Goal: Task Accomplishment & Management: Use online tool/utility

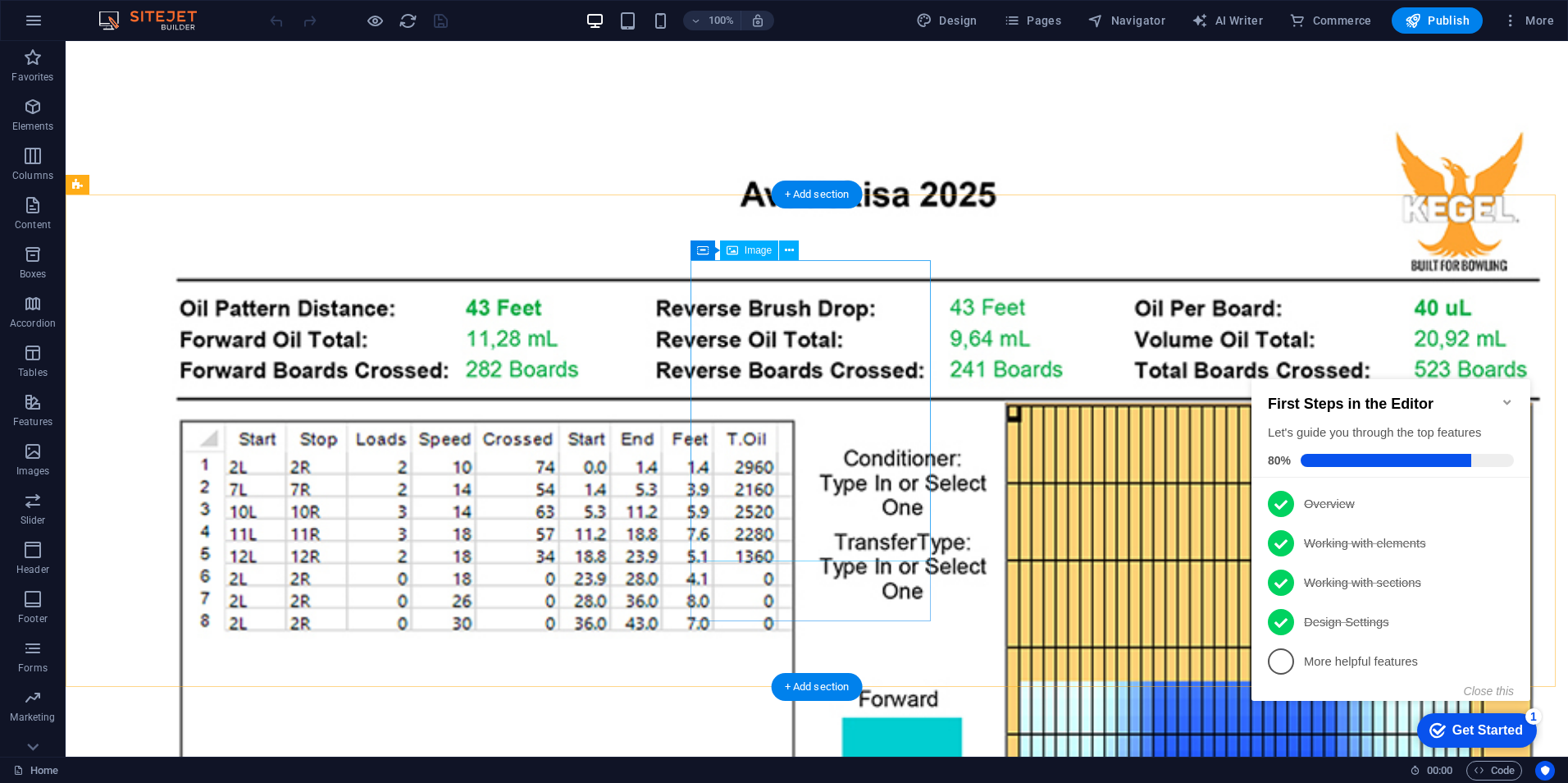
scroll to position [902, 0]
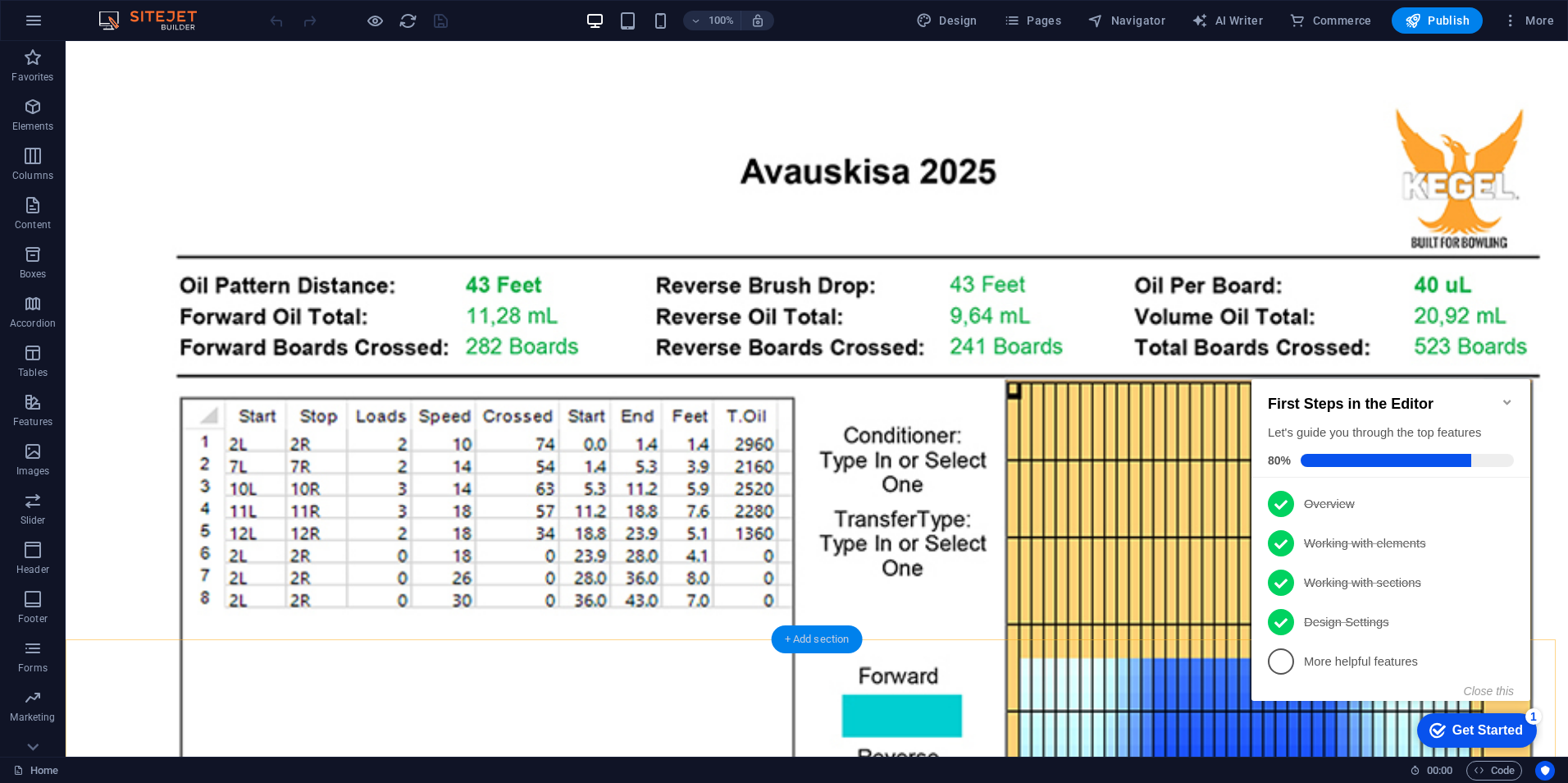
click at [801, 640] on div "+ Add section" at bounding box center [817, 639] width 91 height 28
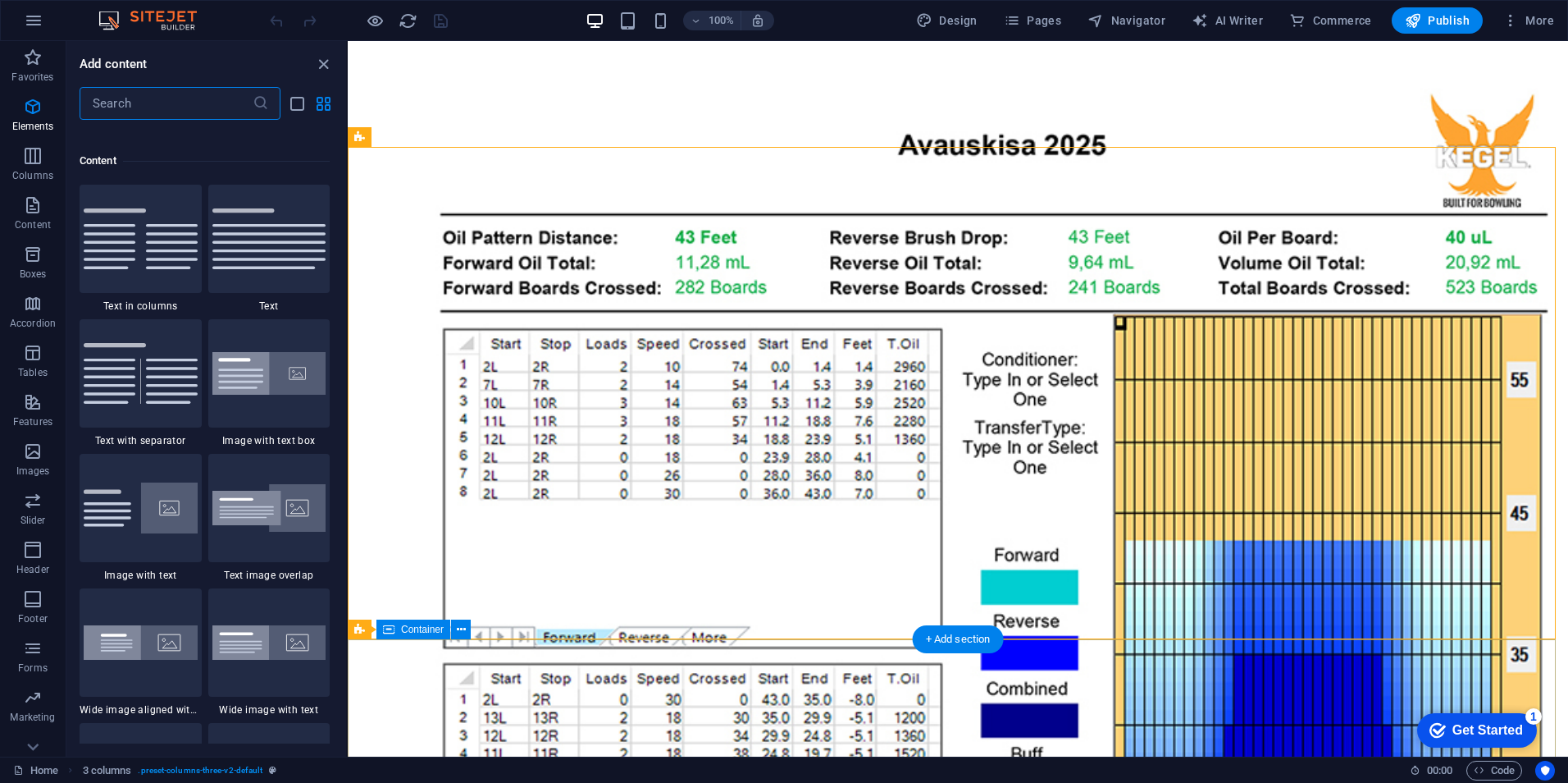
scroll to position [3005, 0]
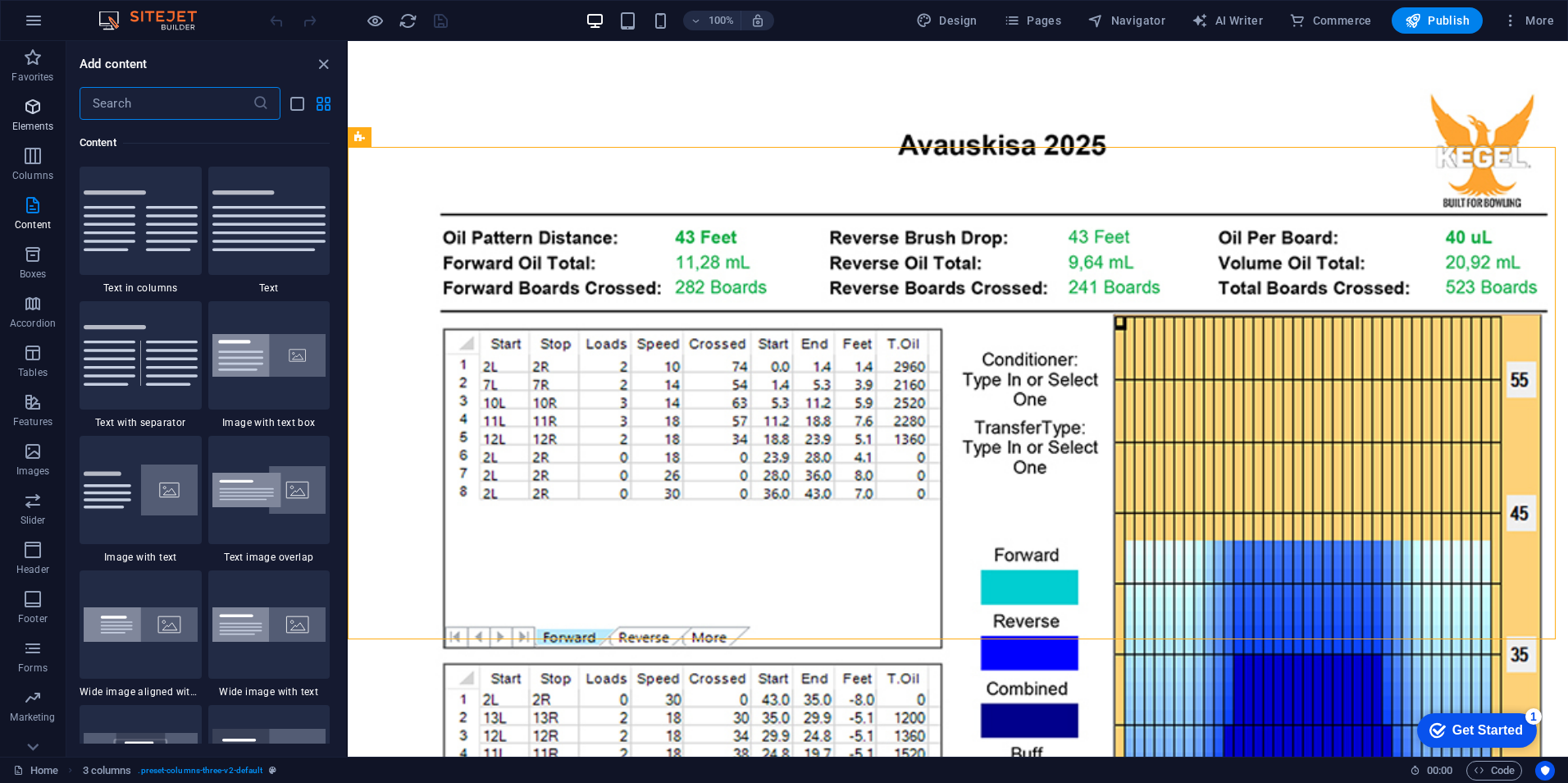
click at [37, 117] on span "Elements" at bounding box center [33, 117] width 65 height 39
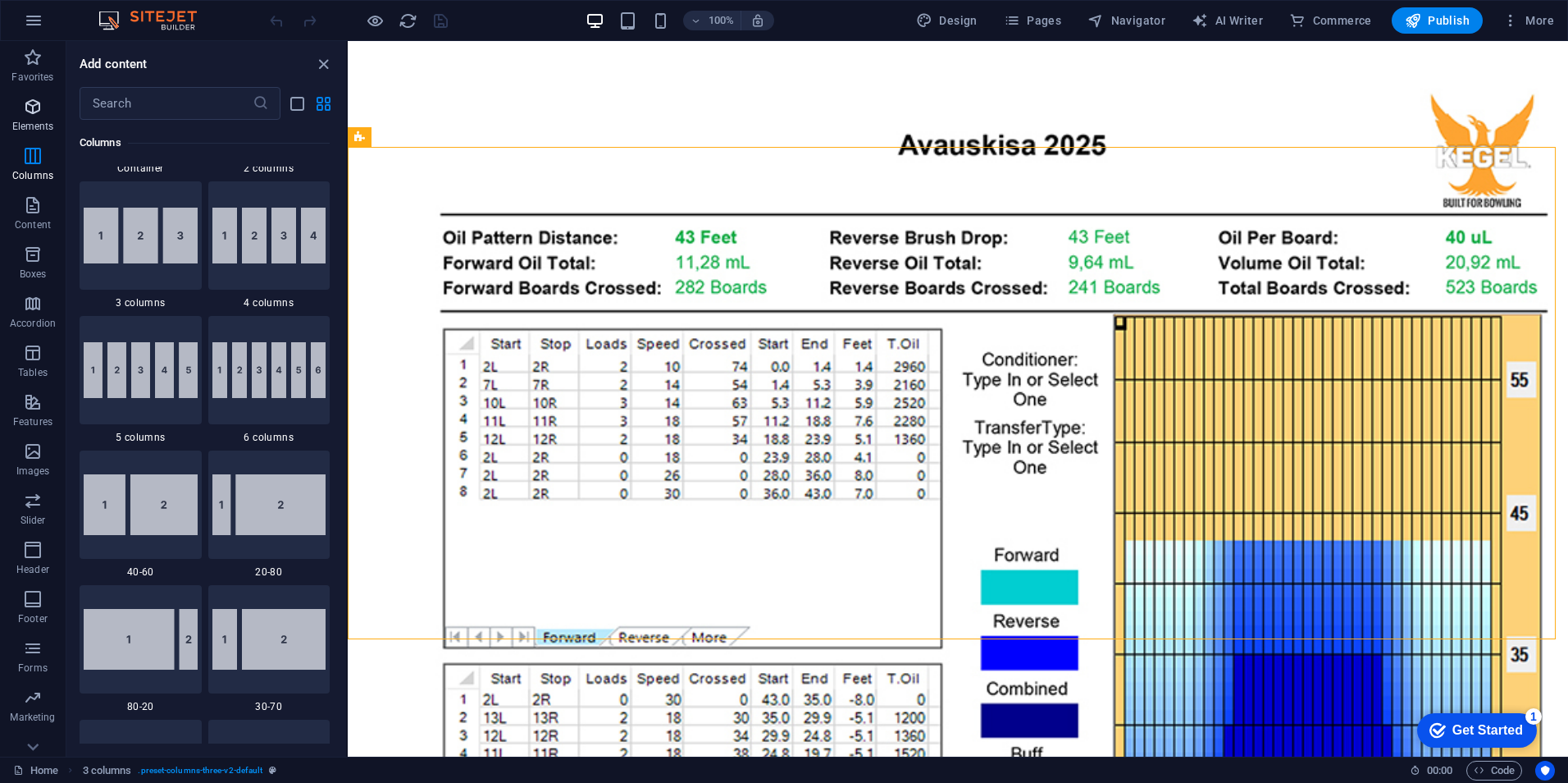
scroll to position [309, 0]
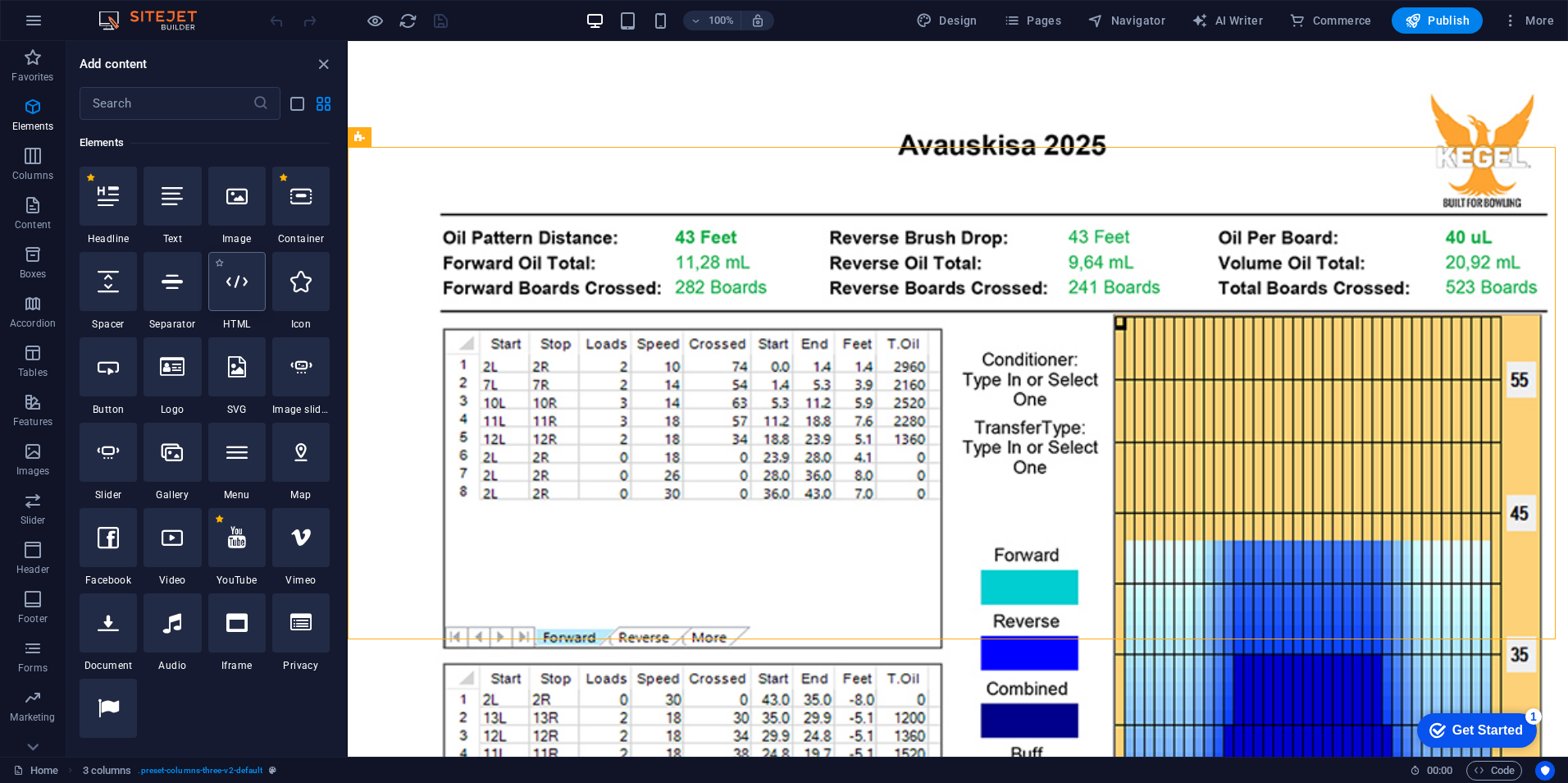
click at [240, 278] on icon at bounding box center [237, 281] width 21 height 21
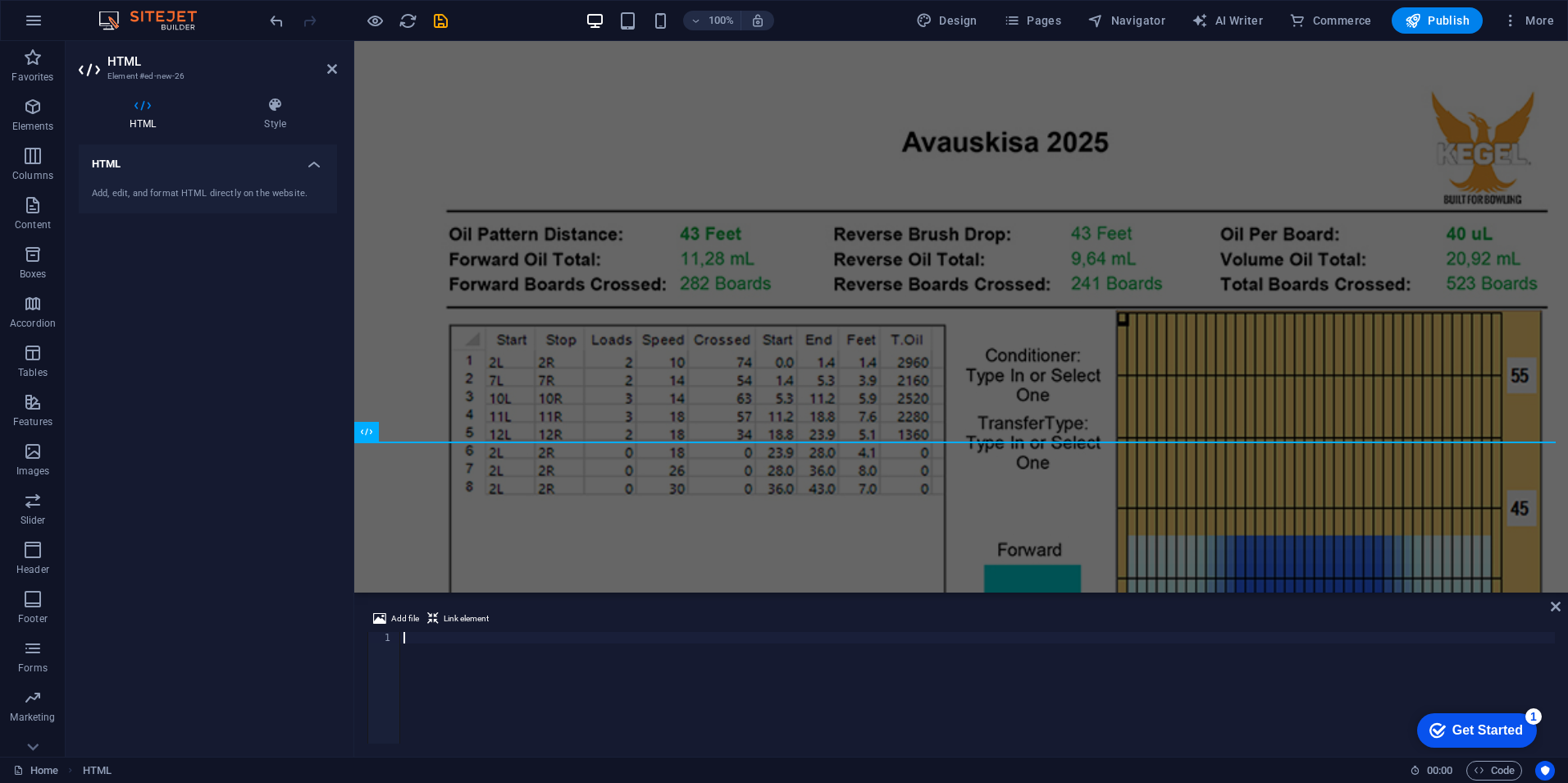
scroll to position [977, 0]
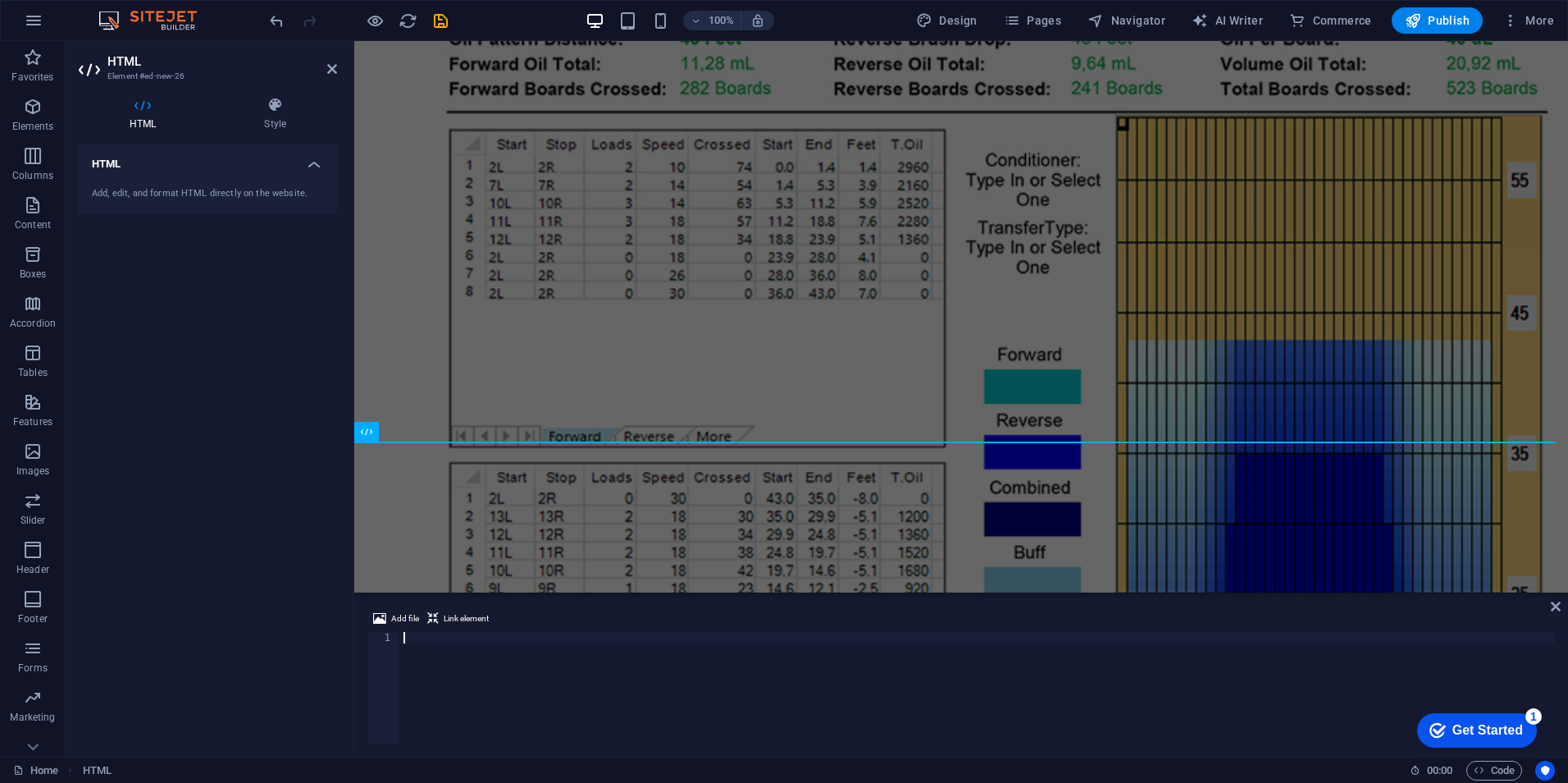
type textarea "[URL][DOMAIN_NAME]"
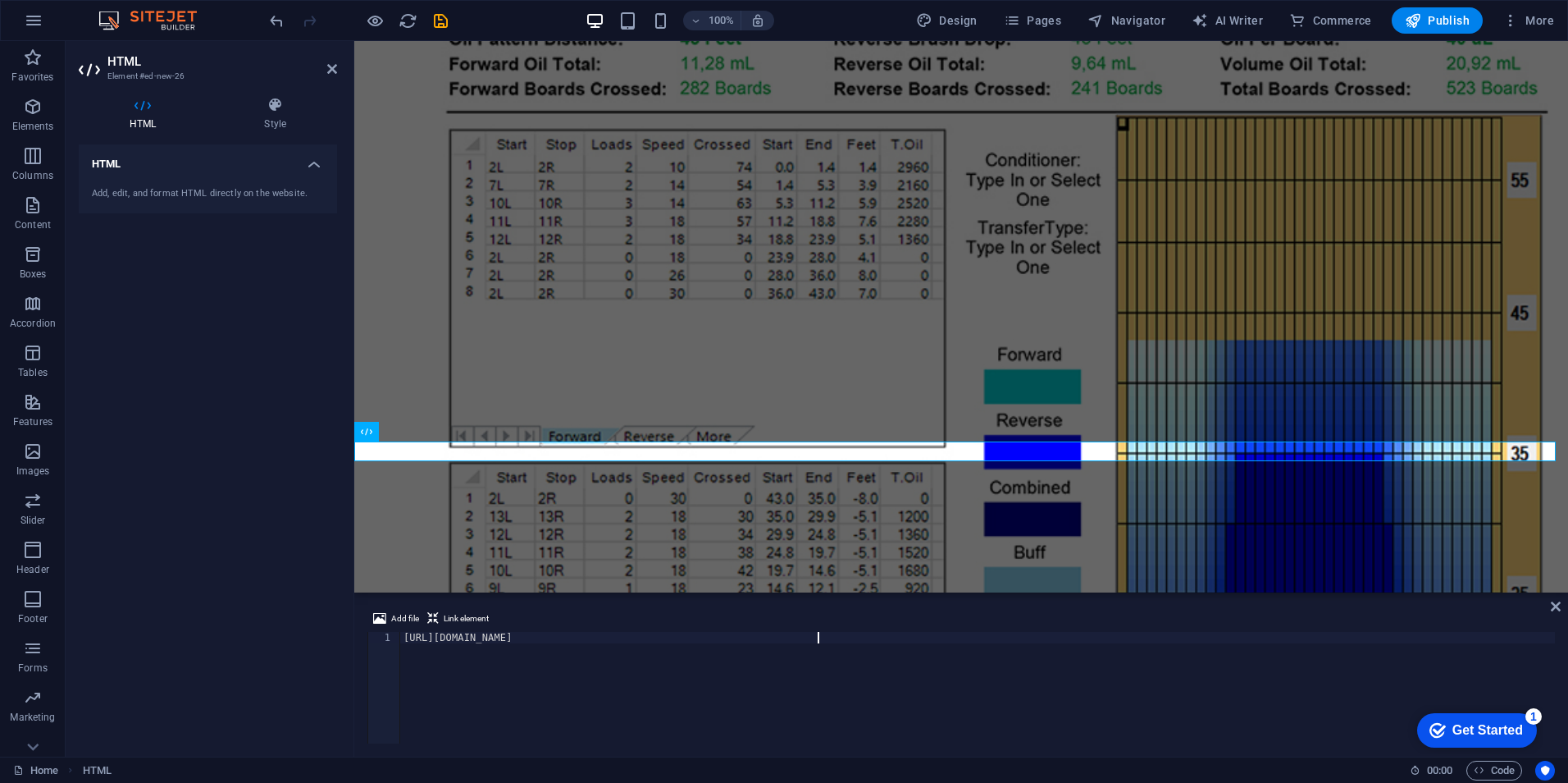
click at [258, 512] on div "HTML Add, edit, and format HTML directly on the website." at bounding box center [207, 444] width 258 height 599
click at [453, 618] on span "Link element" at bounding box center [466, 618] width 45 height 20
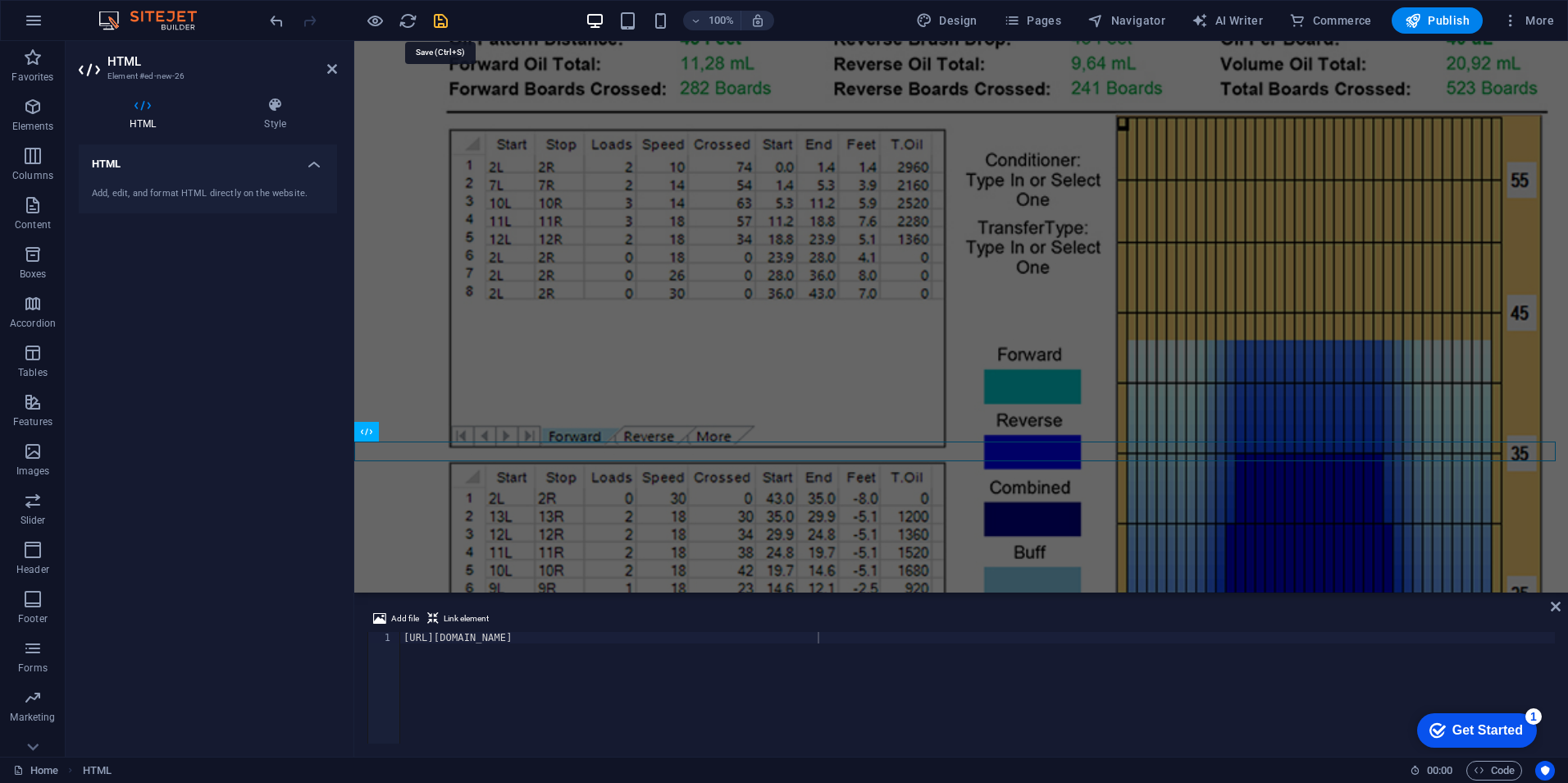
click at [435, 18] on icon "save" at bounding box center [441, 21] width 19 height 19
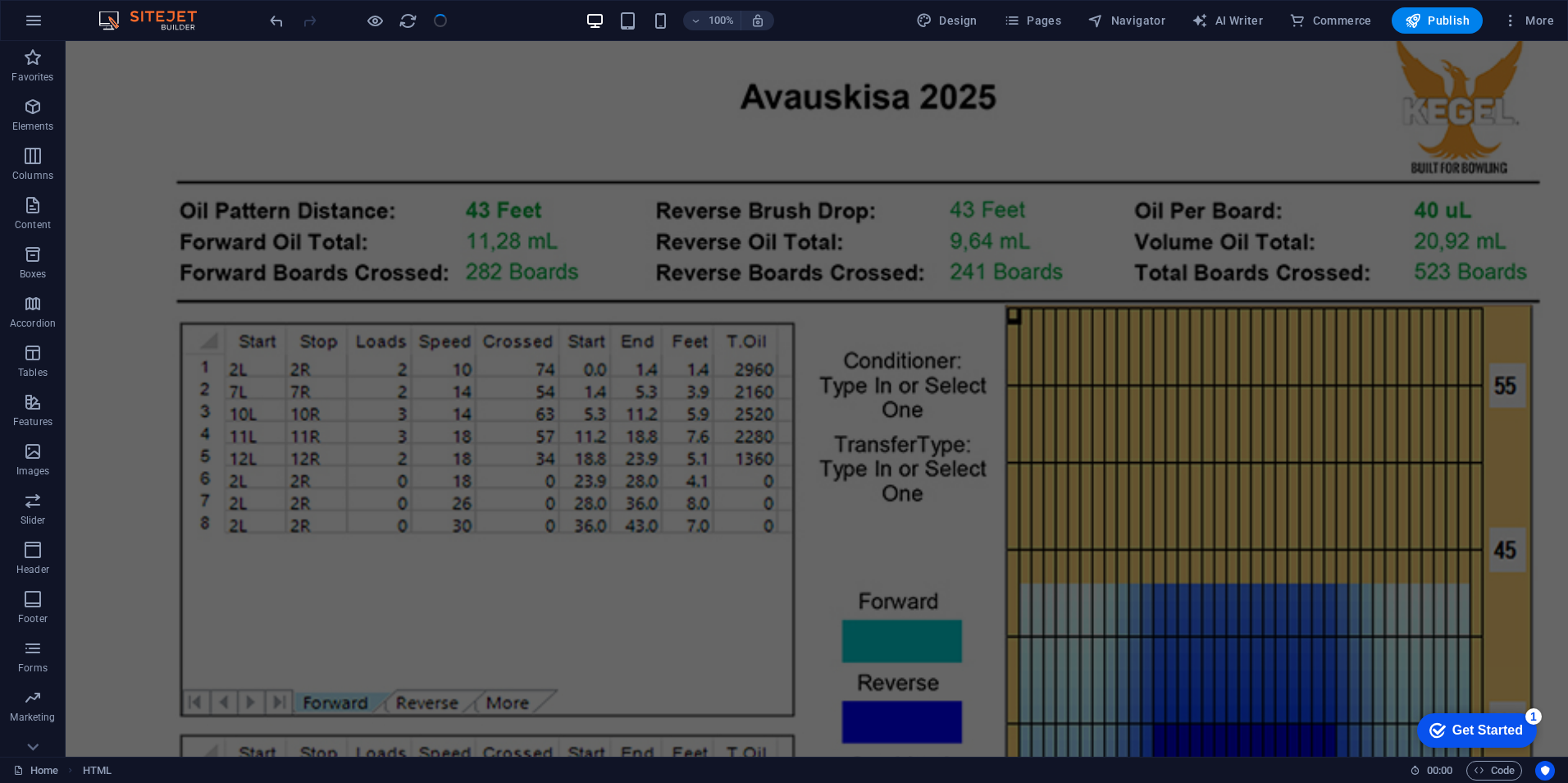
scroll to position [955, 0]
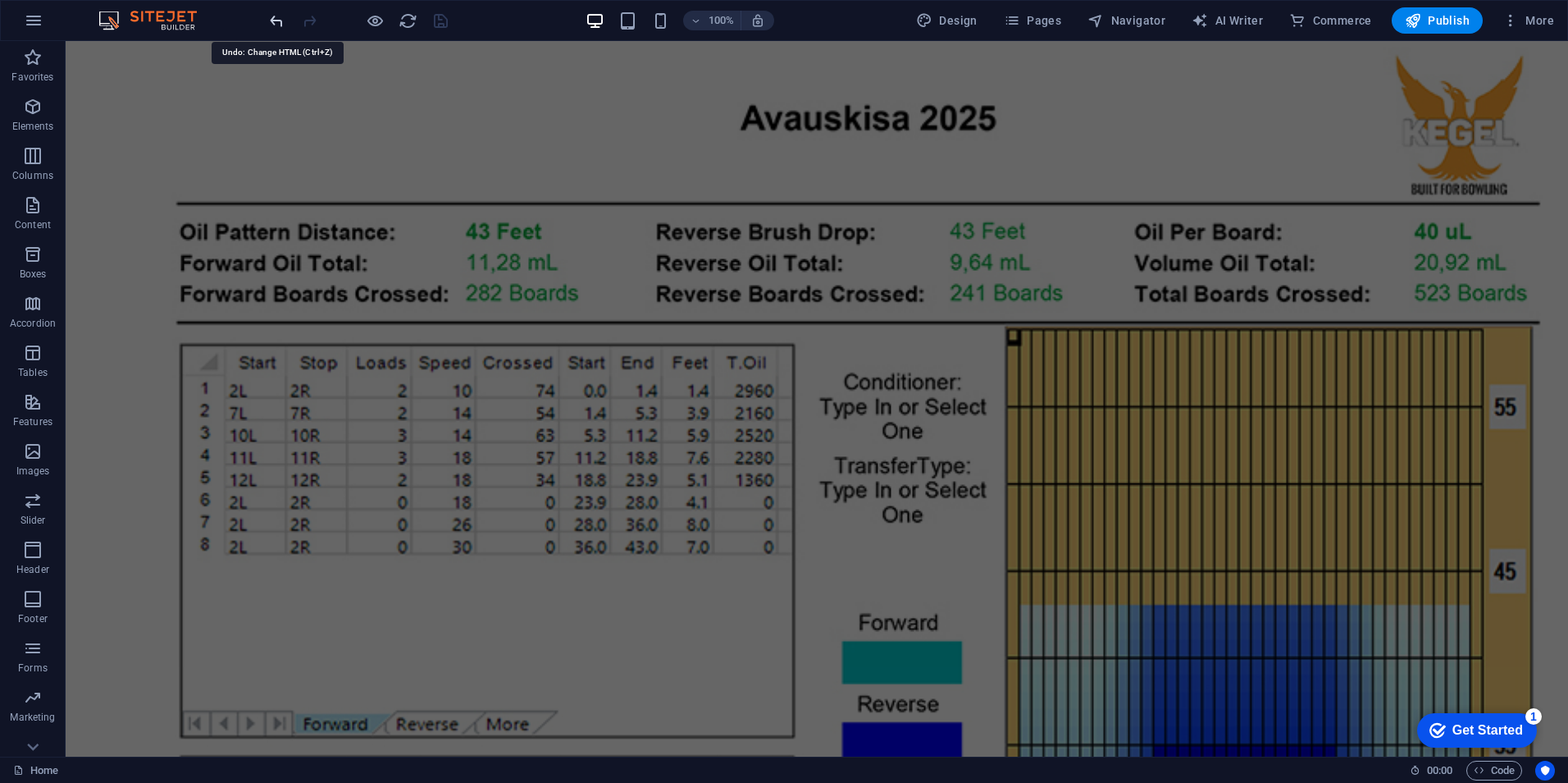
click at [275, 17] on icon "undo" at bounding box center [277, 21] width 19 height 19
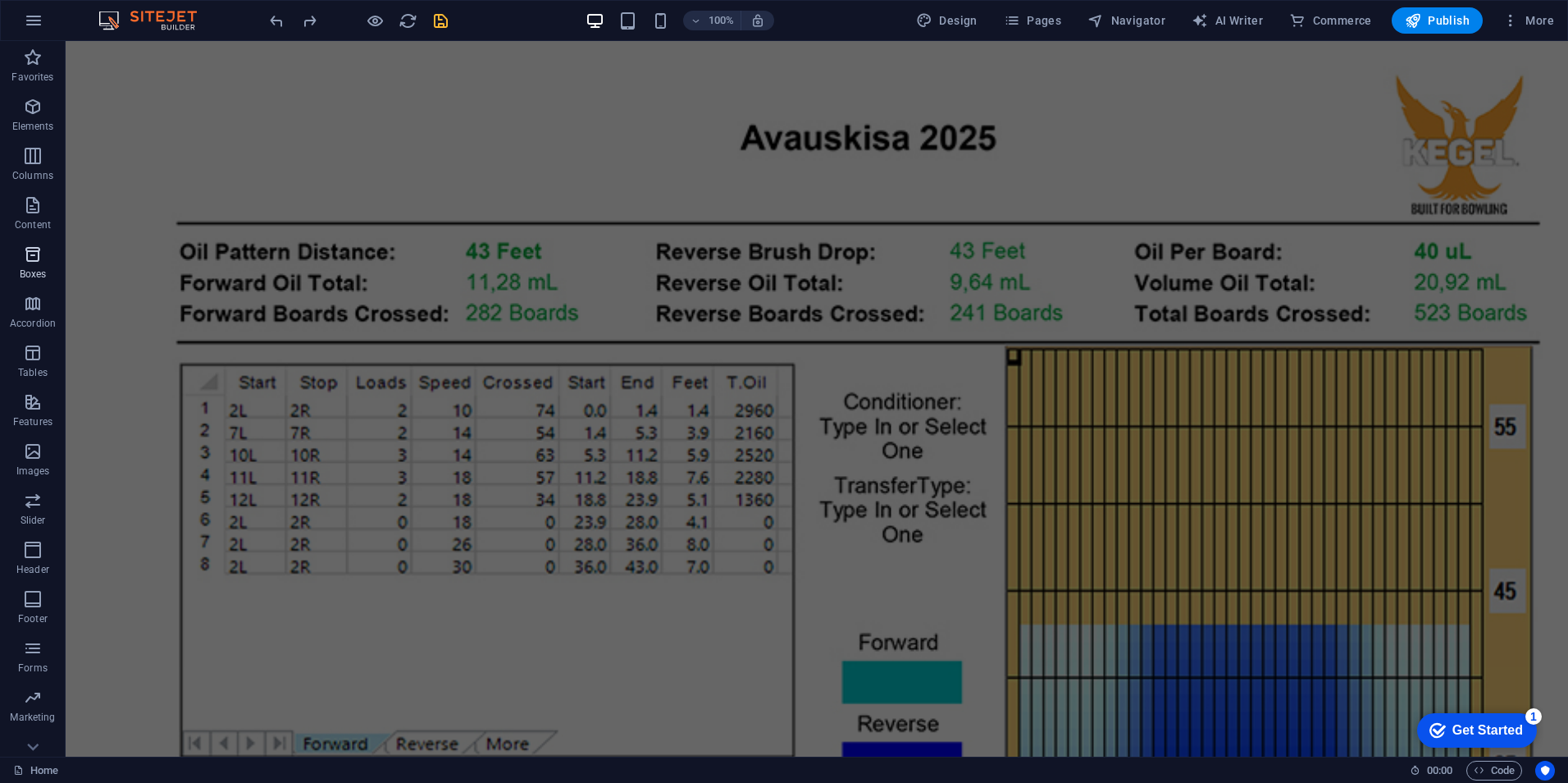
click at [34, 266] on span "Boxes" at bounding box center [33, 264] width 65 height 39
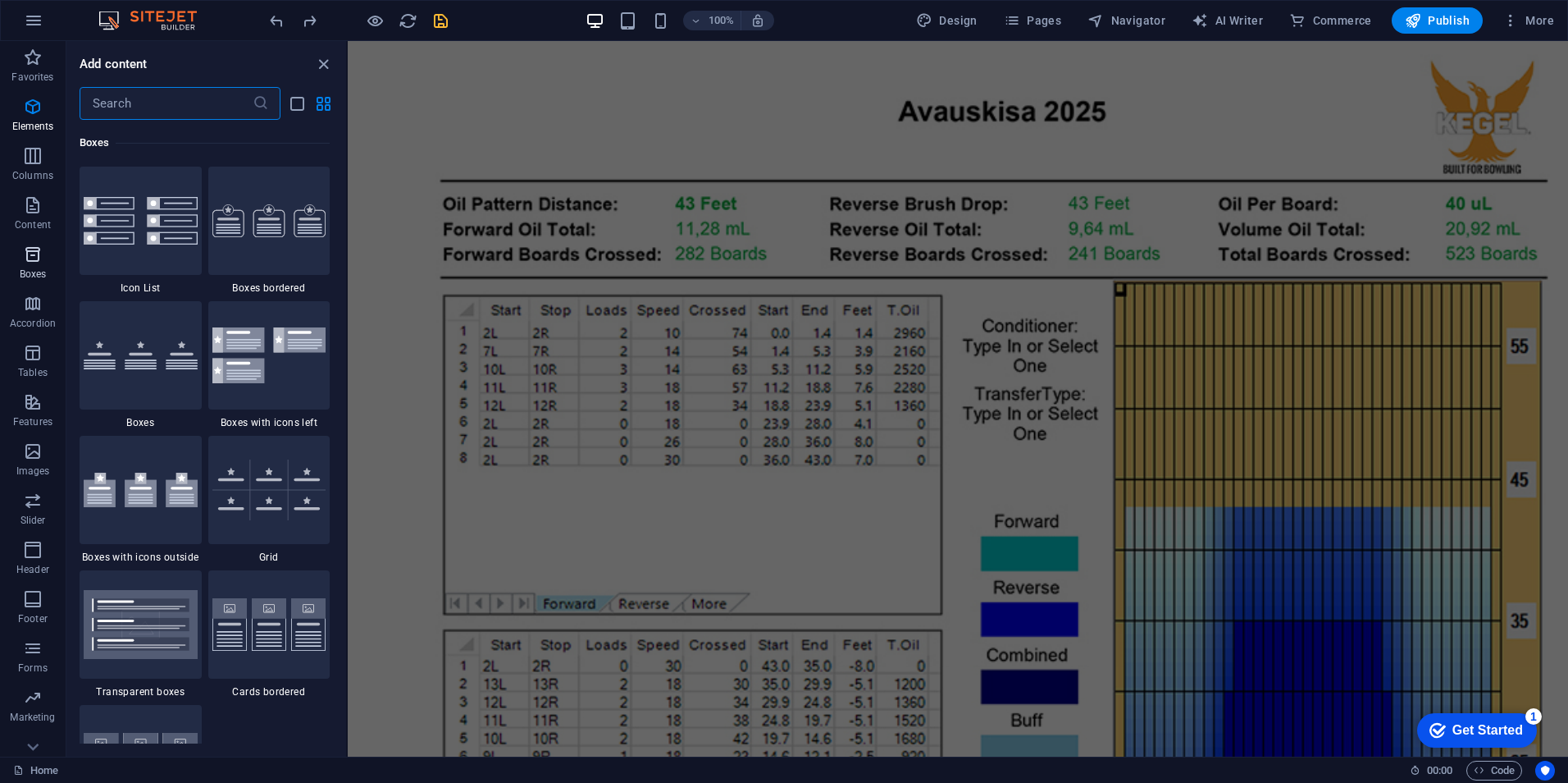
scroll to position [4660, 0]
click at [153, 517] on div at bounding box center [140, 489] width 122 height 108
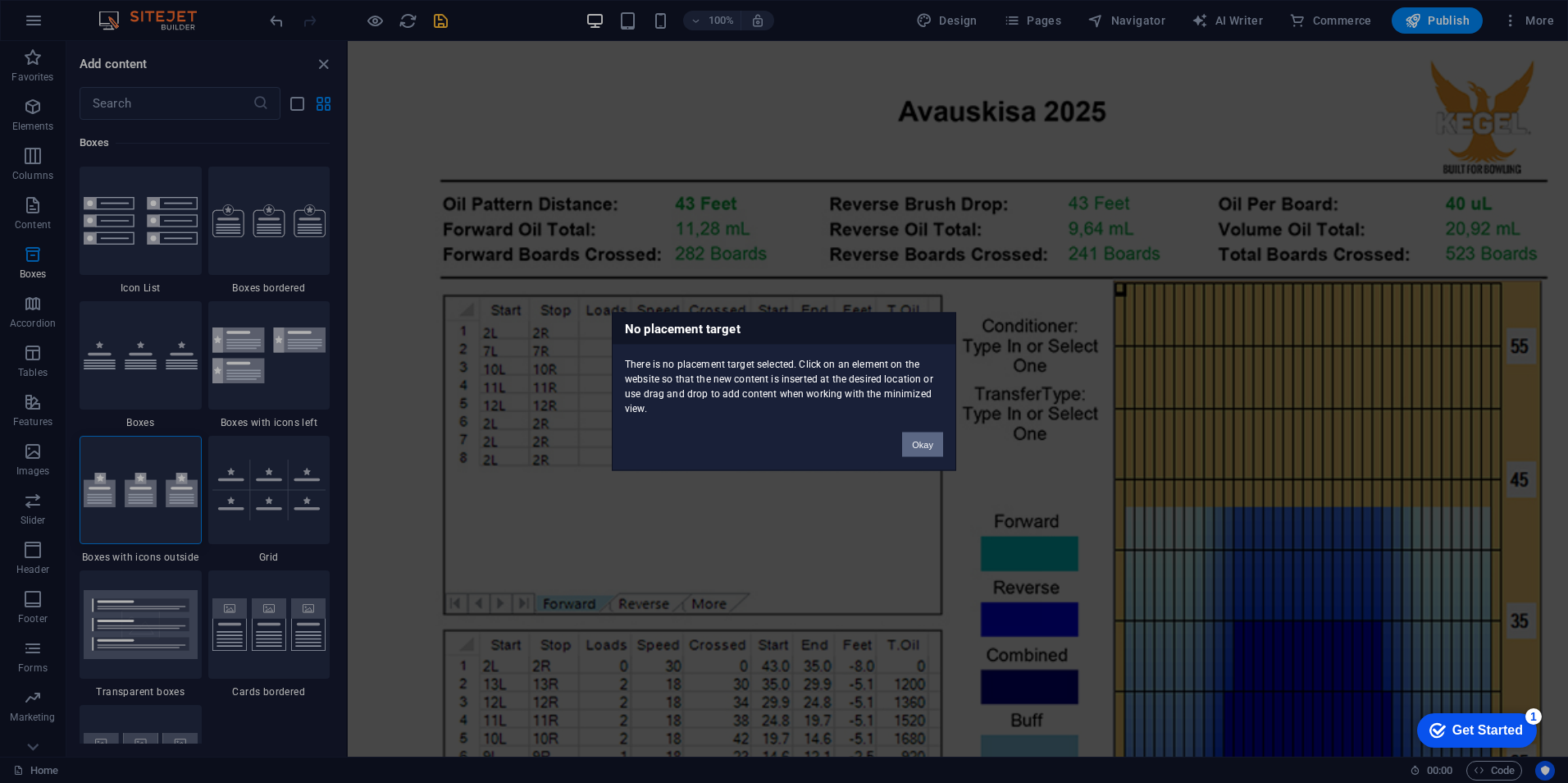
click at [923, 444] on button "Okay" at bounding box center [922, 445] width 41 height 24
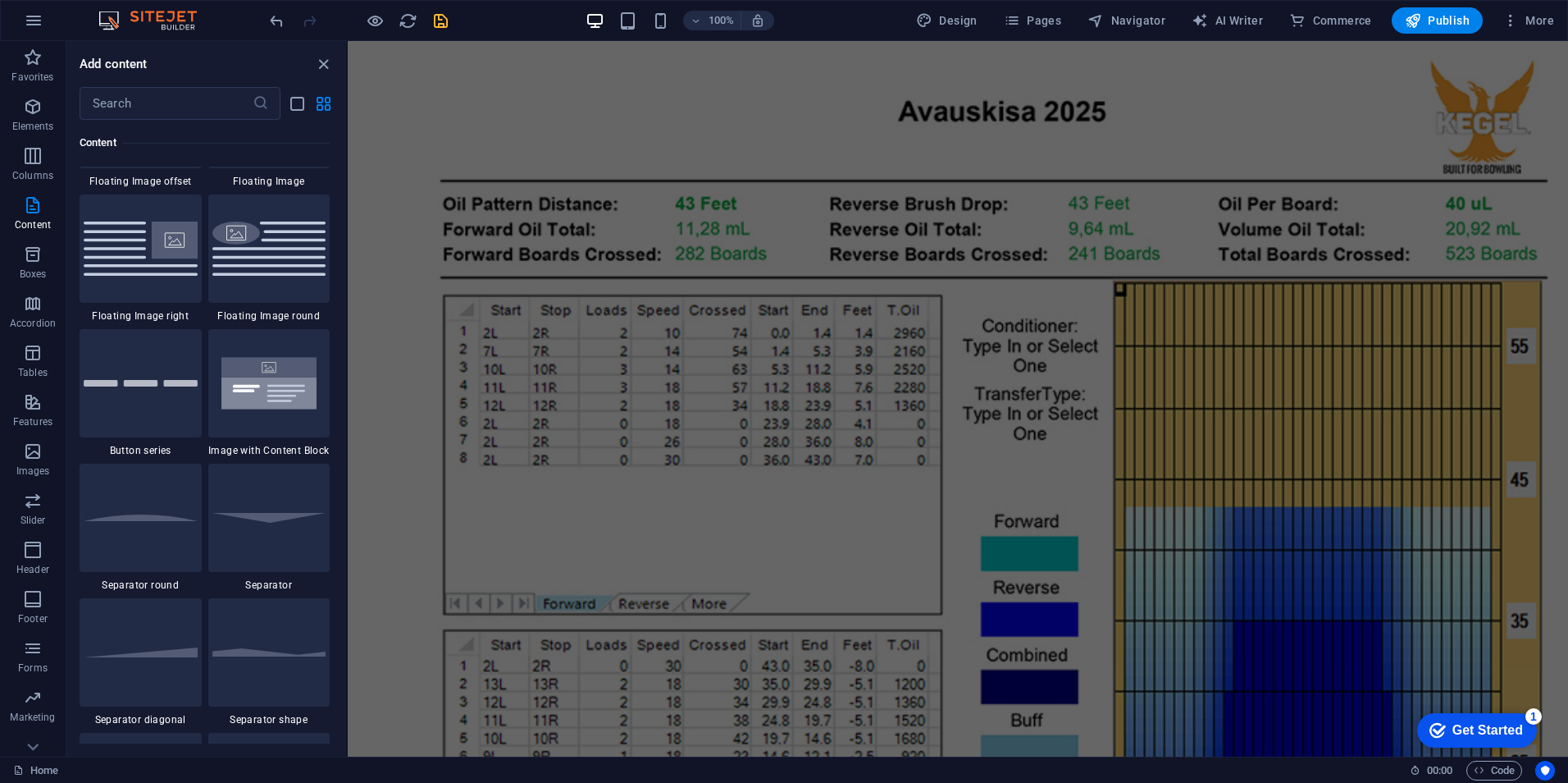
scroll to position [3757, 0]
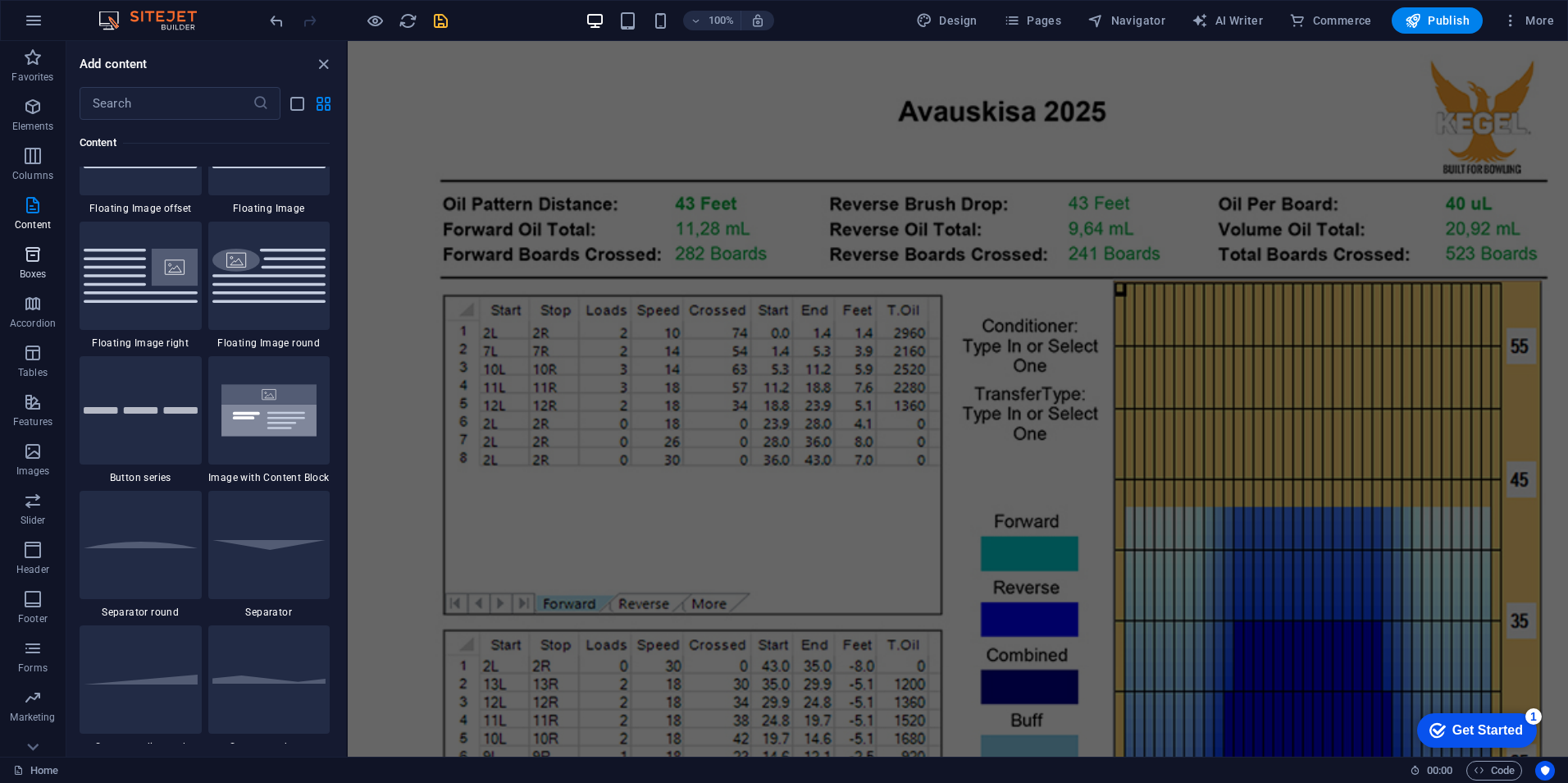
click at [37, 259] on icon "button" at bounding box center [33, 254] width 20 height 20
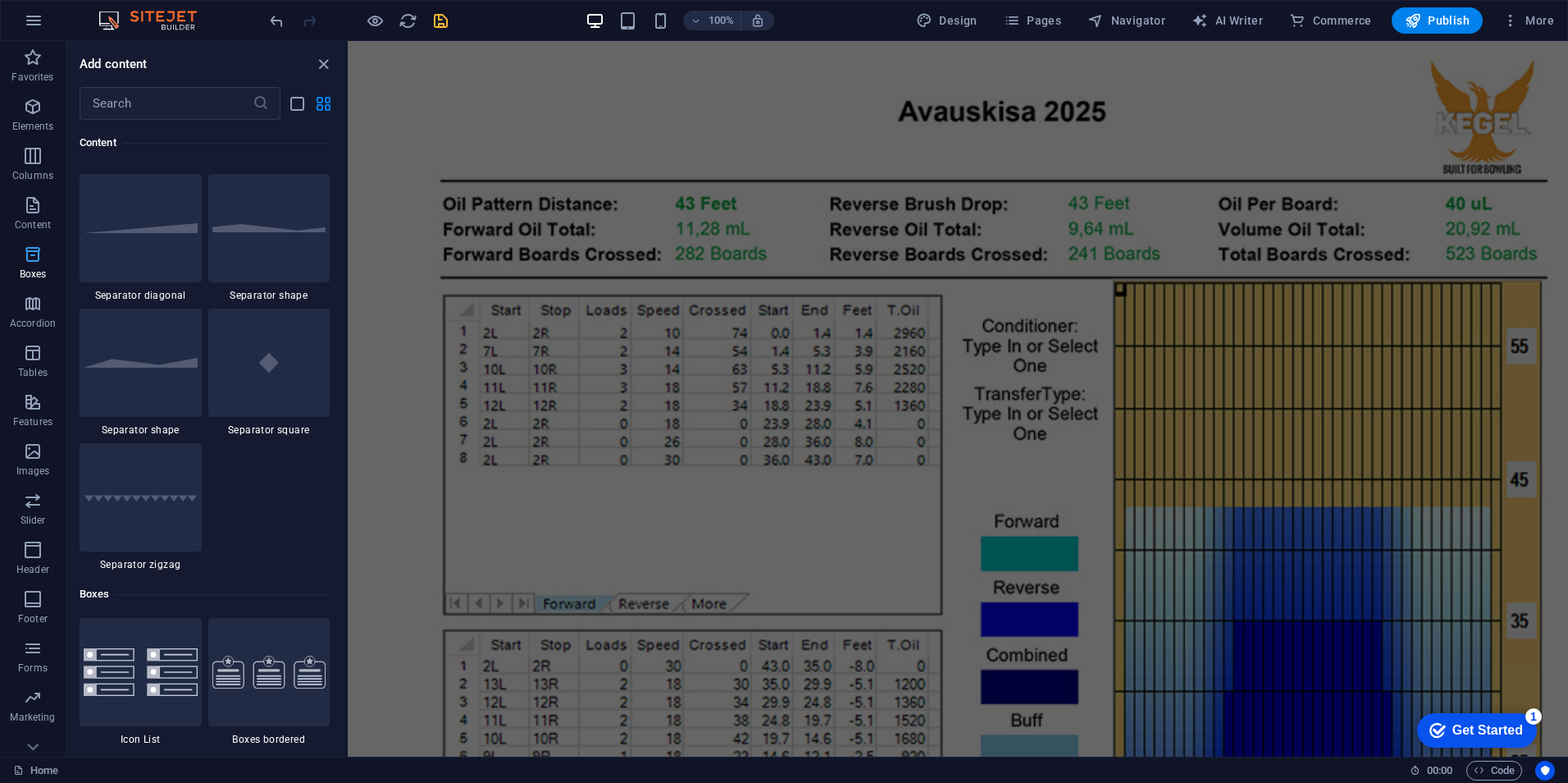
scroll to position [4660, 0]
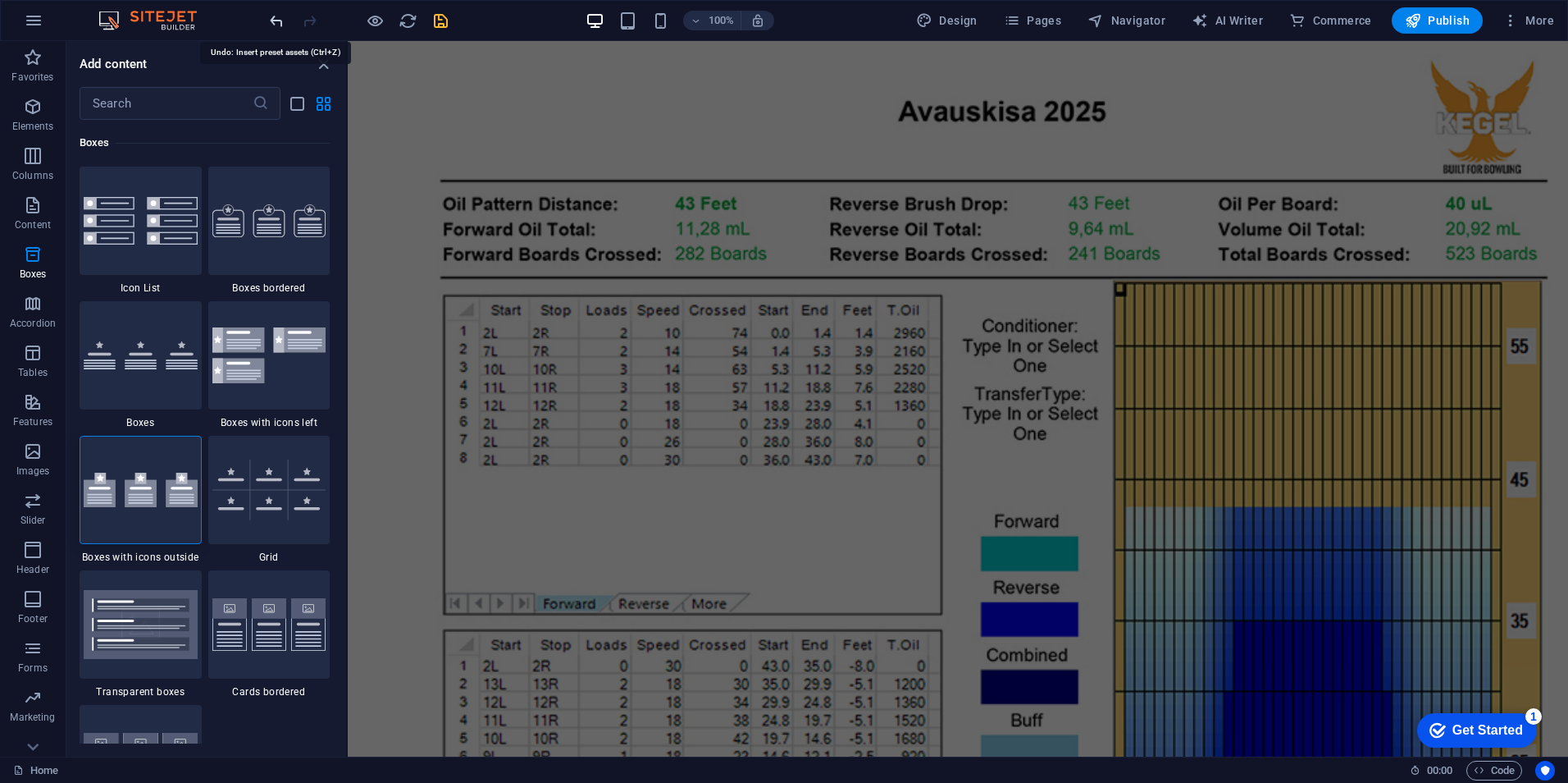
click at [277, 17] on icon "undo" at bounding box center [277, 21] width 19 height 19
click at [277, 17] on div at bounding box center [358, 21] width 184 height 26
click at [547, 29] on div "100% Design Pages Navigator AI Writer Commerce Publish More" at bounding box center [913, 21] width 1294 height 26
click at [441, 19] on icon "save" at bounding box center [441, 21] width 19 height 19
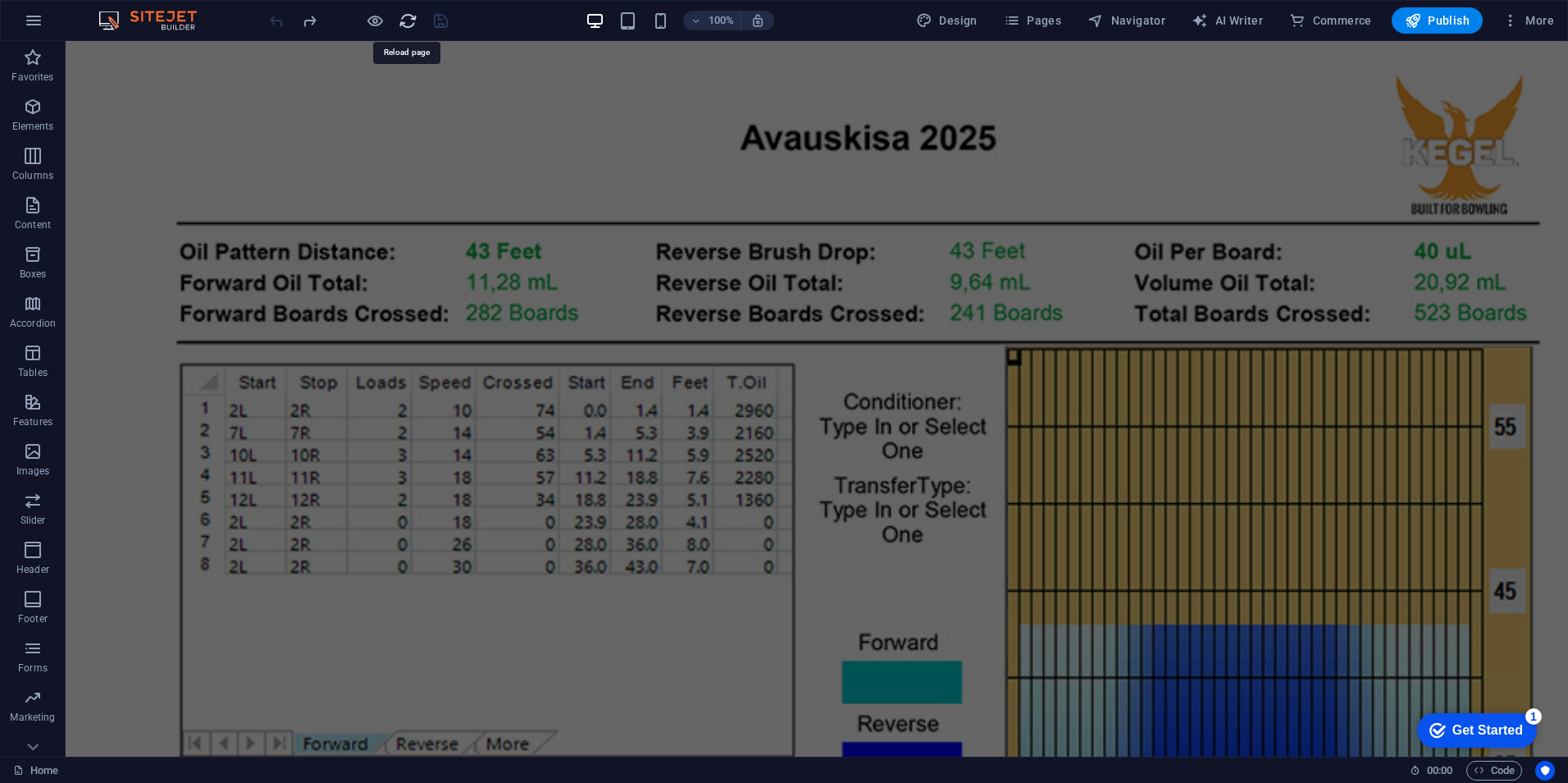
click at [403, 16] on icon "reload" at bounding box center [408, 21] width 19 height 19
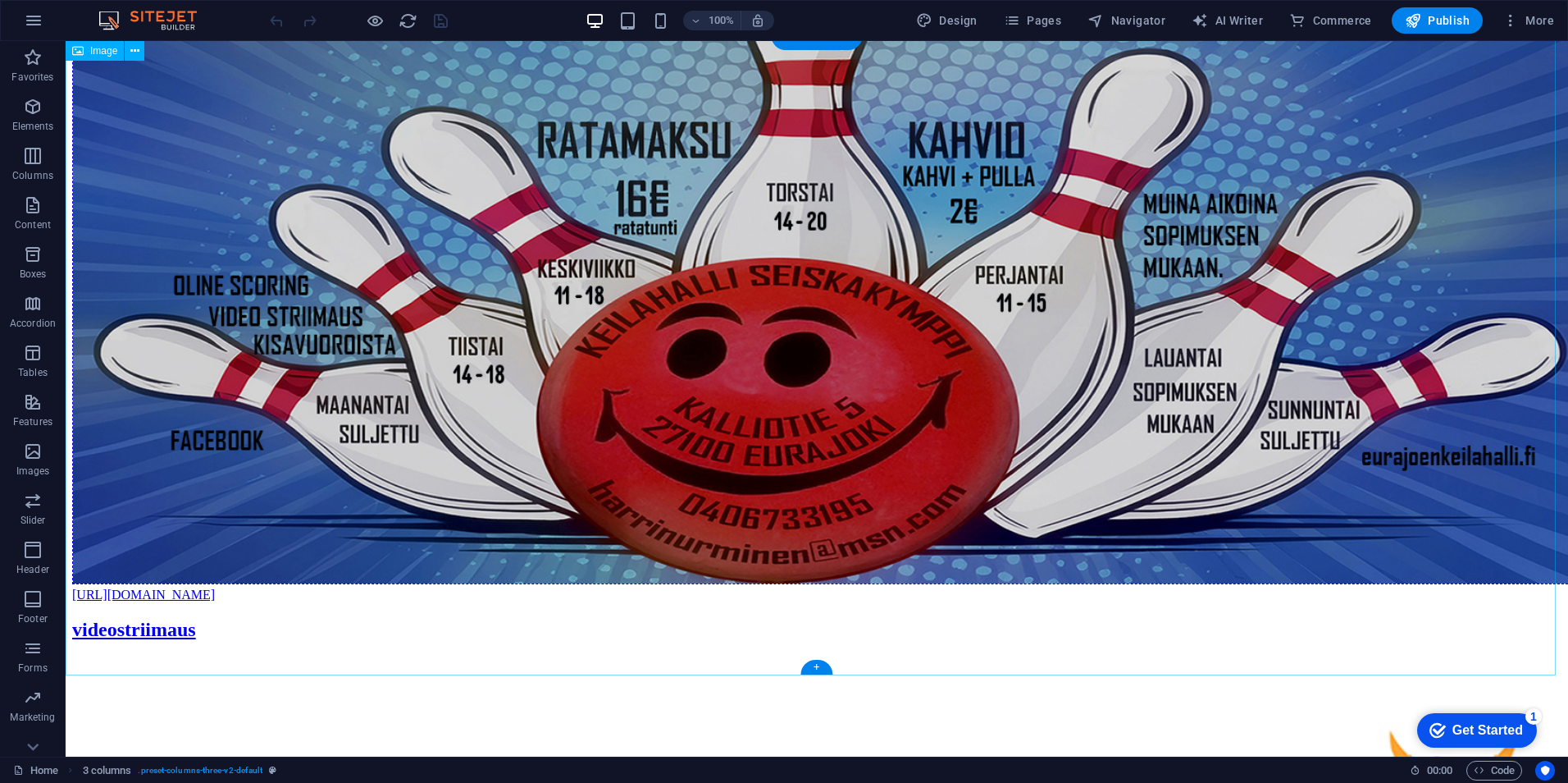
scroll to position [0, 0]
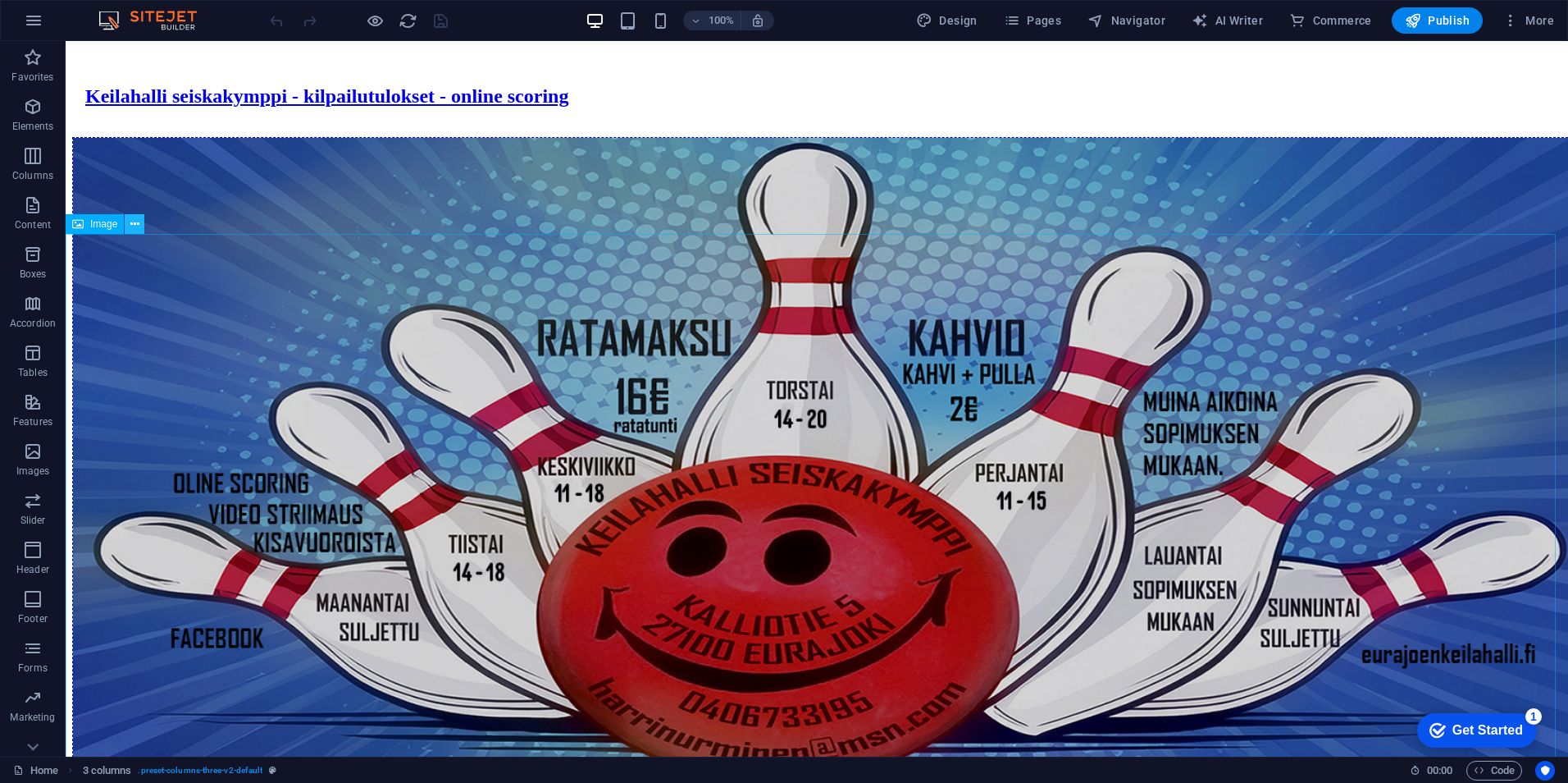
click at [138, 227] on icon at bounding box center [135, 224] width 9 height 17
click at [24, 120] on p "Elements" at bounding box center [33, 127] width 42 height 13
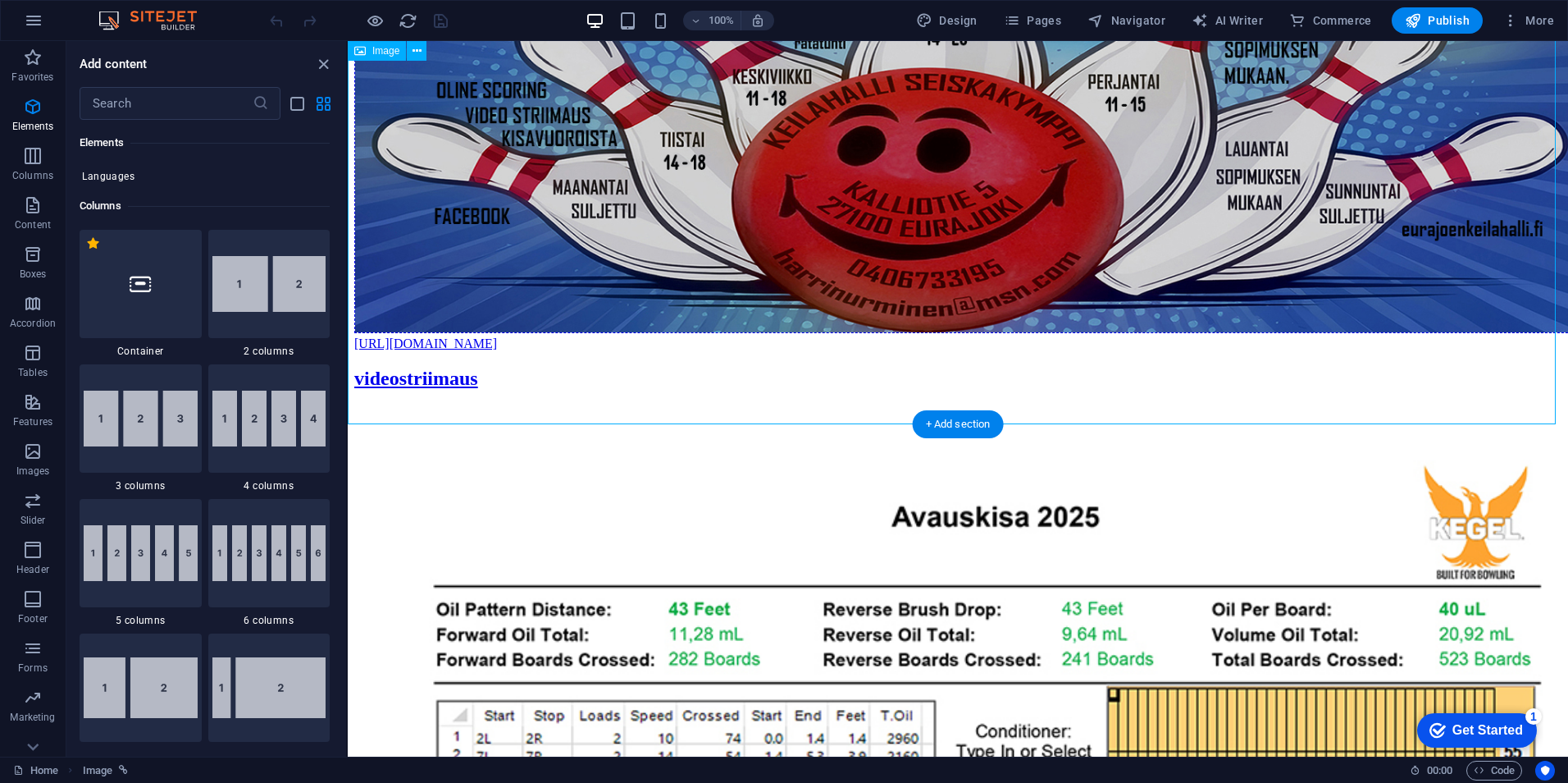
scroll to position [656, 0]
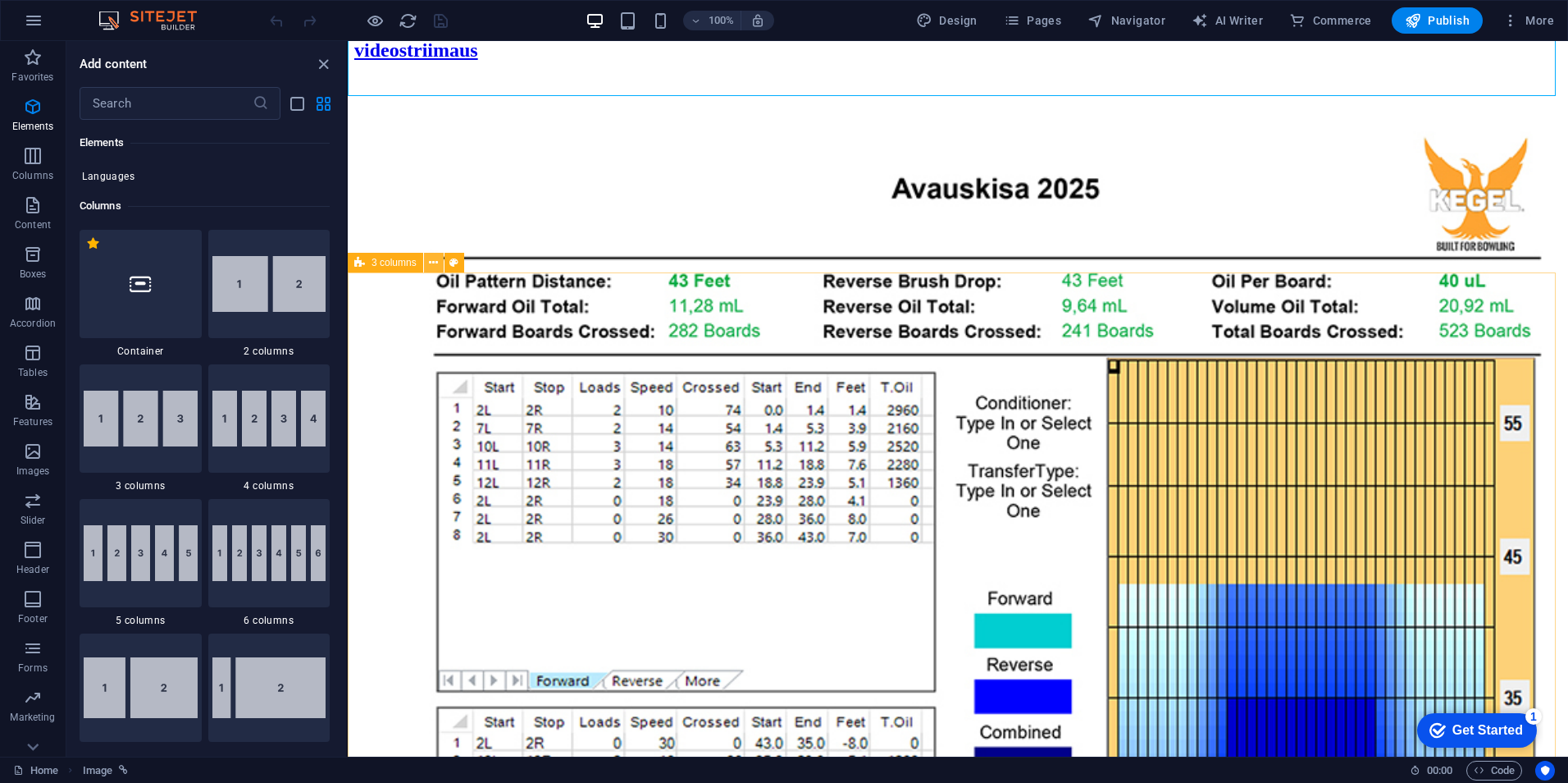
click at [434, 268] on icon at bounding box center [433, 263] width 9 height 17
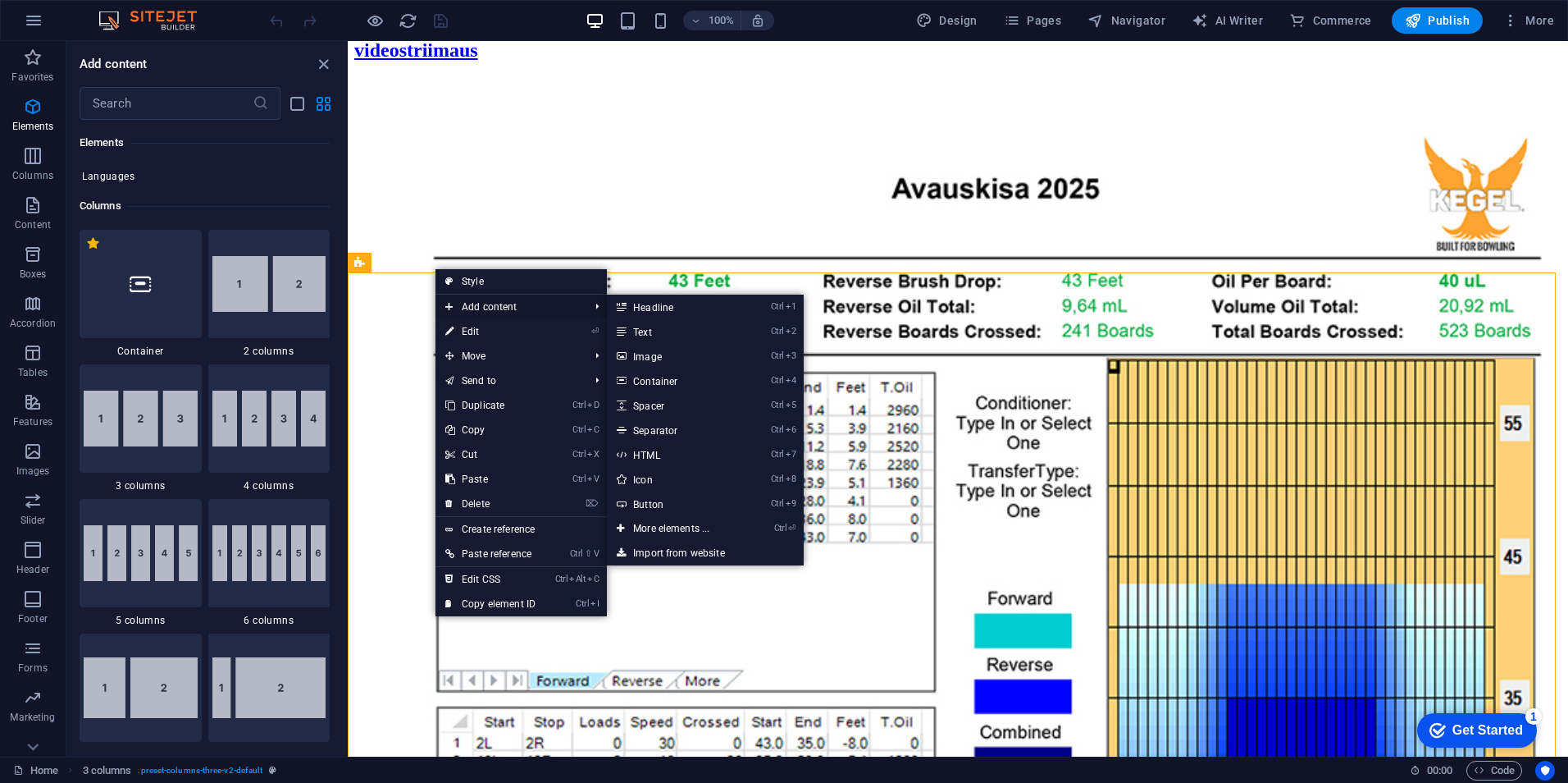
click at [465, 298] on span "Add content" at bounding box center [509, 307] width 147 height 24
click at [471, 305] on span "Add content" at bounding box center [509, 307] width 147 height 24
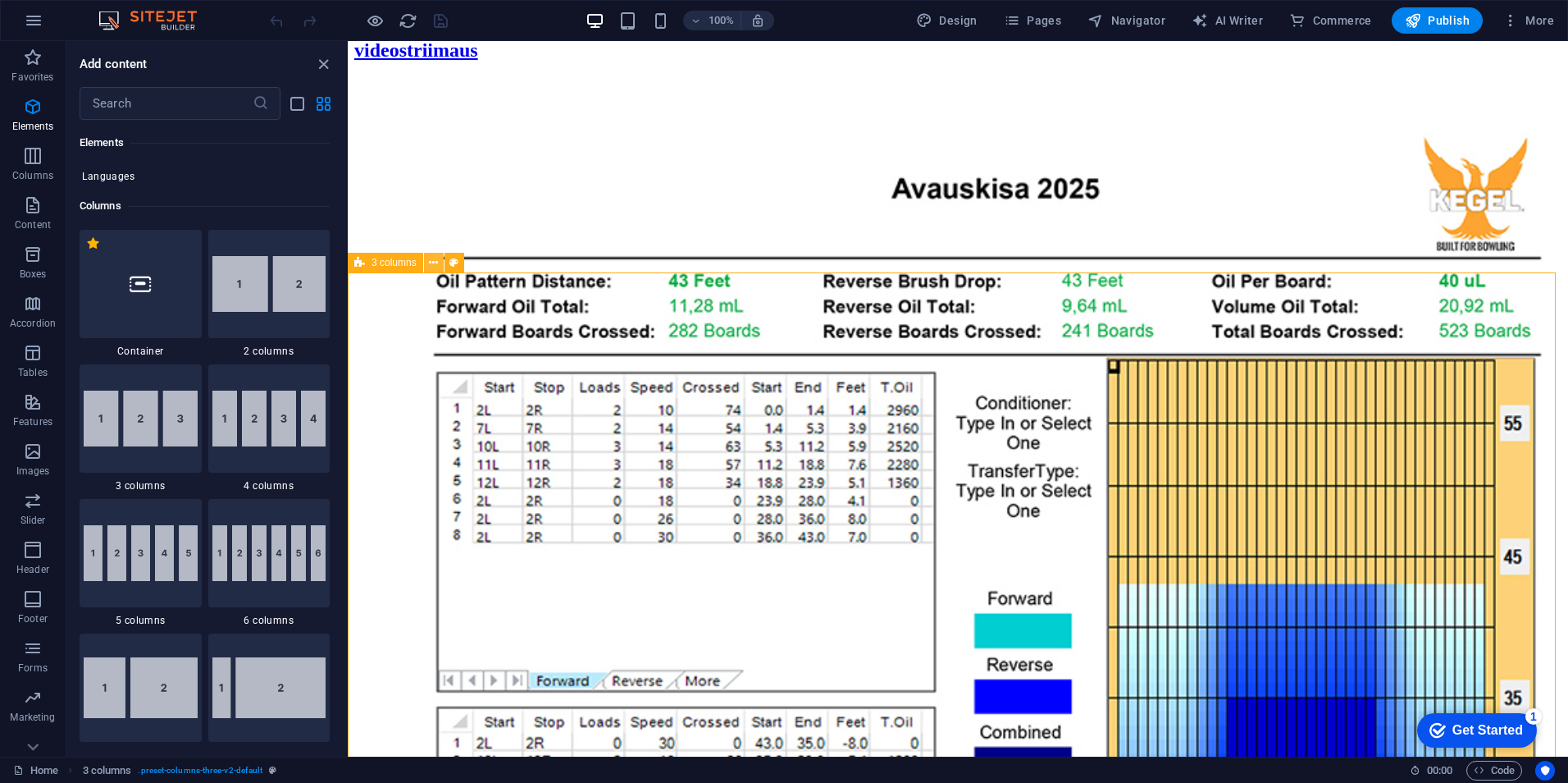
click at [438, 265] on icon at bounding box center [433, 263] width 9 height 17
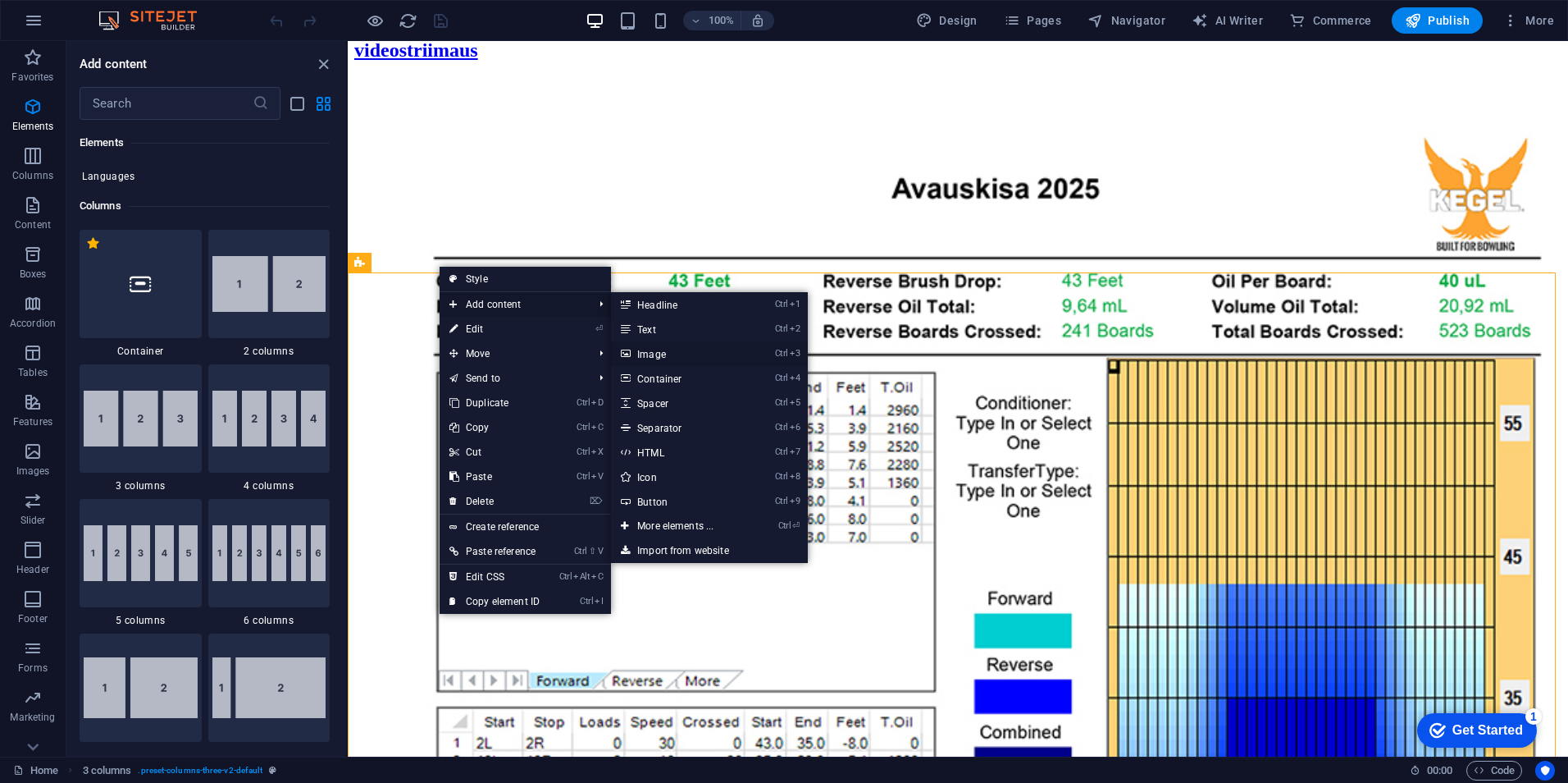
click at [663, 349] on link "Ctrl 3 Image" at bounding box center [678, 353] width 135 height 24
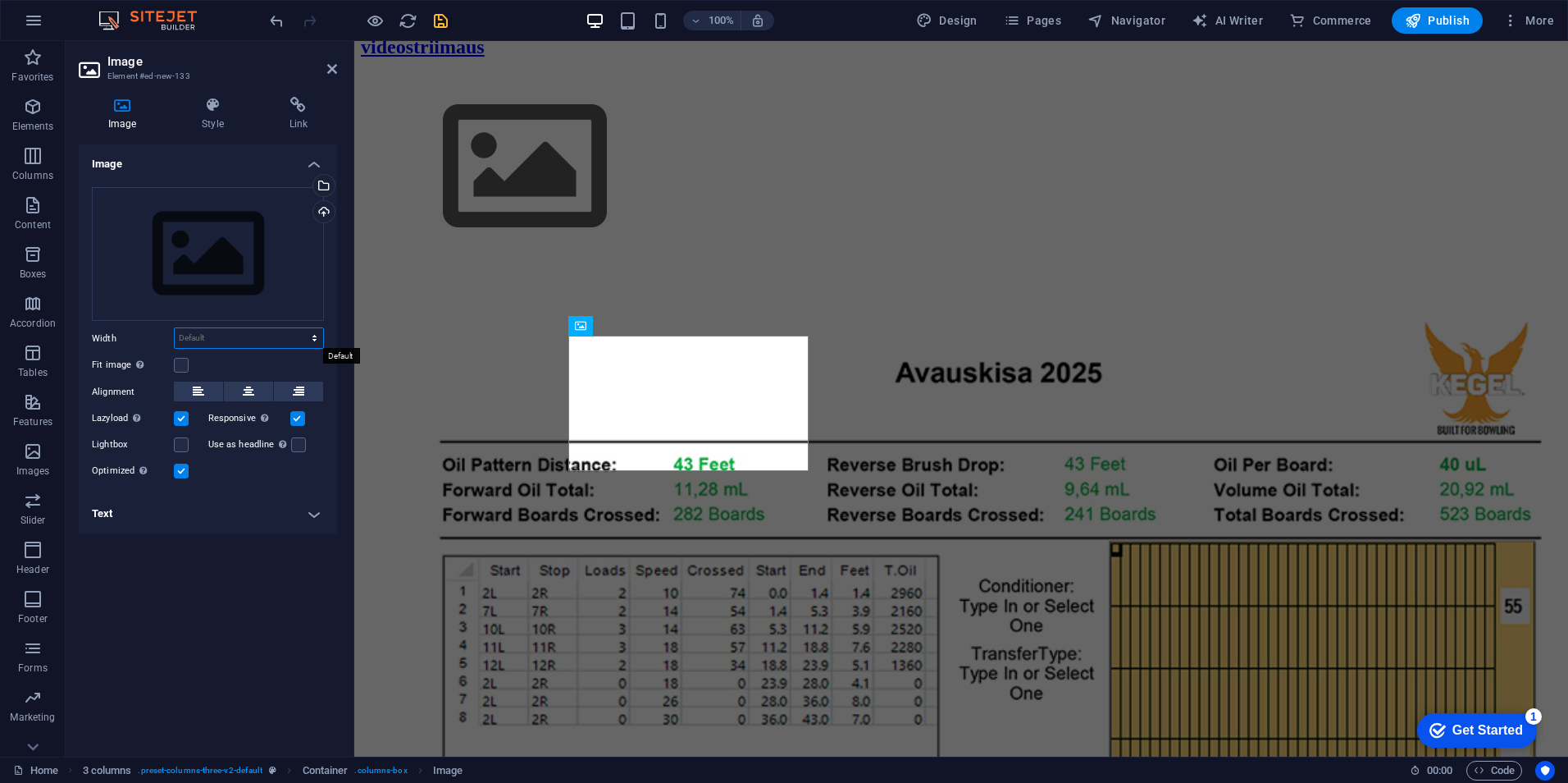
click at [315, 340] on select "Default auto px rem % em vh vw" at bounding box center [248, 337] width 148 height 20
click at [297, 101] on icon at bounding box center [298, 105] width 77 height 17
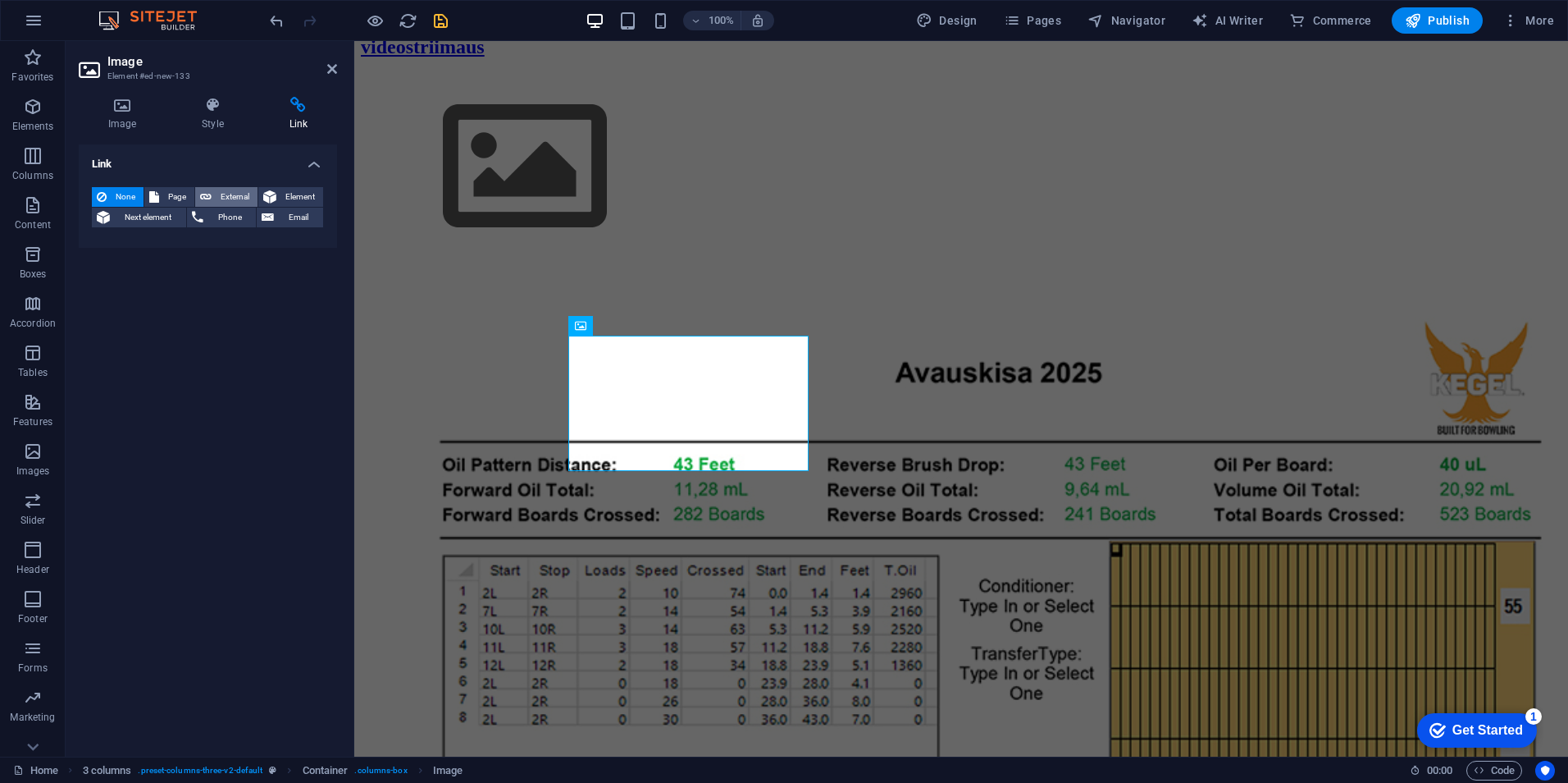
click at [220, 199] on span "External" at bounding box center [234, 197] width 36 height 20
select select "blank"
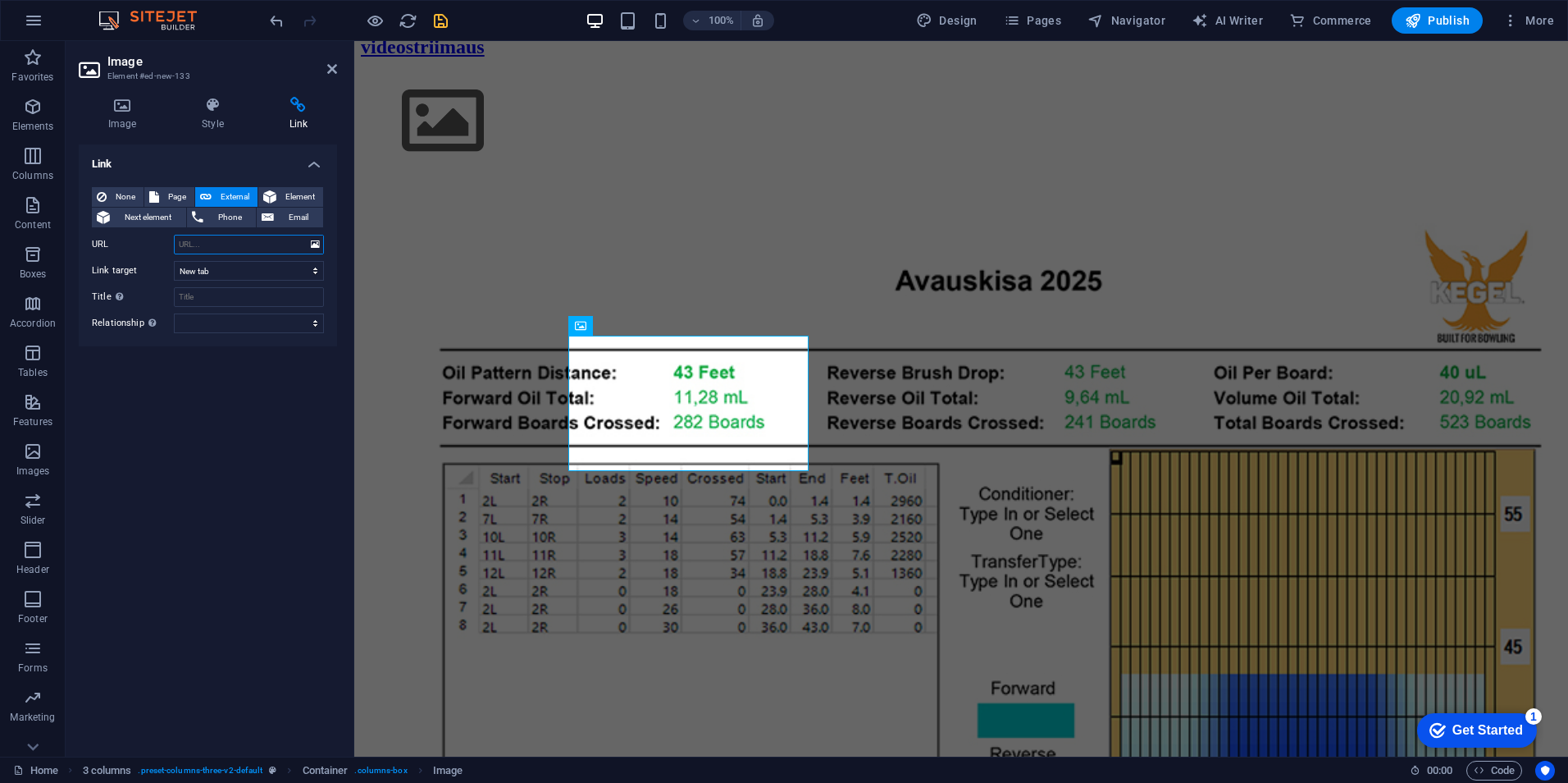
paste input "[URL][DOMAIN_NAME]"
type input "[URL][DOMAIN_NAME]"
click at [317, 269] on select "New tab Same tab Overlay" at bounding box center [249, 270] width 150 height 20
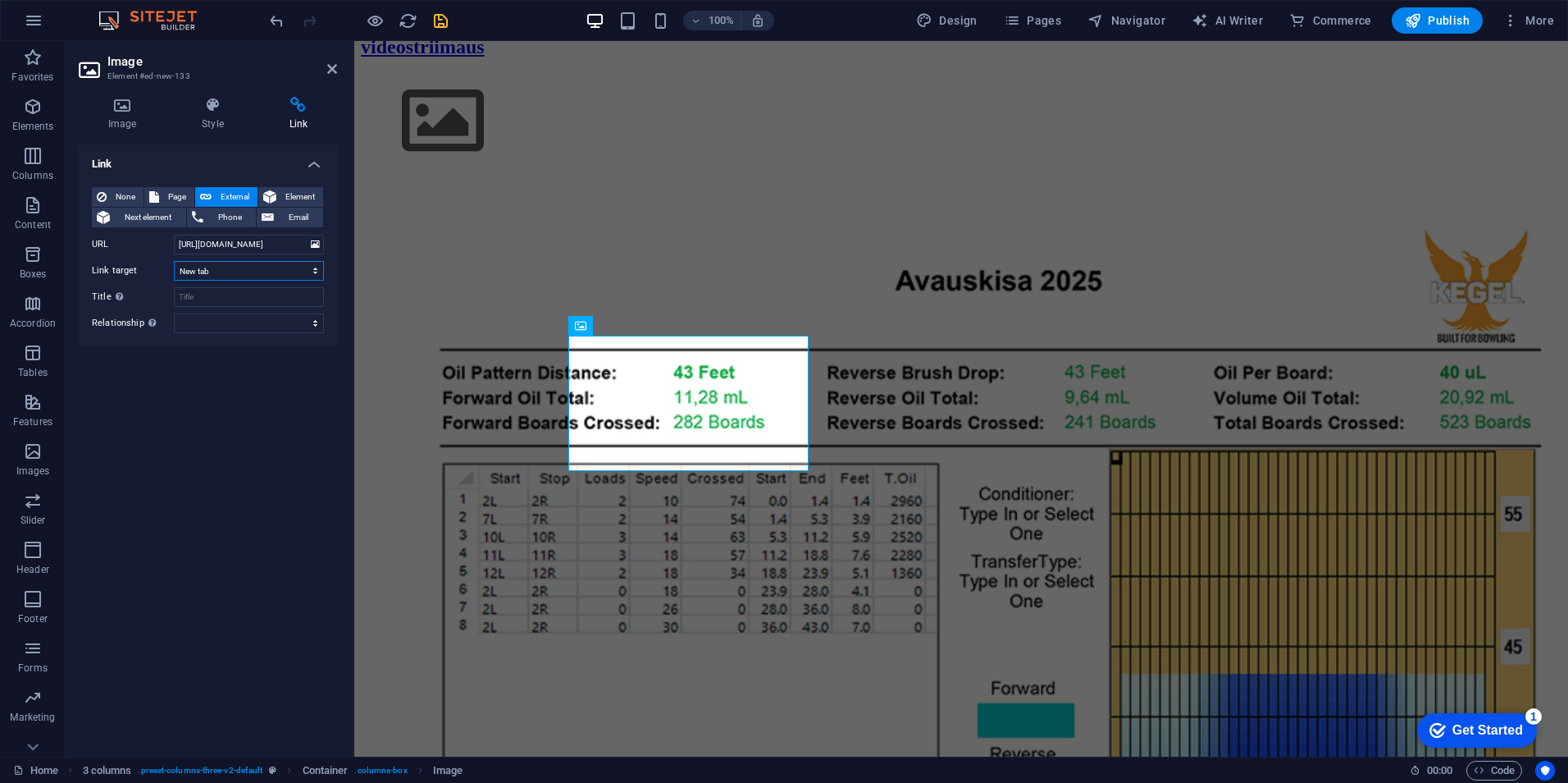
click at [317, 269] on select "New tab Same tab Overlay" at bounding box center [249, 270] width 150 height 20
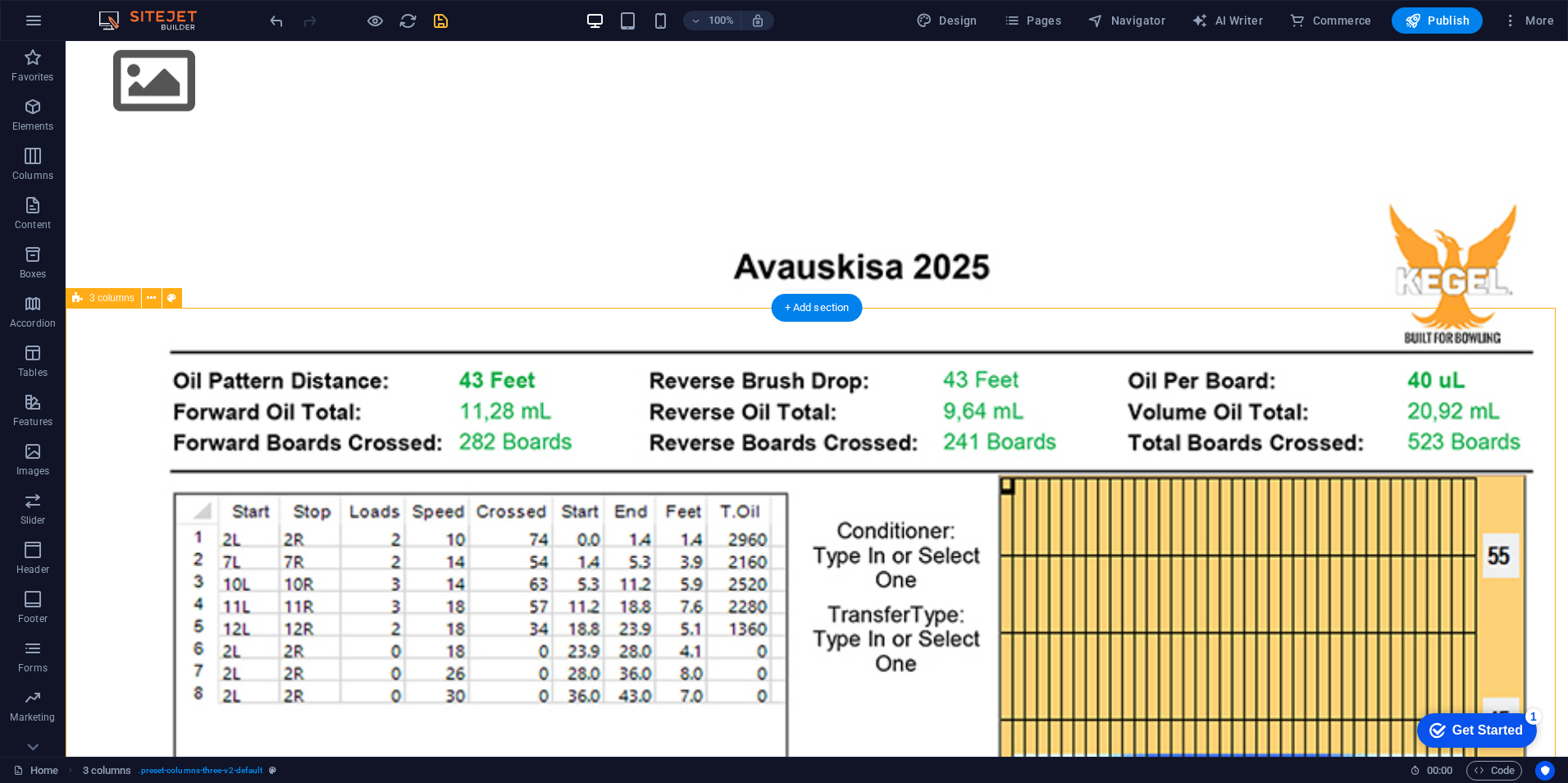
scroll to position [820, 0]
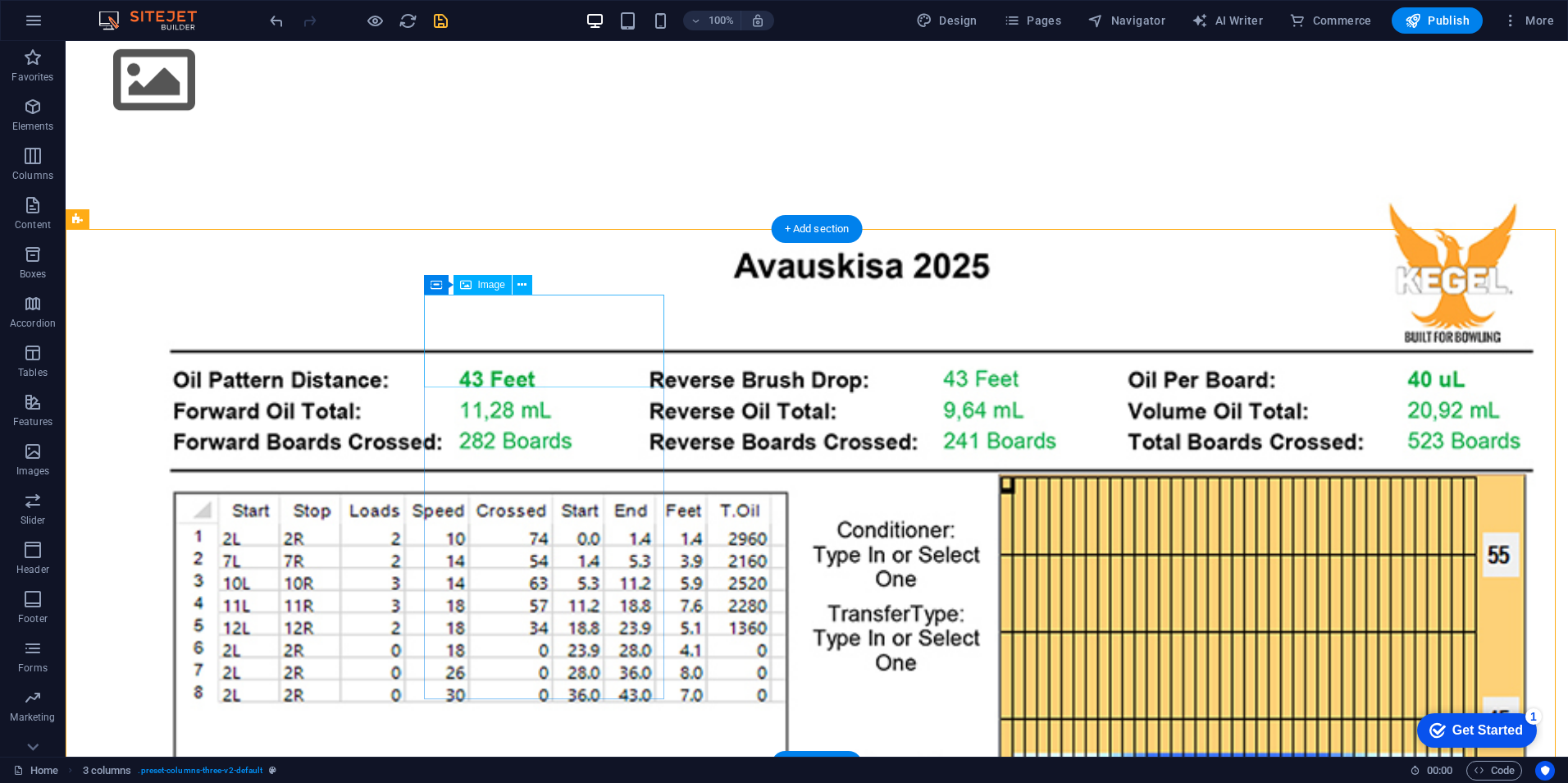
click at [521, 130] on figure at bounding box center [816, 82] width 1489 height 96
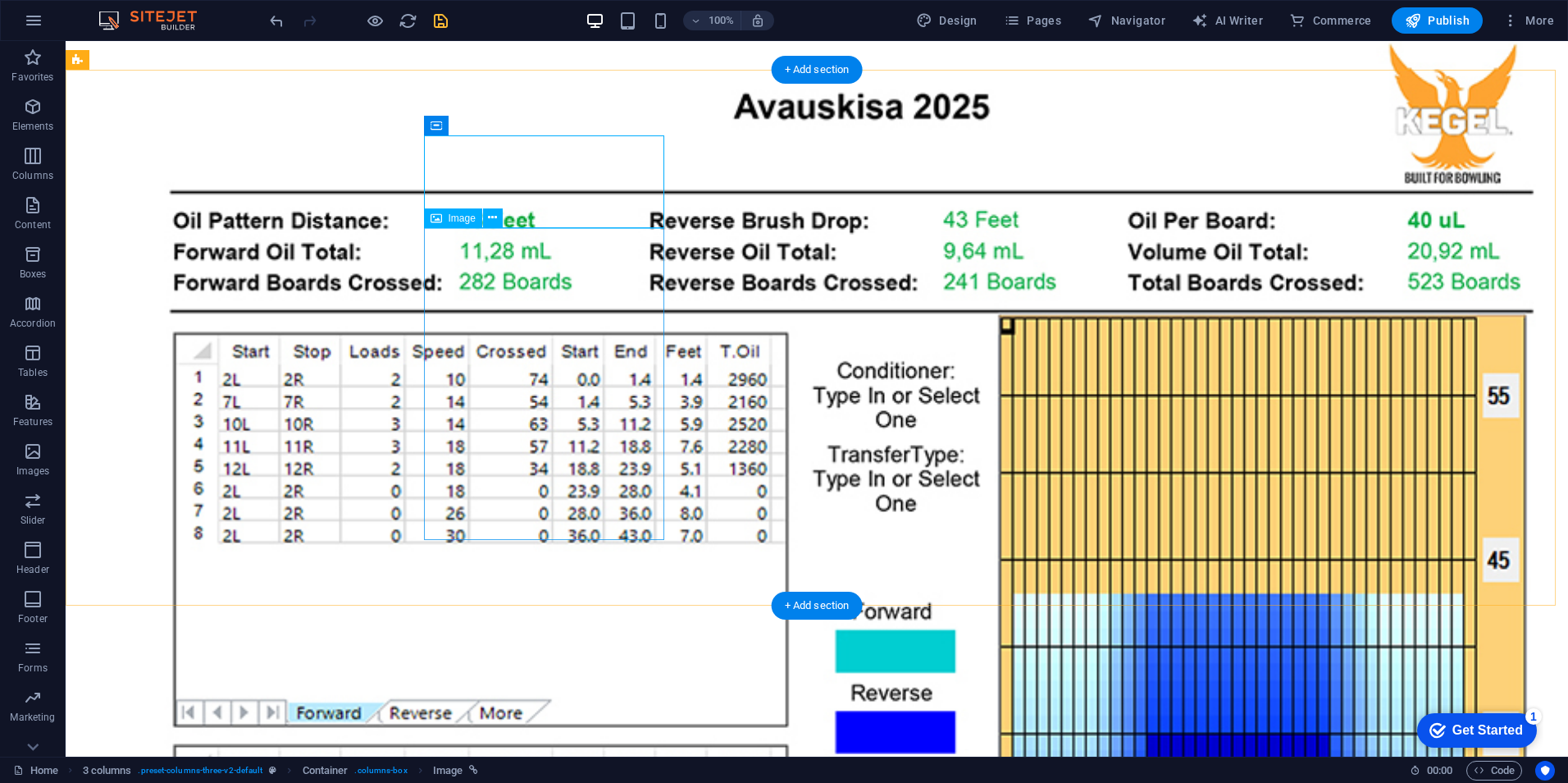
scroll to position [816, 0]
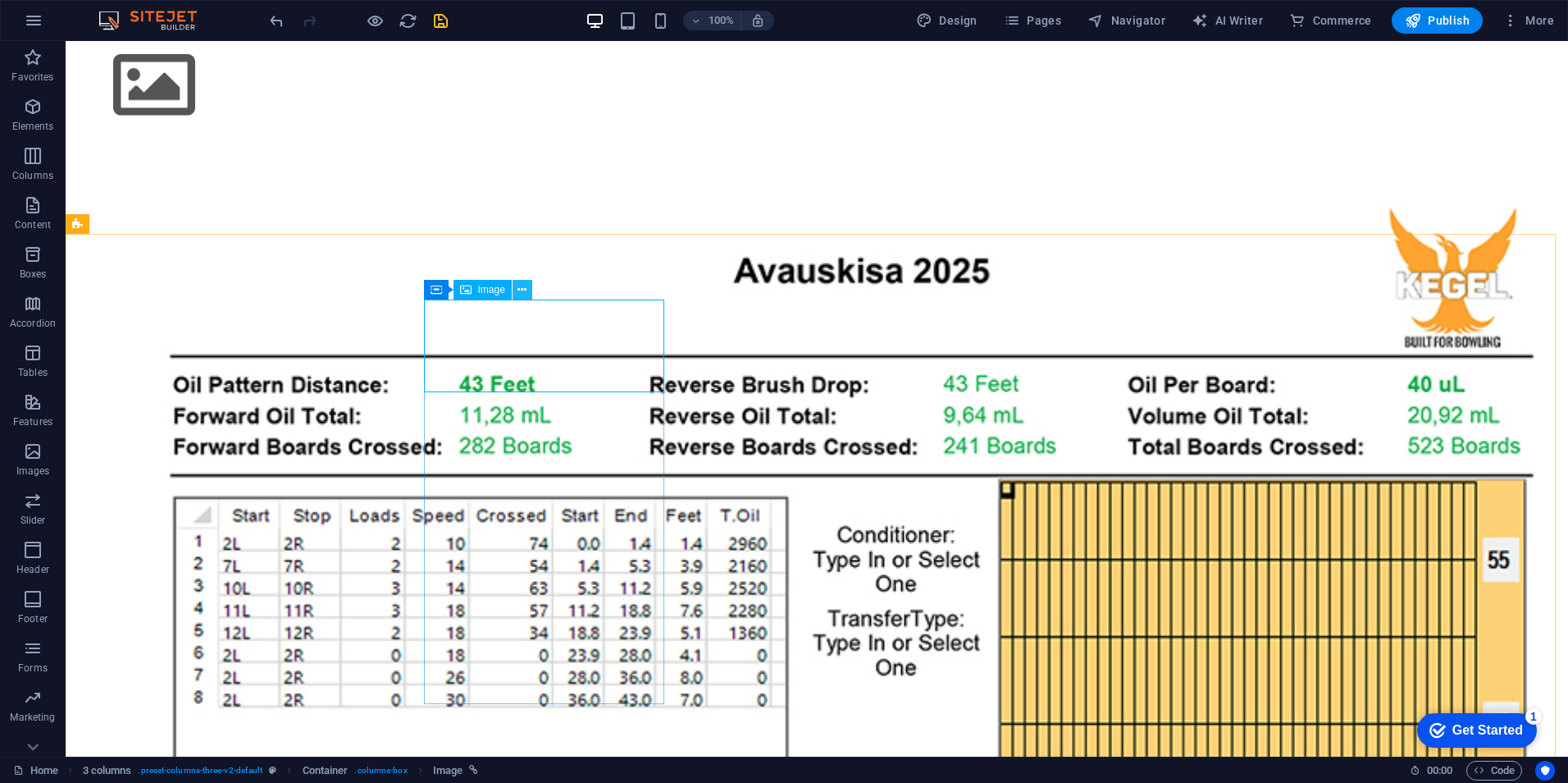
click at [522, 292] on icon at bounding box center [522, 290] width 9 height 17
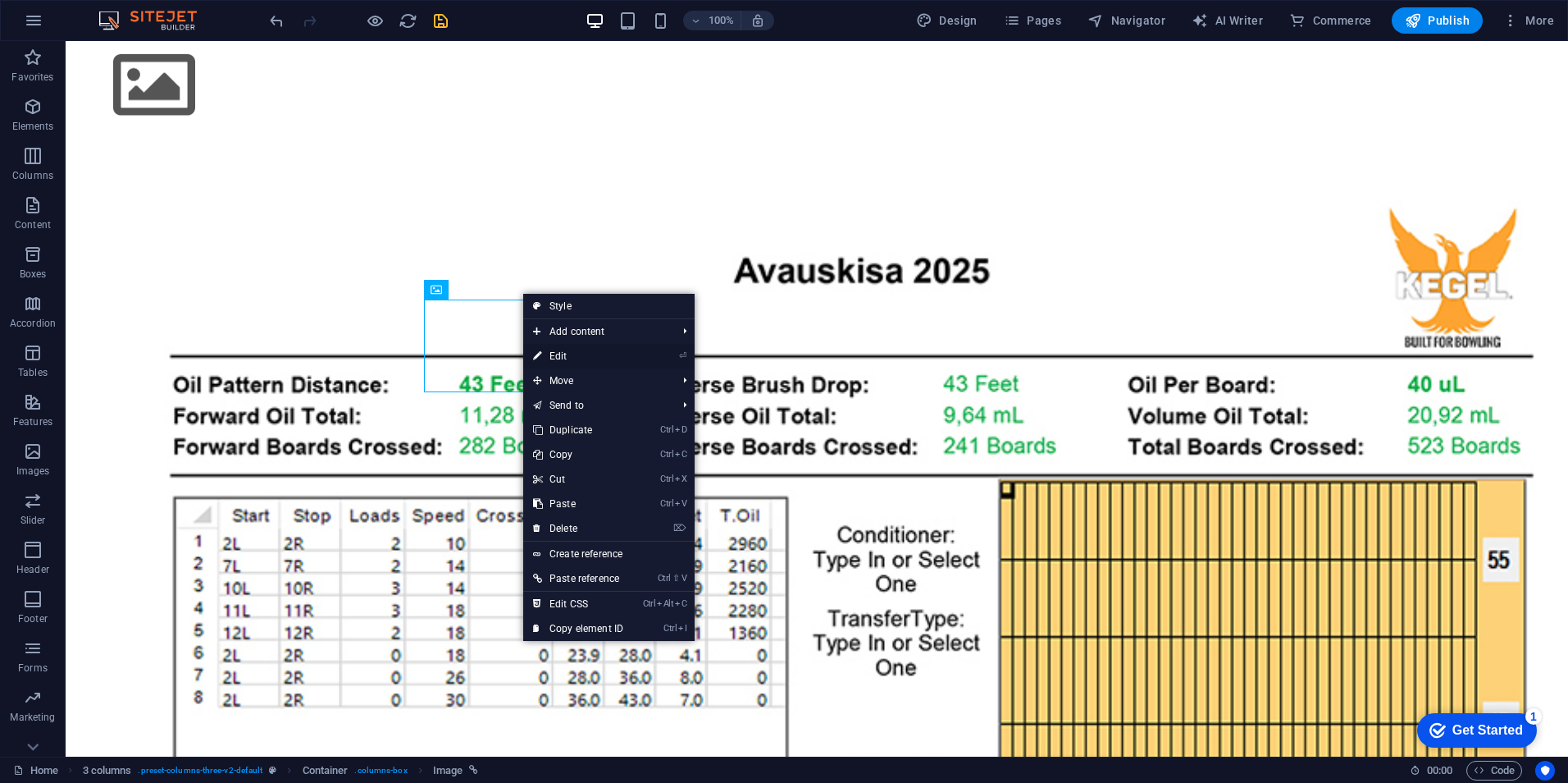
click at [556, 352] on link "⏎ Edit" at bounding box center [579, 356] width 110 height 24
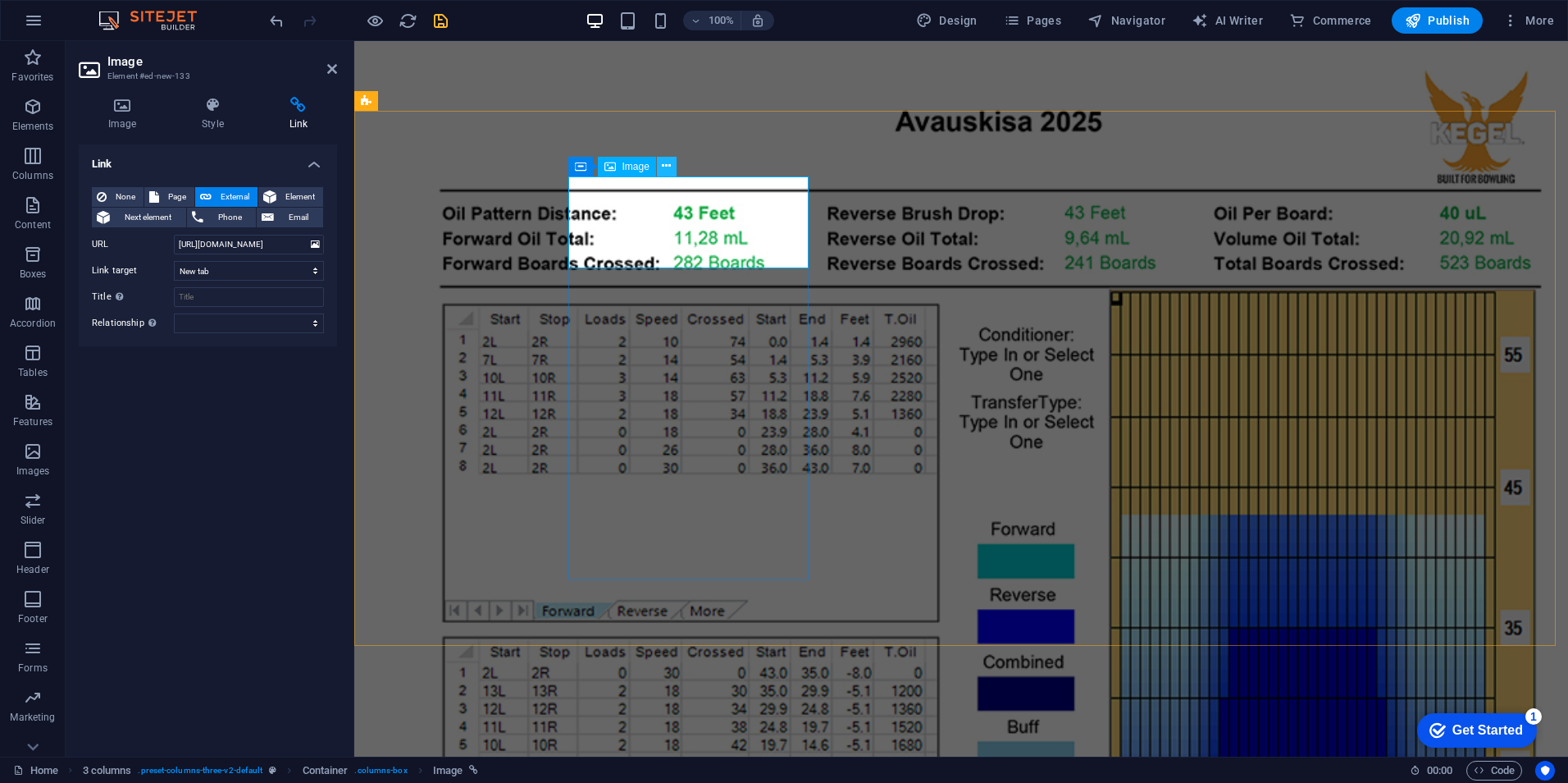
click at [662, 159] on icon at bounding box center [666, 166] width 9 height 17
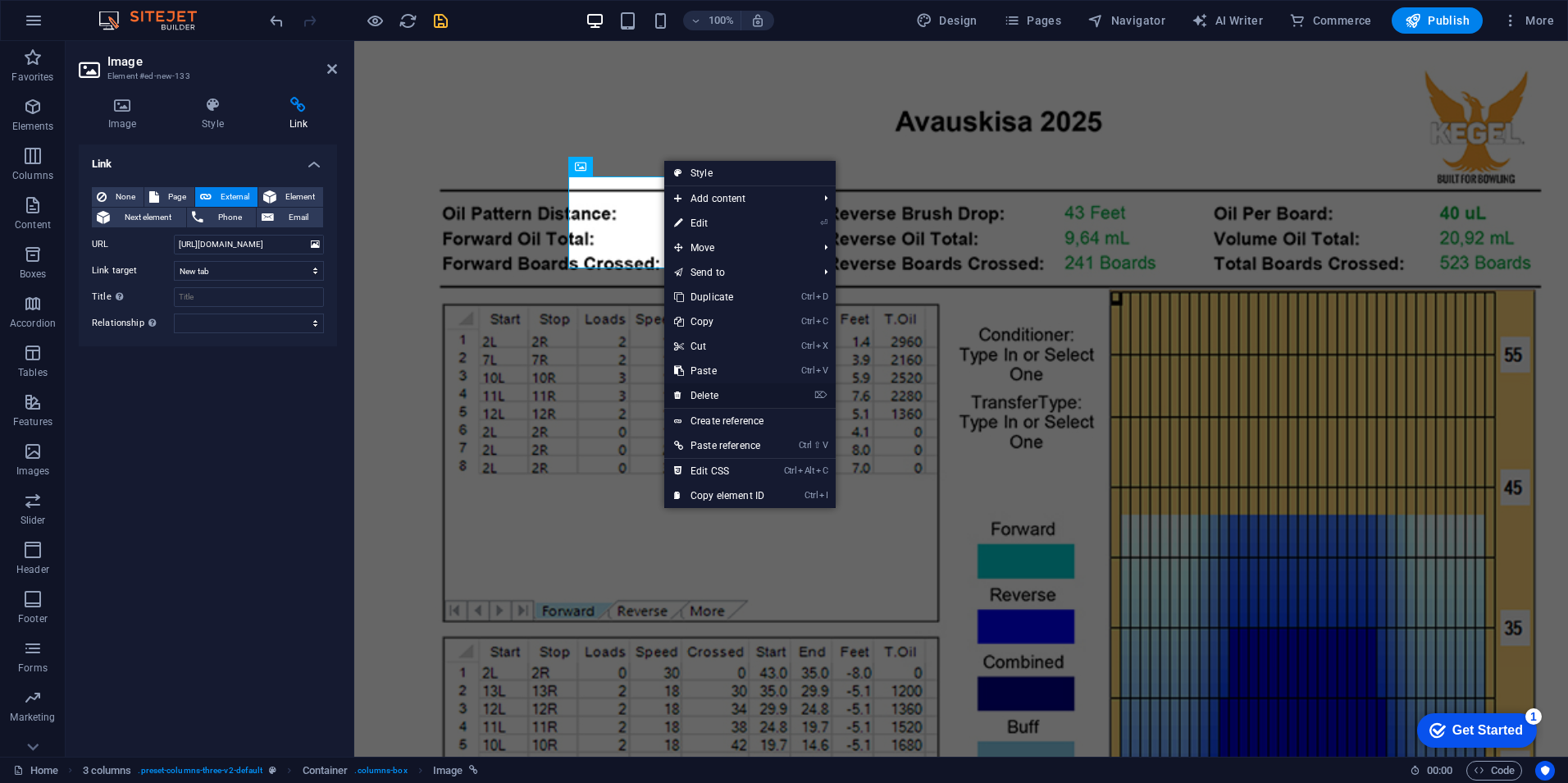
click at [693, 390] on link "⌦ Delete" at bounding box center [719, 395] width 110 height 24
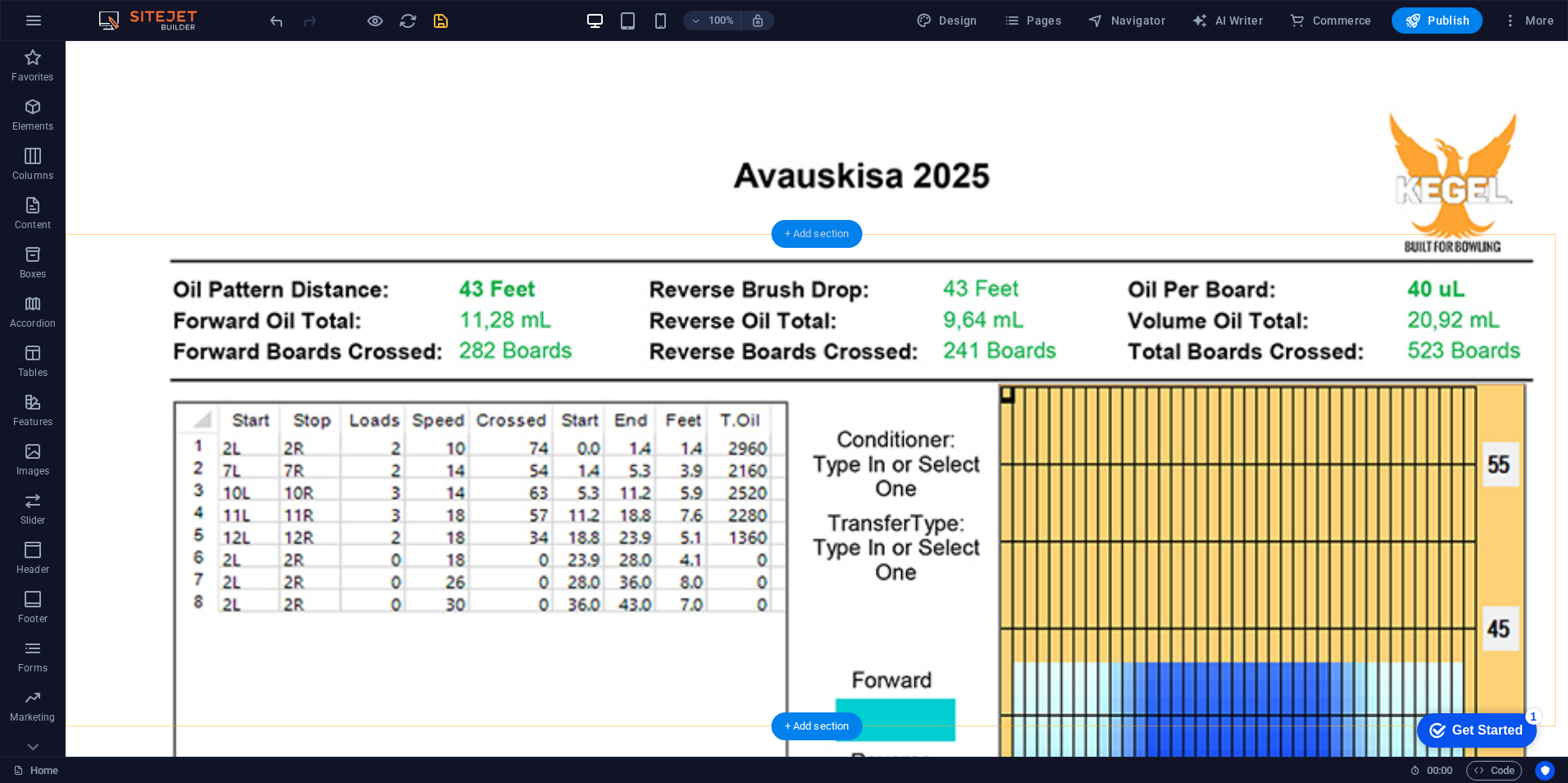
click at [835, 238] on div "+ Add section" at bounding box center [817, 234] width 91 height 28
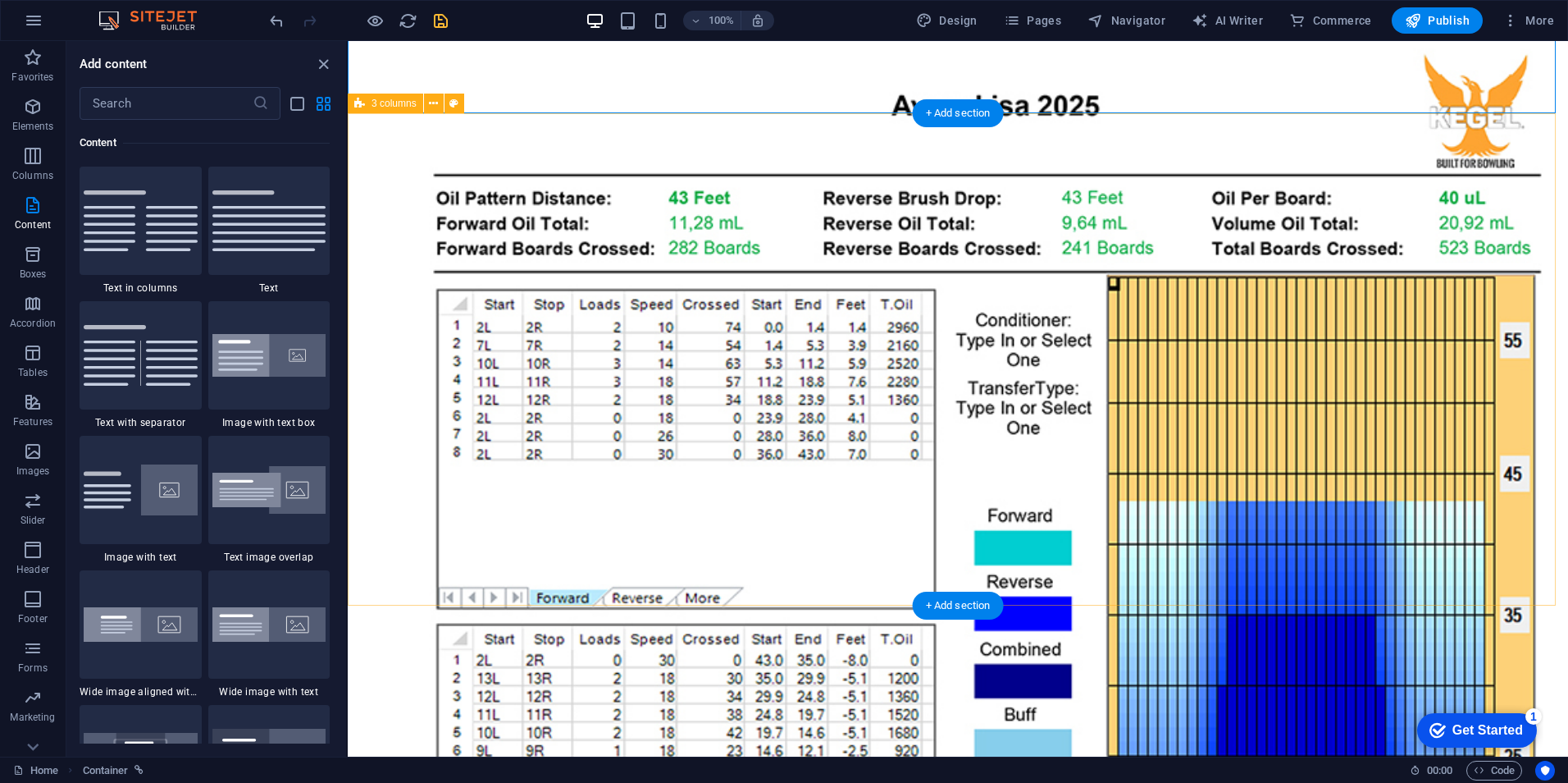
scroll to position [652, 0]
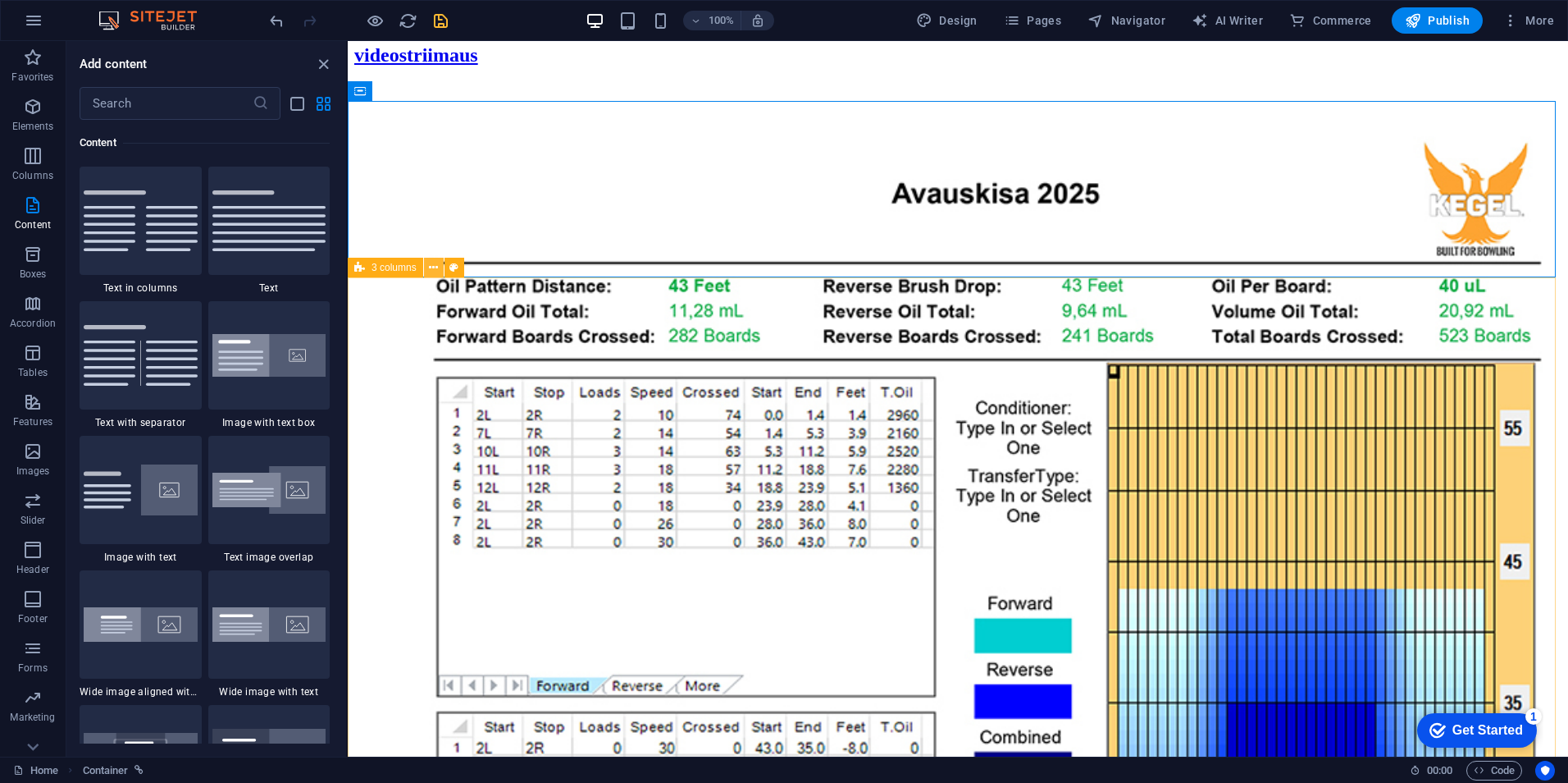
click at [440, 268] on button at bounding box center [433, 267] width 20 height 20
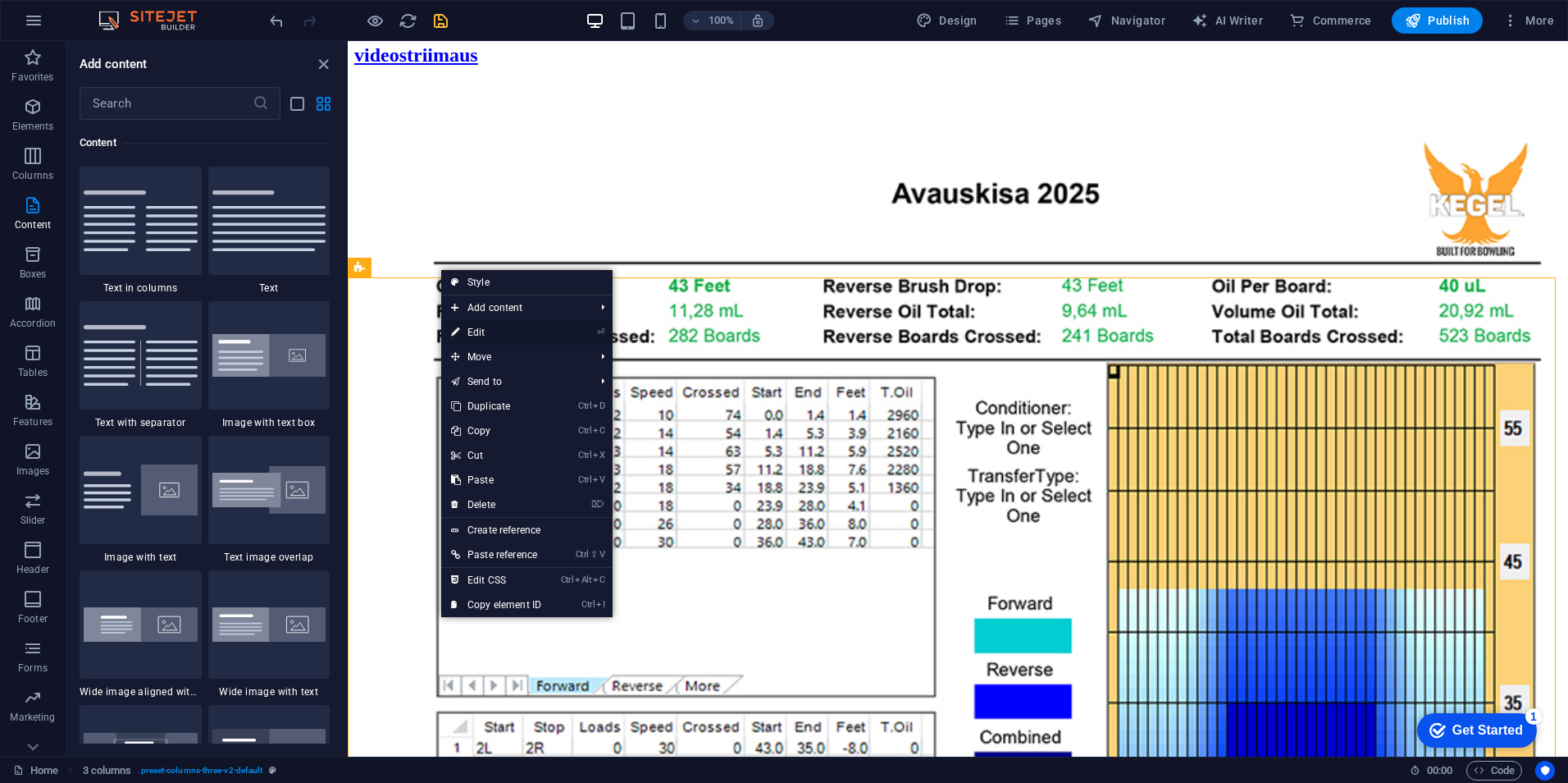
click at [510, 335] on link "⏎ Edit" at bounding box center [497, 332] width 110 height 24
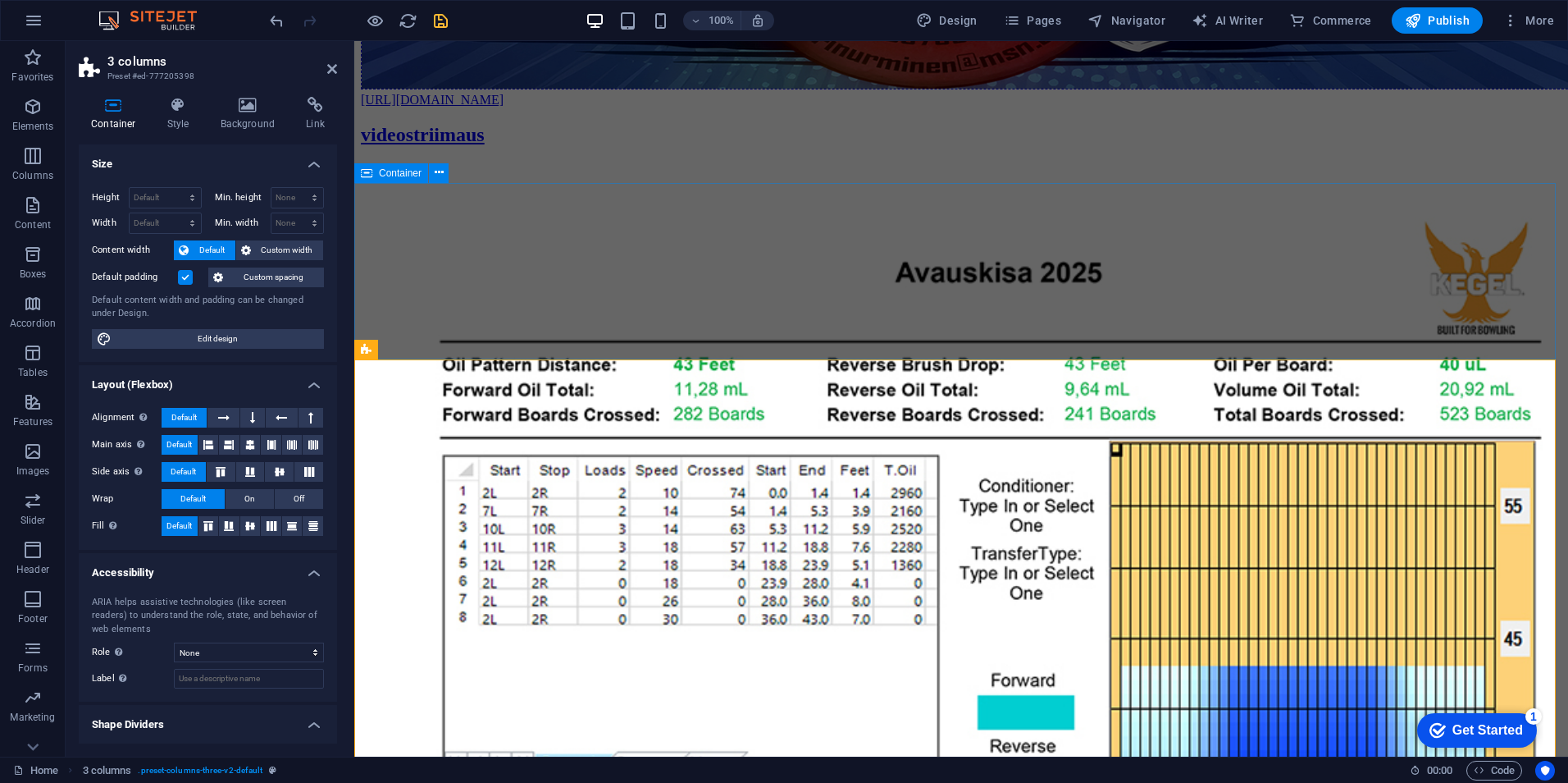
scroll to position [567, 0]
click at [235, 113] on h4 "Background" at bounding box center [252, 114] width 86 height 34
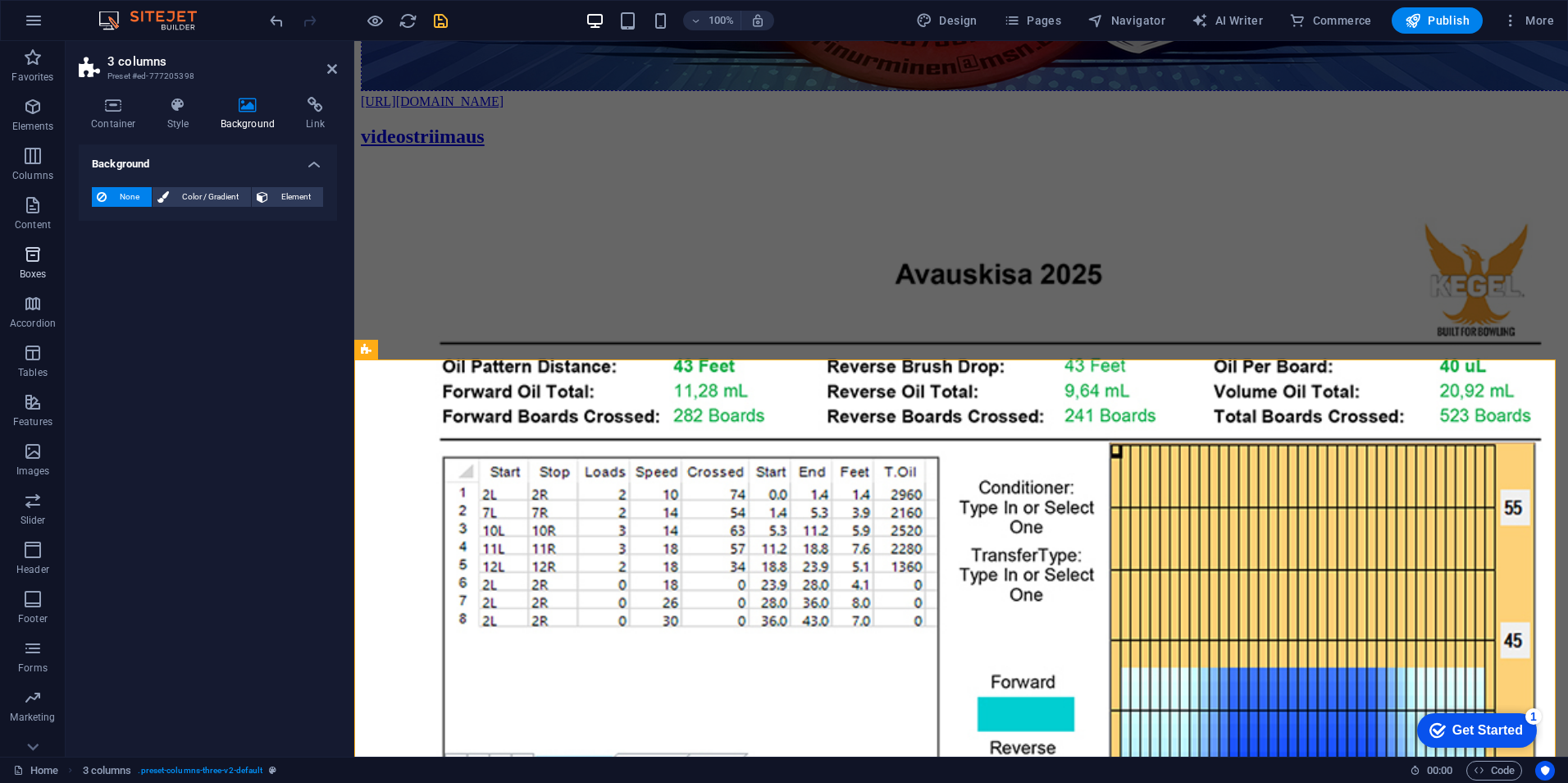
click at [44, 261] on span "Boxes" at bounding box center [33, 264] width 65 height 39
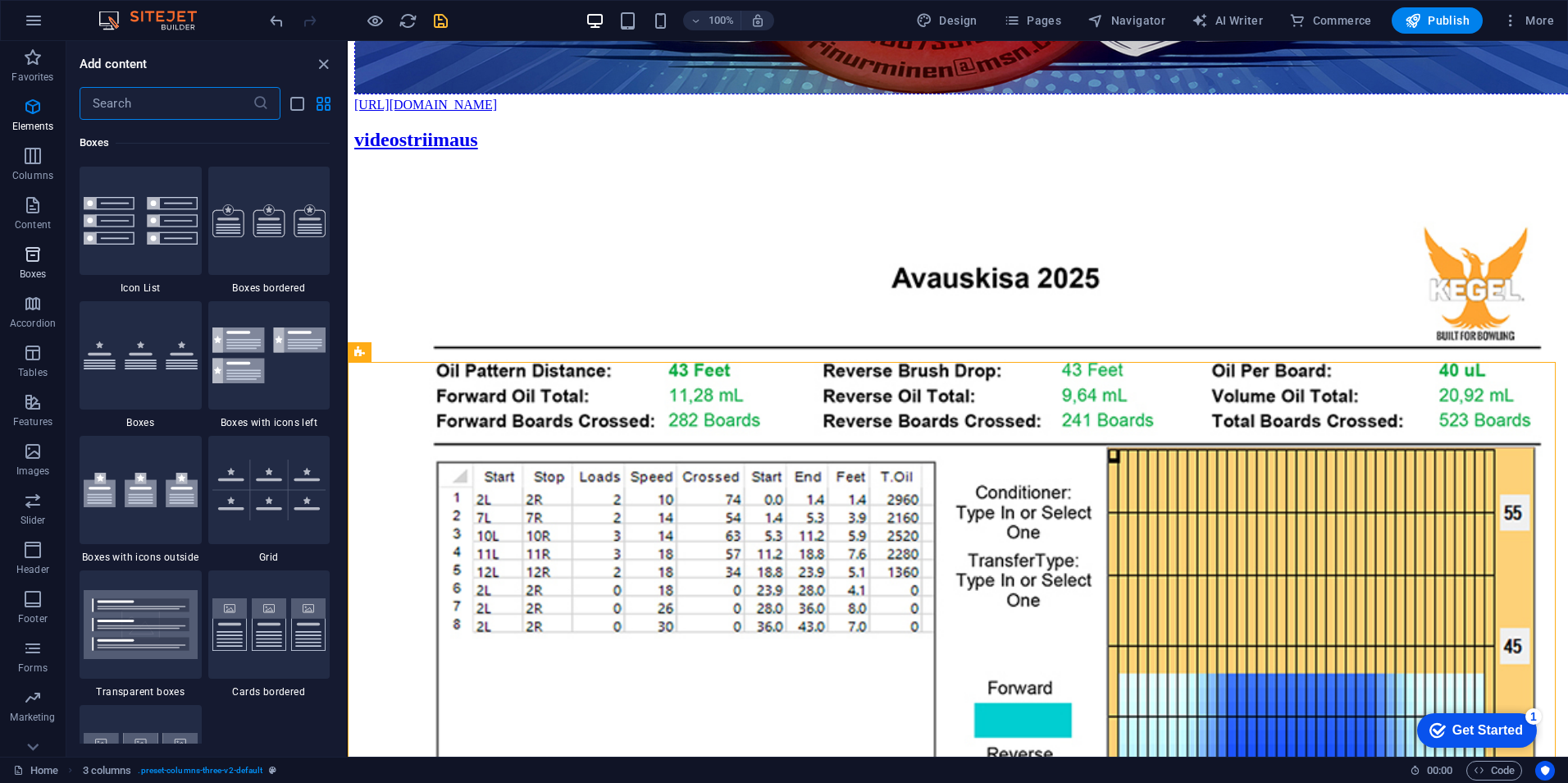
scroll to position [4660, 0]
click at [280, 21] on icon "undo" at bounding box center [277, 21] width 19 height 19
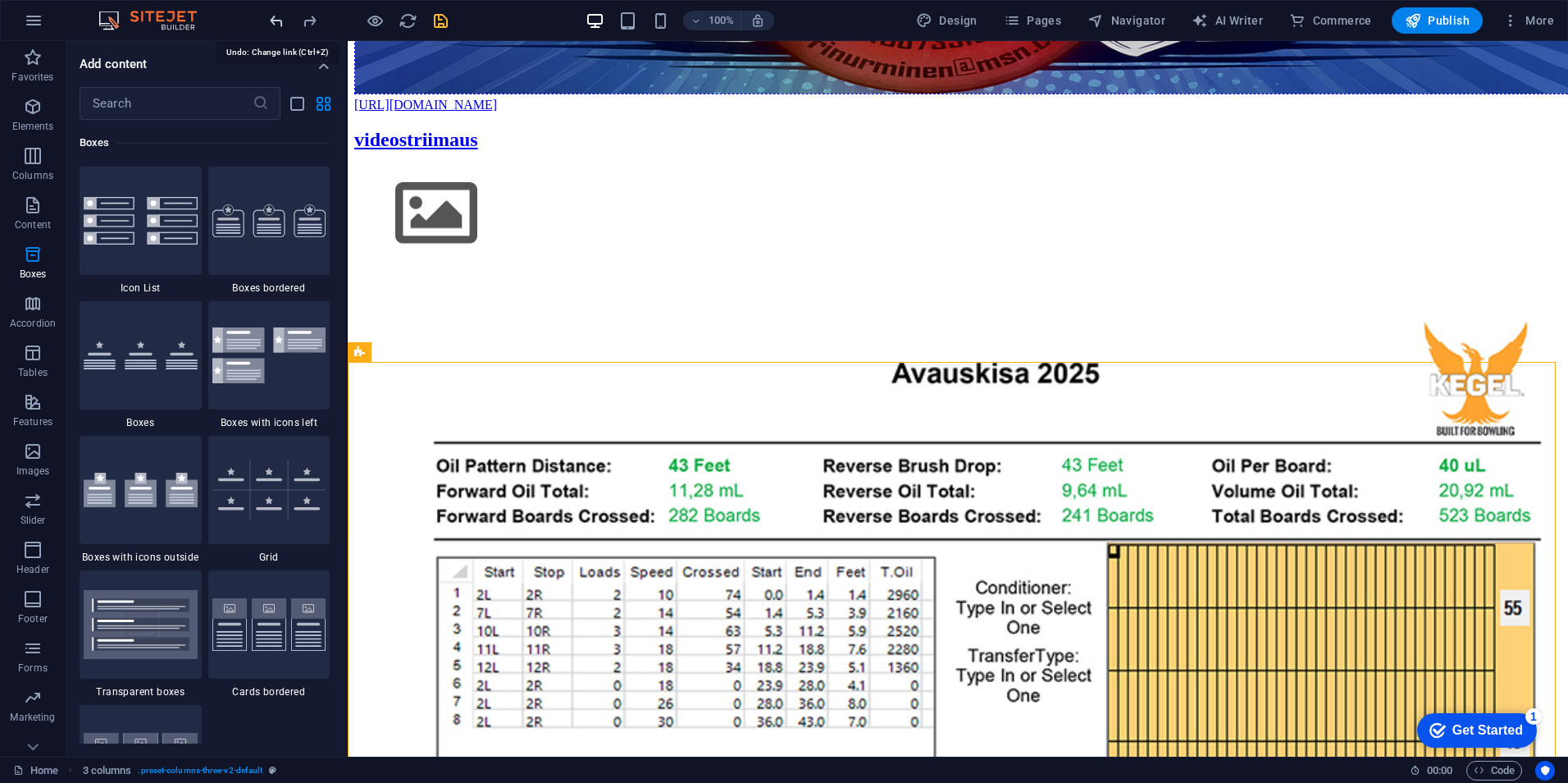
click at [280, 21] on icon "undo" at bounding box center [277, 21] width 19 height 19
click at [277, 16] on icon "undo" at bounding box center [277, 21] width 19 height 19
click at [277, 16] on div at bounding box center [358, 21] width 184 height 26
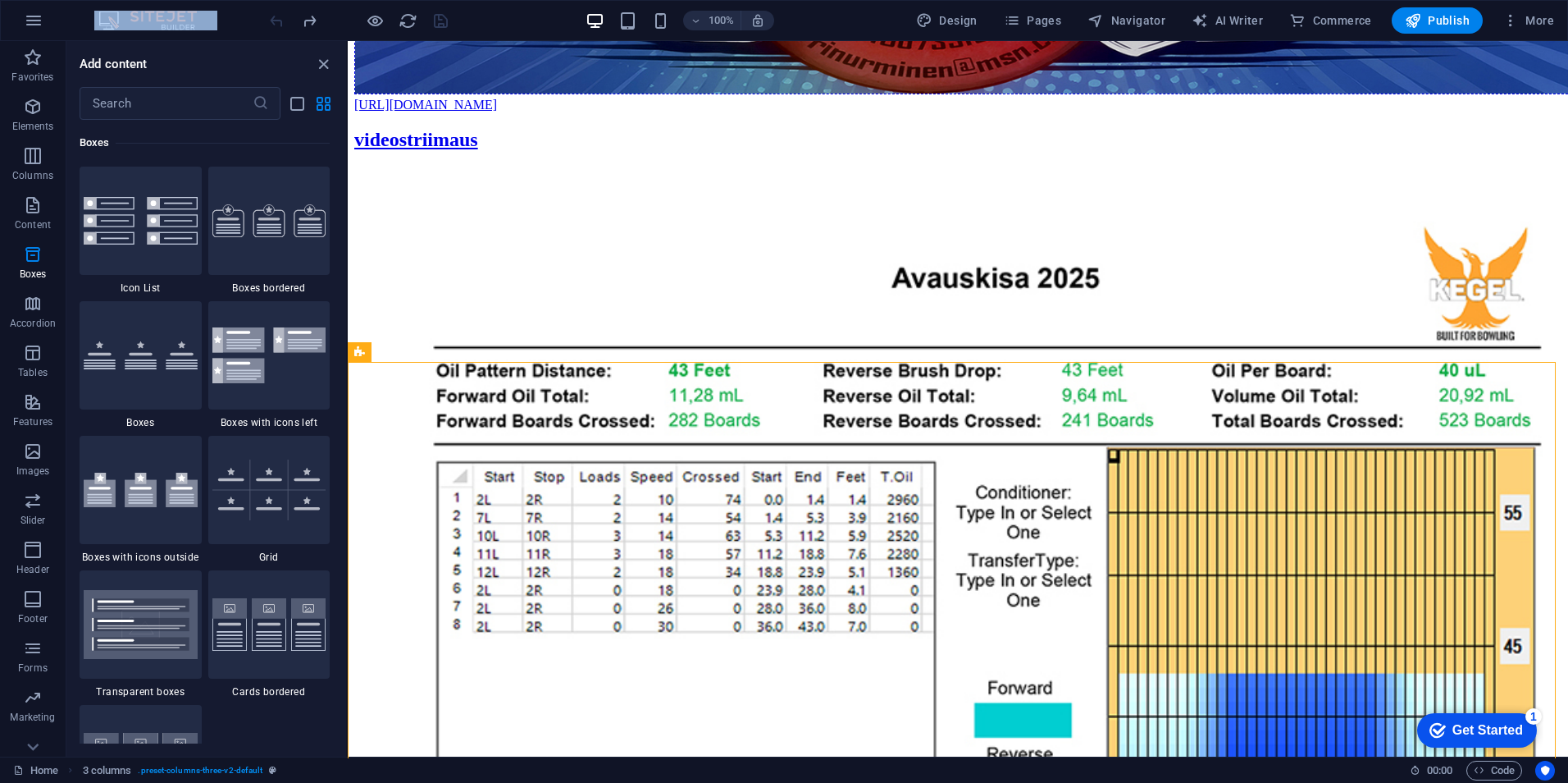
click at [277, 16] on div at bounding box center [358, 21] width 184 height 26
click at [434, 353] on icon at bounding box center [433, 352] width 9 height 17
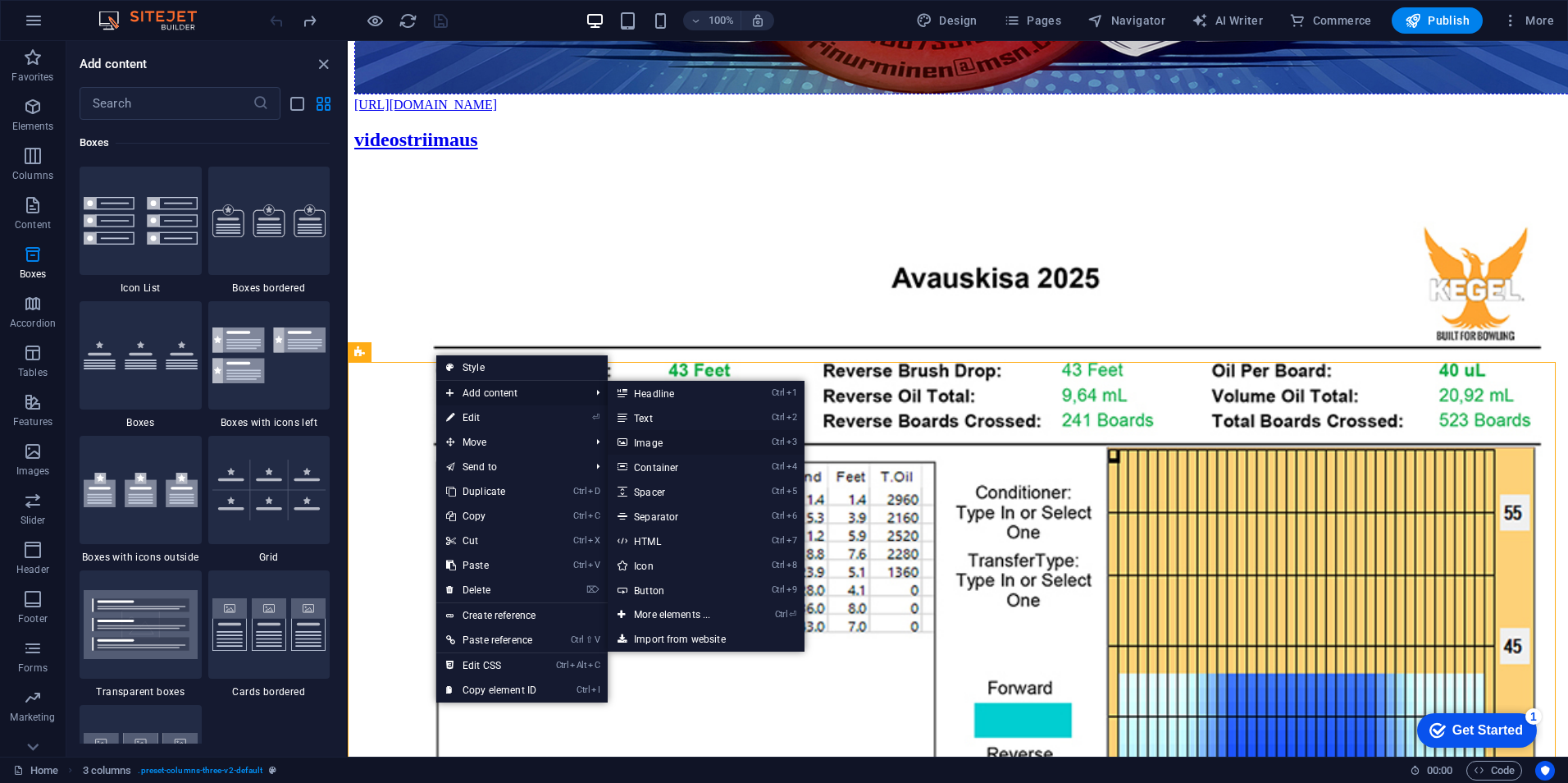
click at [657, 437] on link "Ctrl 3 Image" at bounding box center [675, 442] width 135 height 24
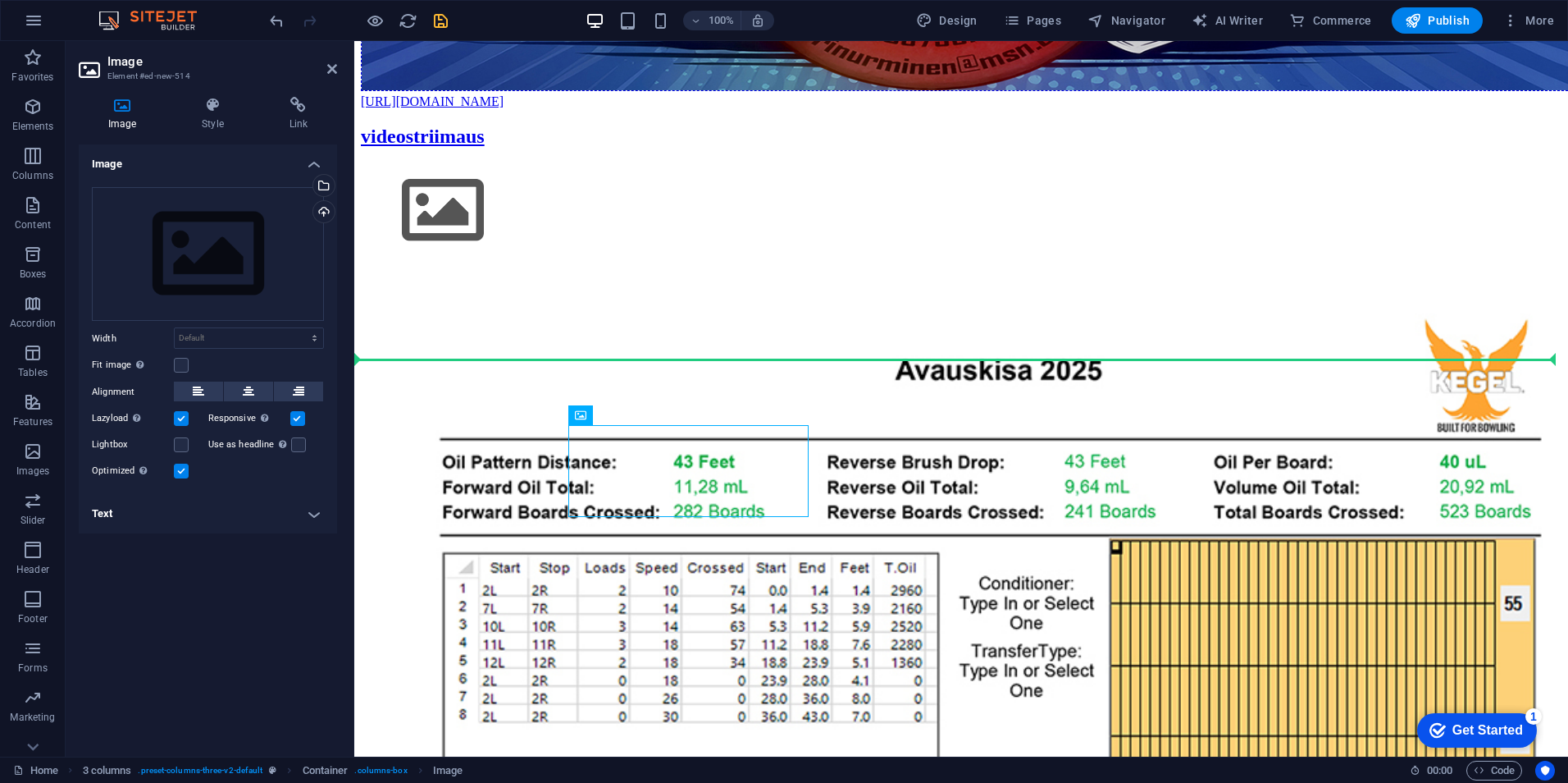
drag, startPoint x: 749, startPoint y: 467, endPoint x: 444, endPoint y: 630, distance: 345.8
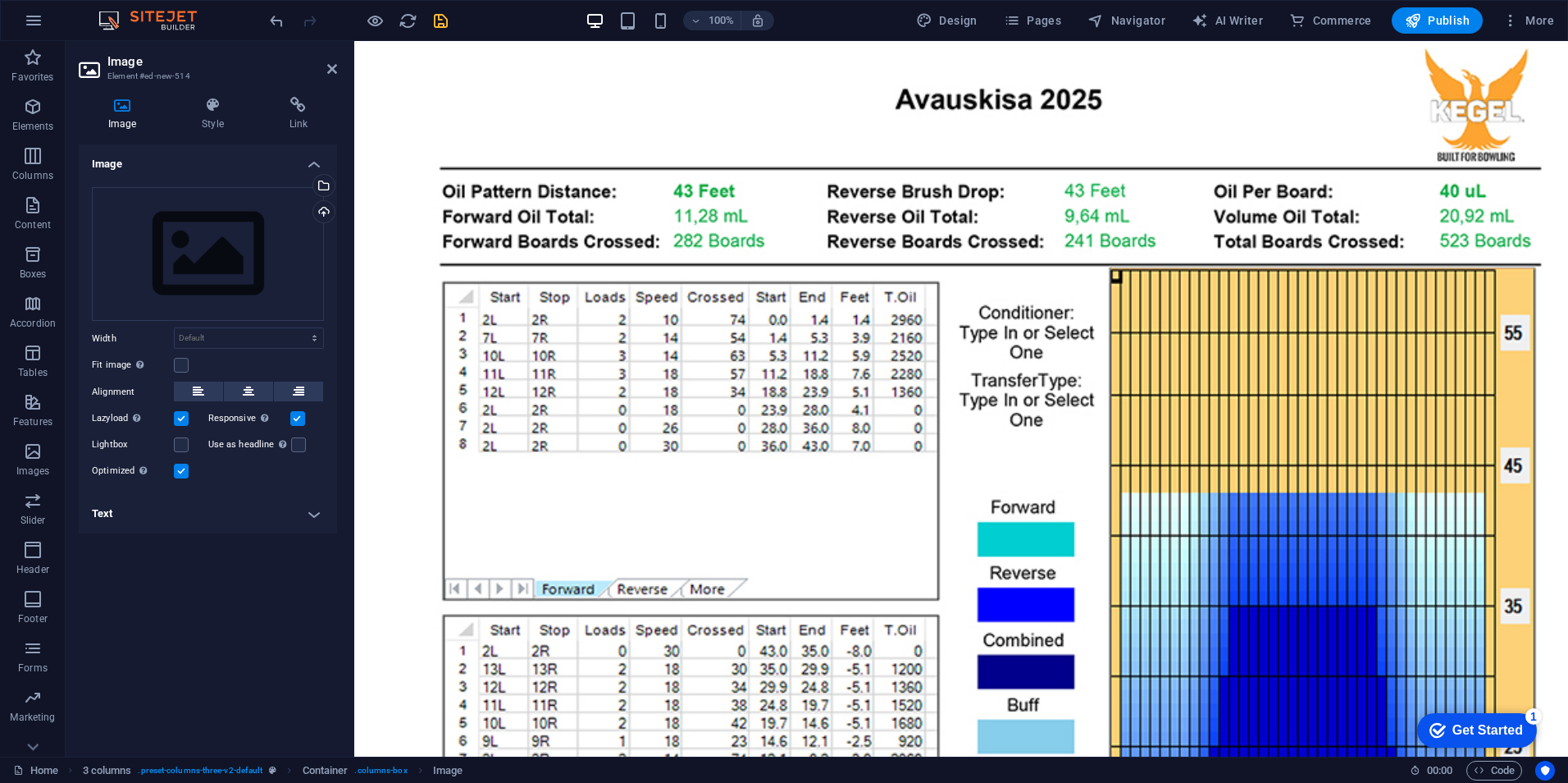
scroll to position [905, 0]
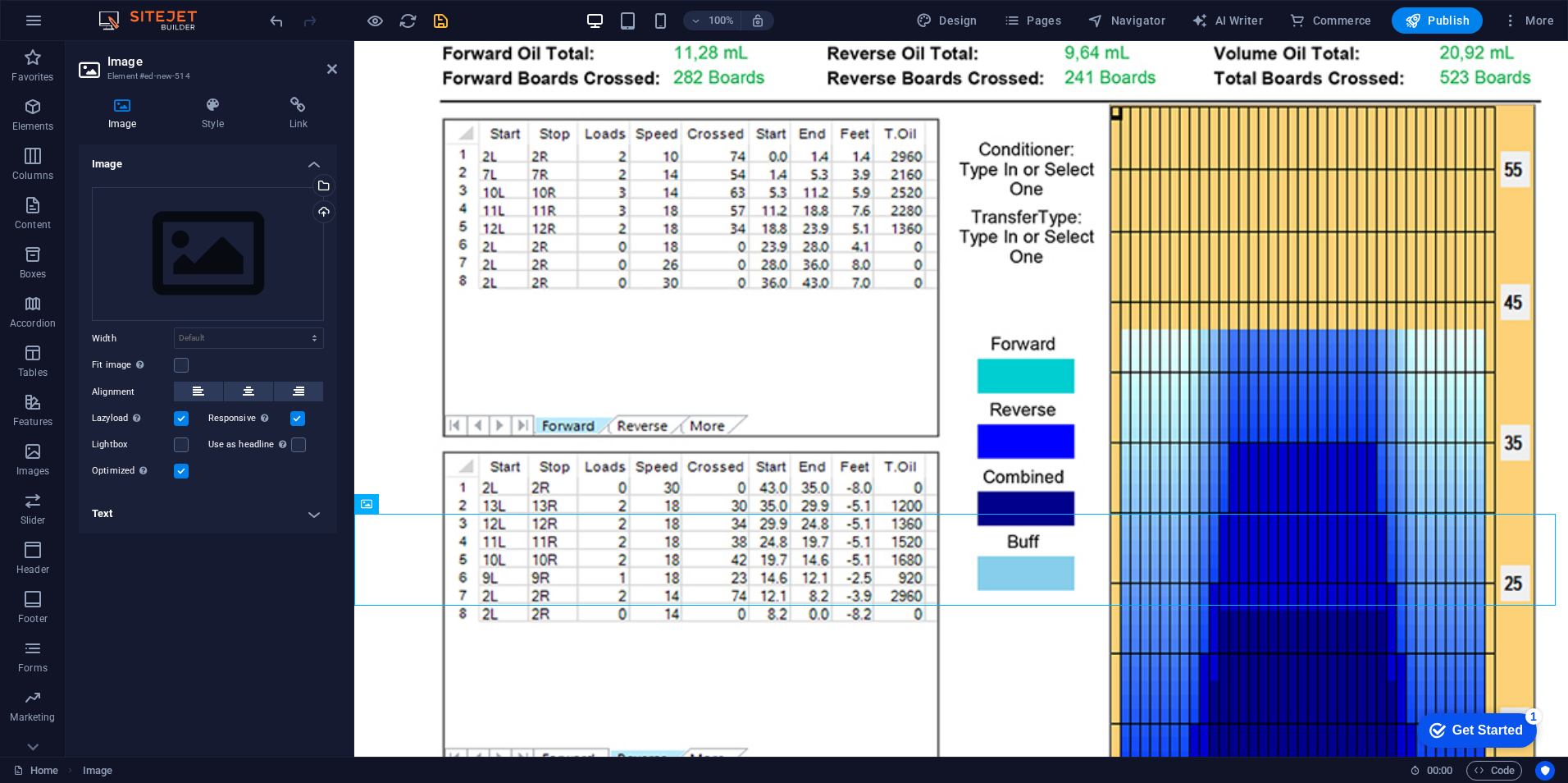
drag, startPoint x: 449, startPoint y: 558, endPoint x: 498, endPoint y: 250, distance: 311.9
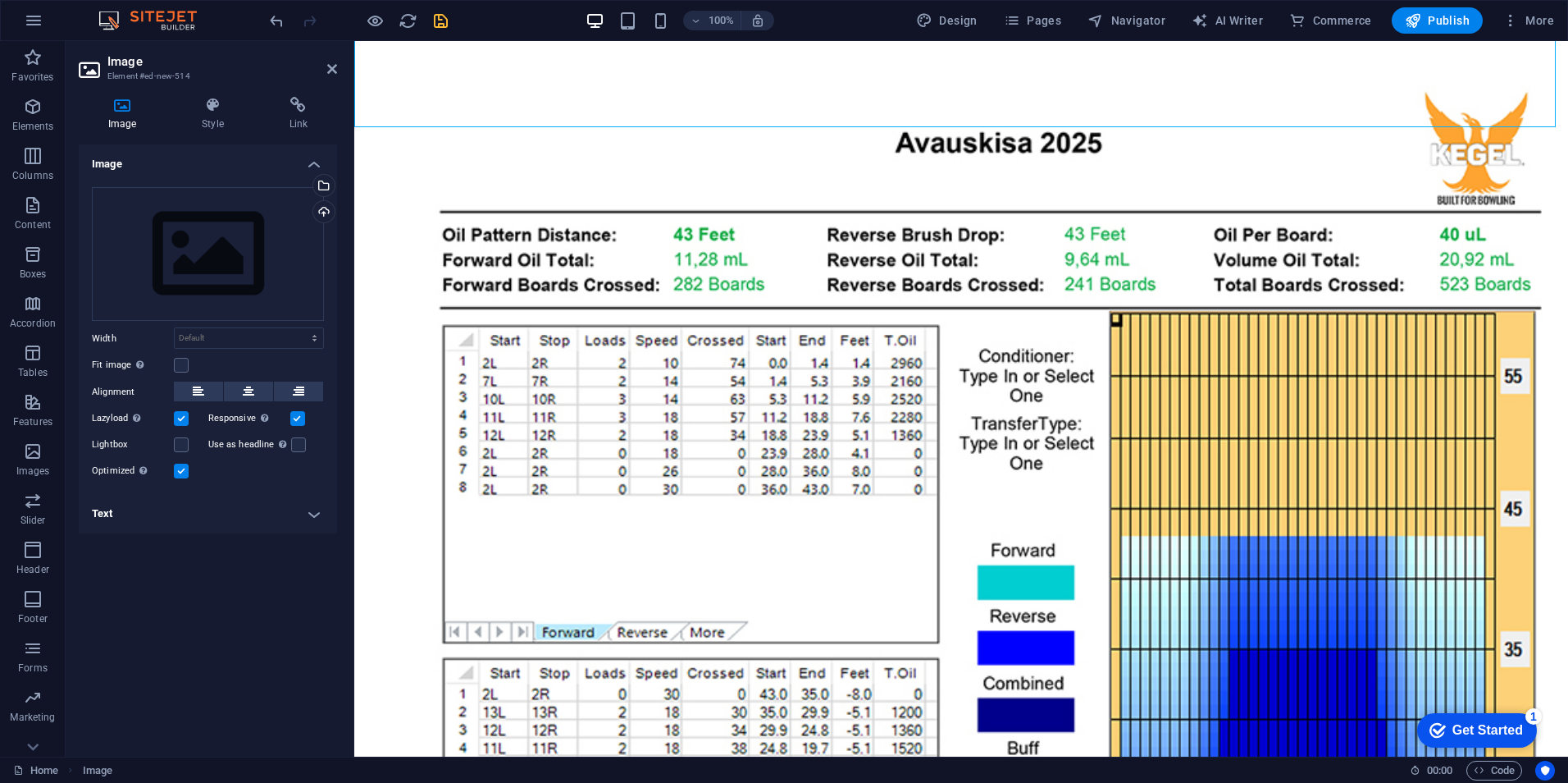
scroll to position [659, 0]
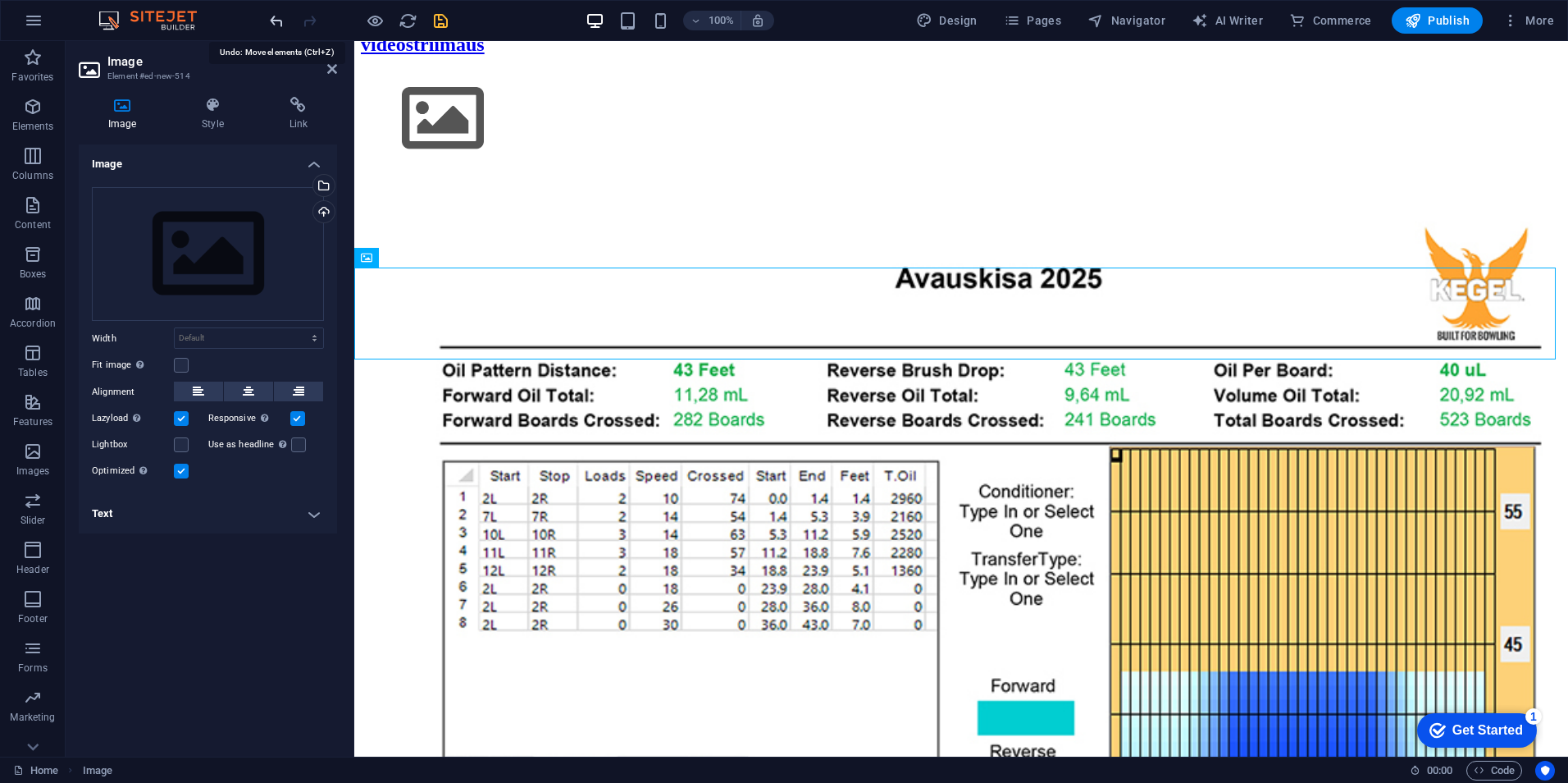
click at [270, 21] on icon "undo" at bounding box center [277, 21] width 19 height 19
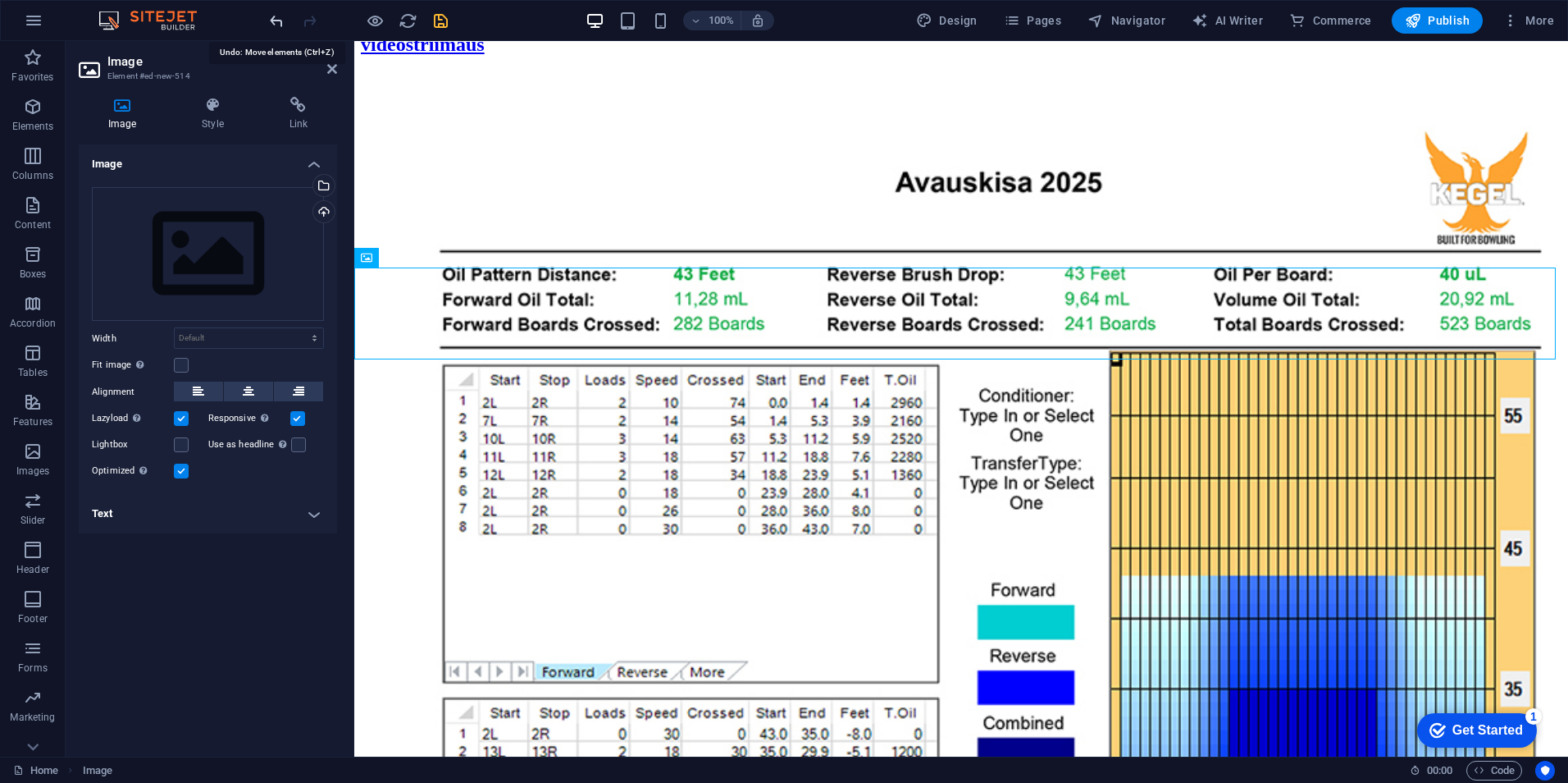
scroll to position [905, 0]
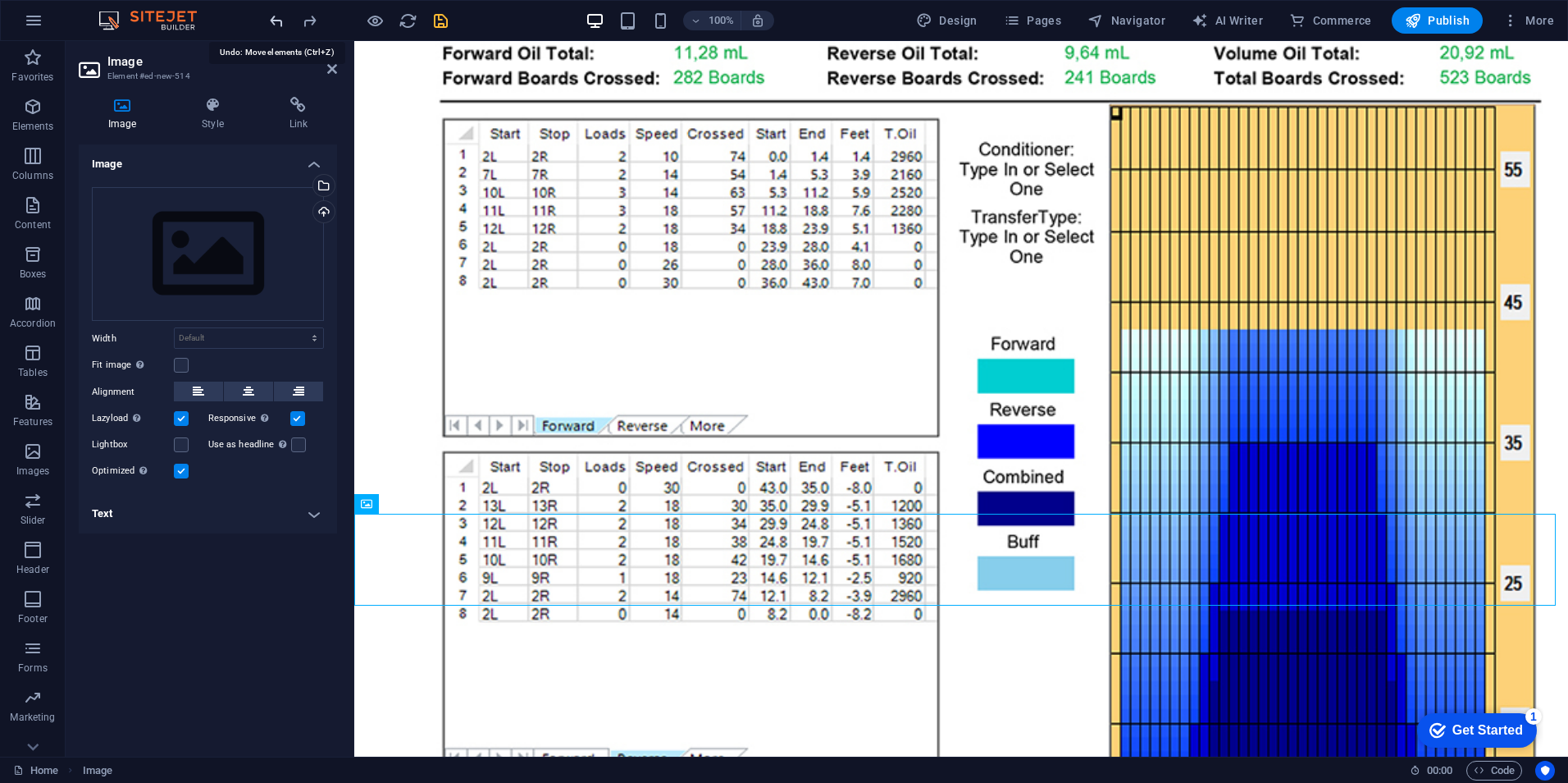
click at [275, 18] on icon "undo" at bounding box center [277, 21] width 19 height 19
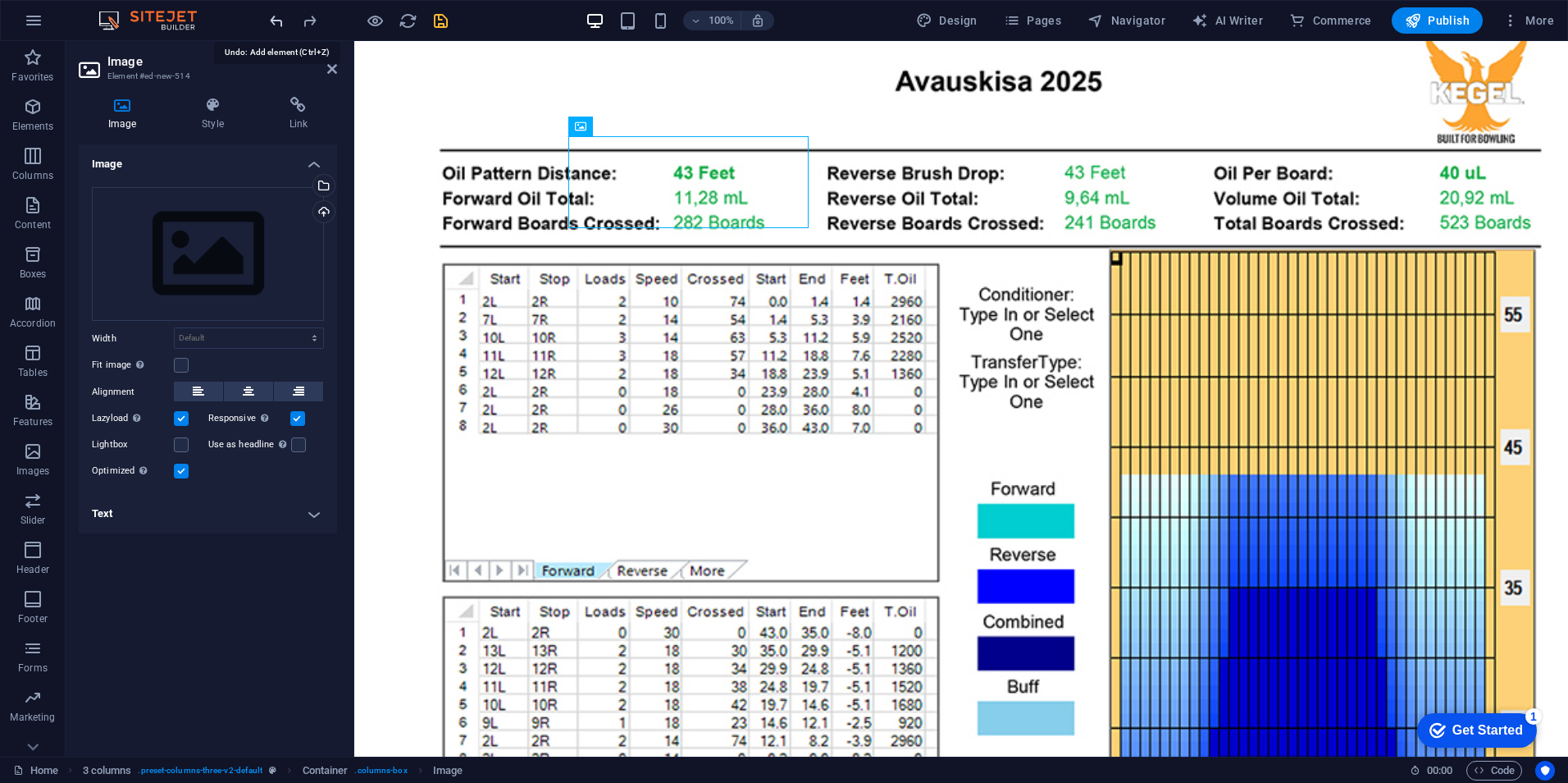
click at [274, 18] on icon "undo" at bounding box center [277, 21] width 19 height 19
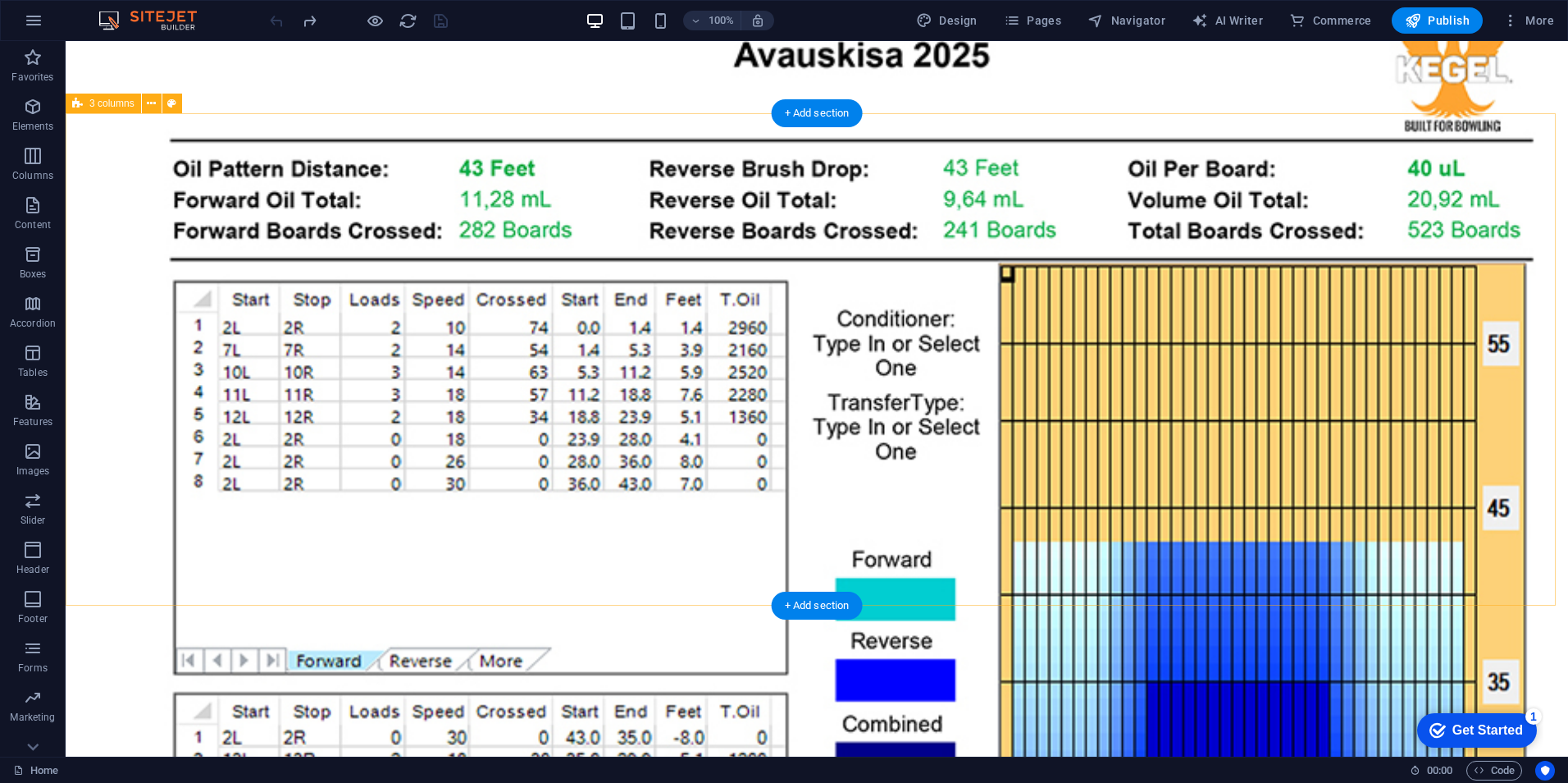
click at [859, 113] on div "+ Add section" at bounding box center [817, 113] width 91 height 28
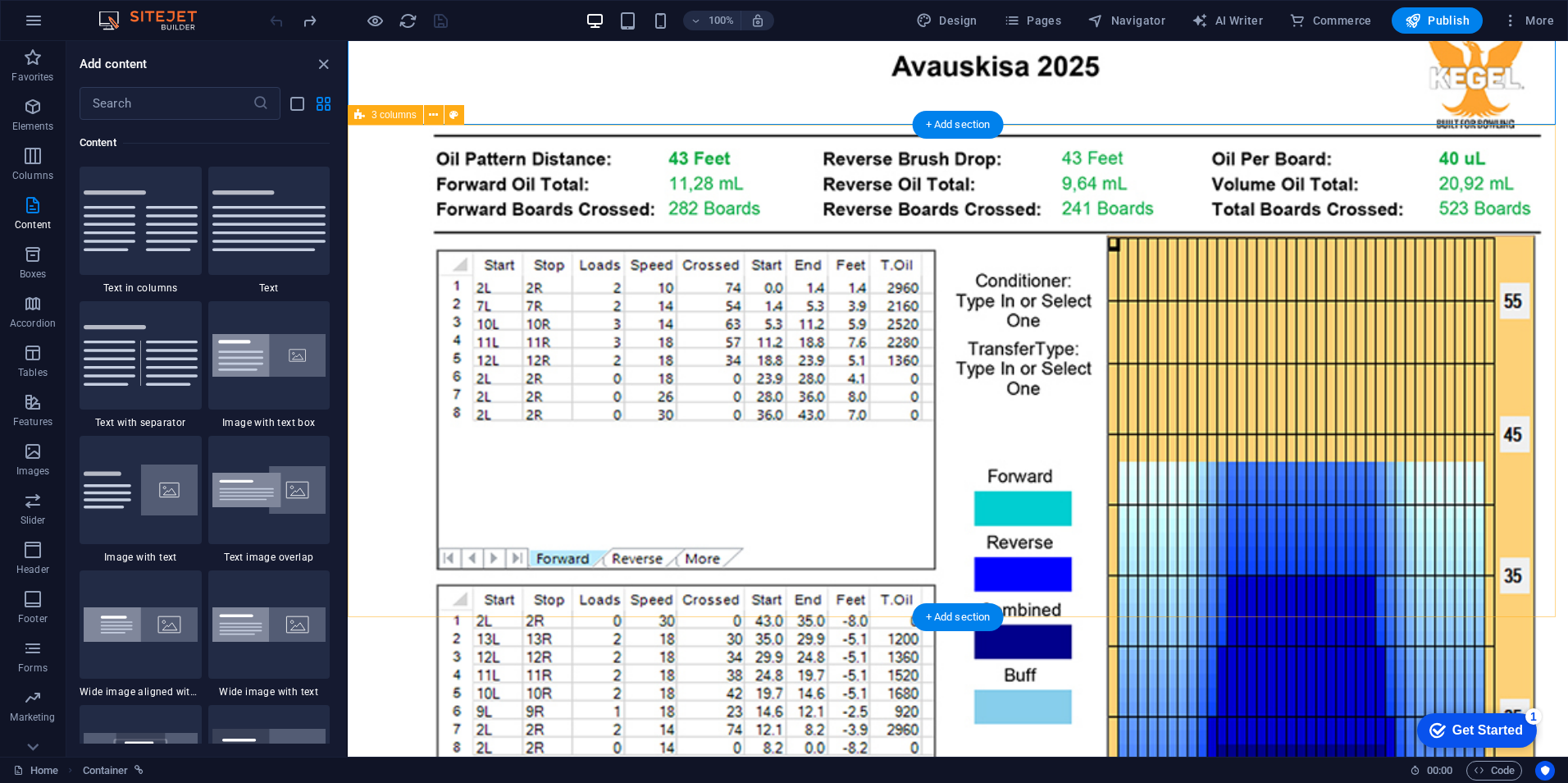
scroll to position [816, 0]
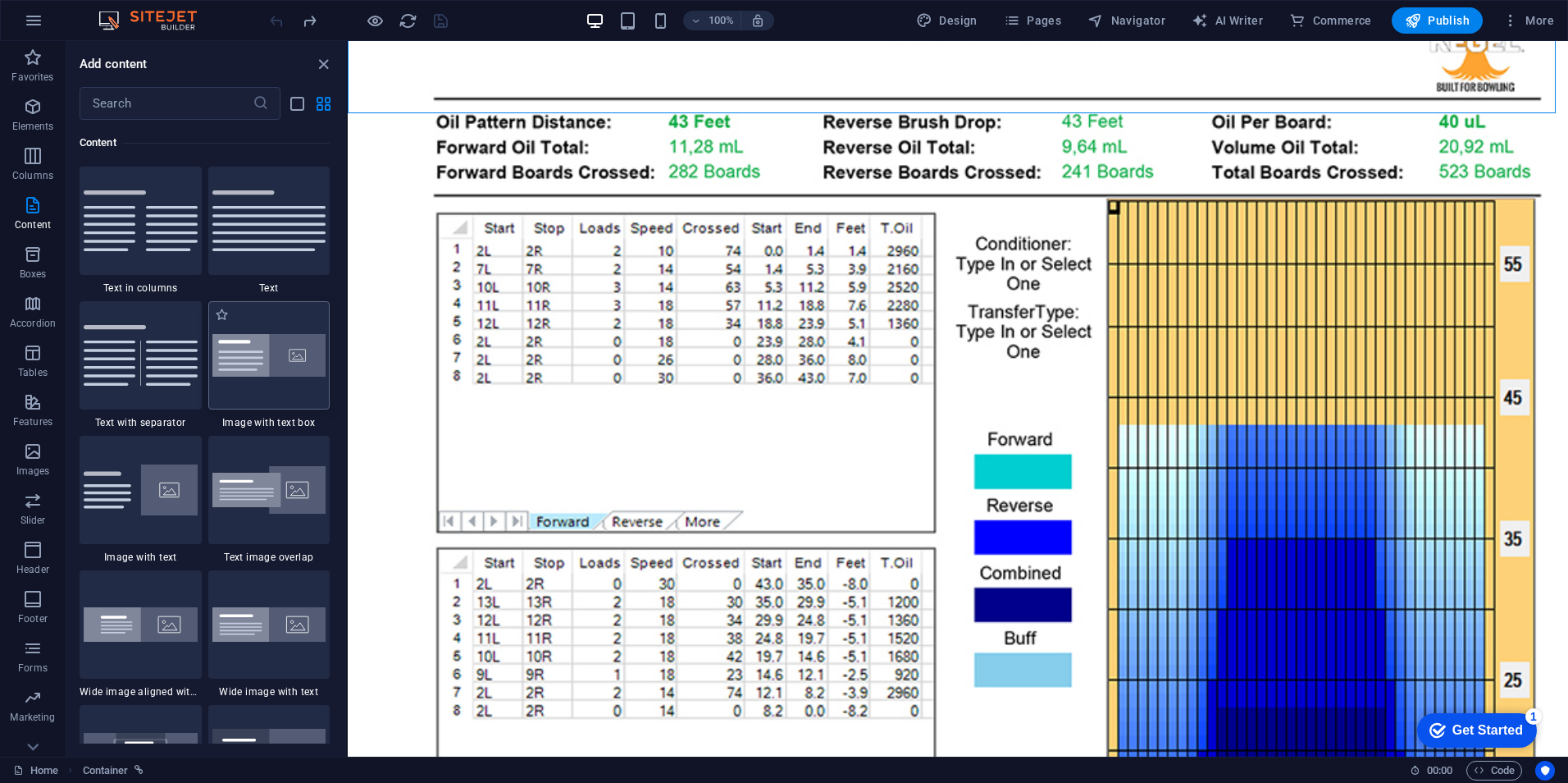
click at [274, 371] on img at bounding box center [269, 355] width 114 height 44
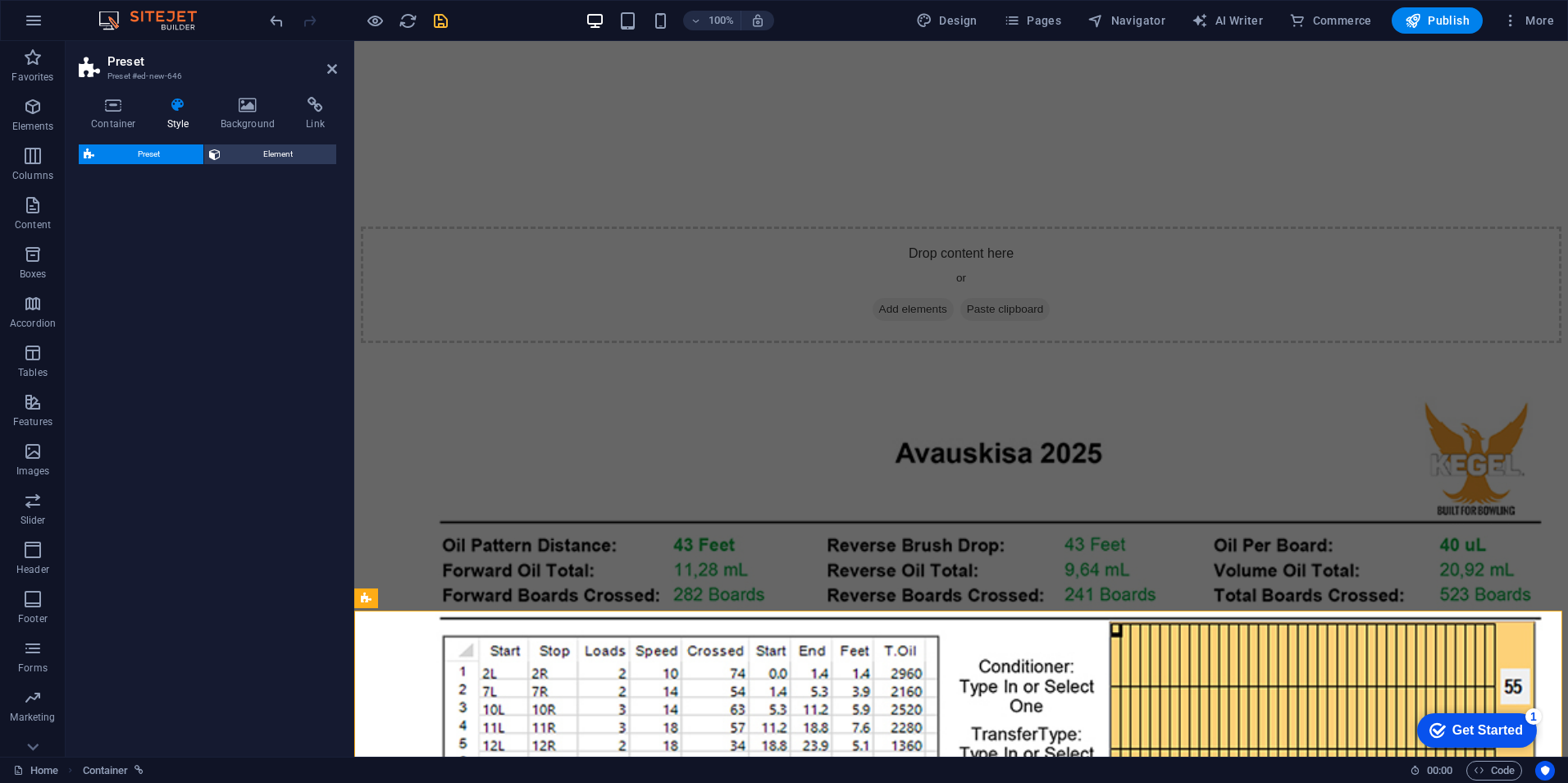
select select "rem"
select select "px"
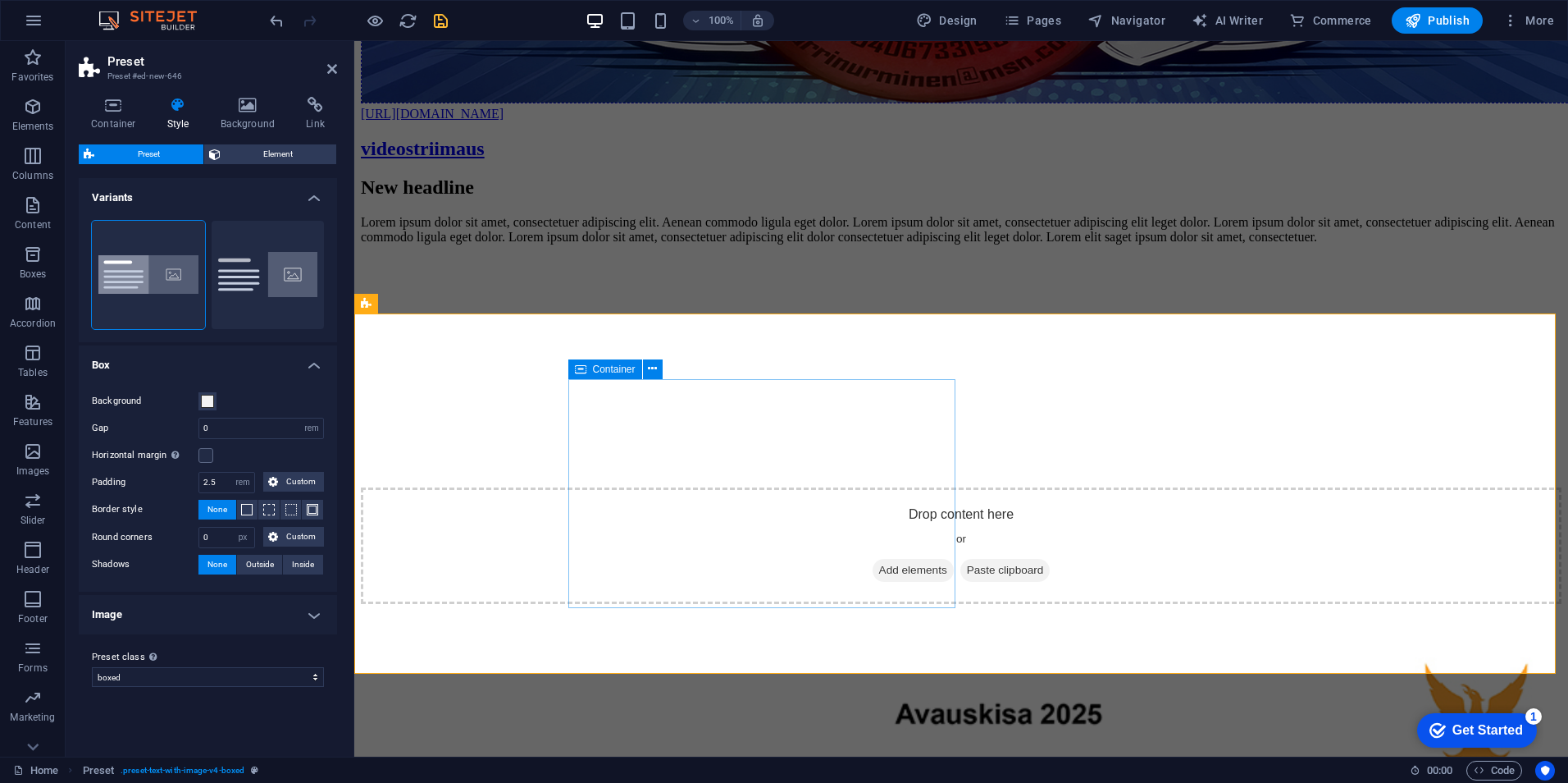
scroll to position [483, 0]
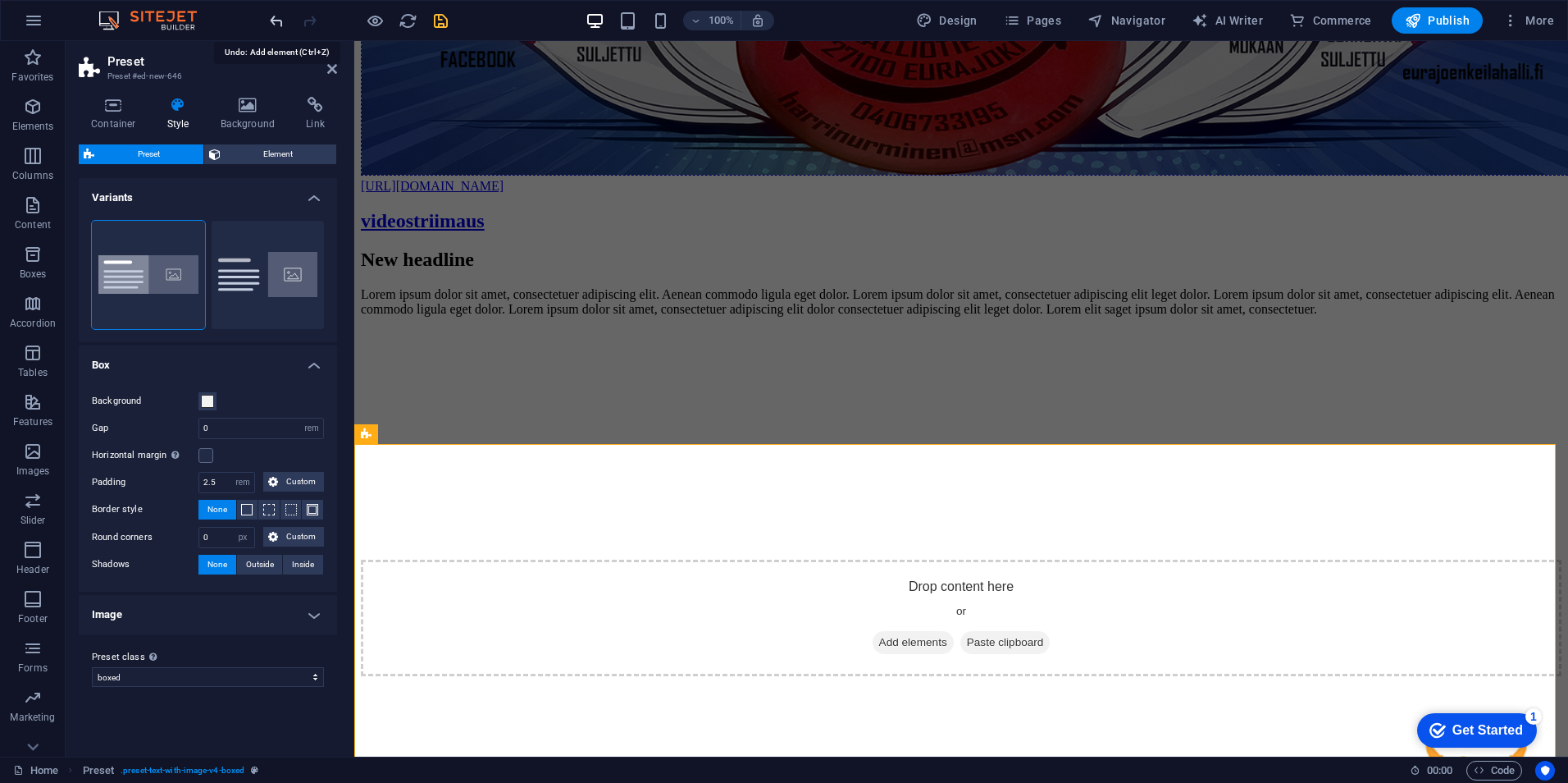
click at [271, 19] on icon "undo" at bounding box center [277, 21] width 19 height 19
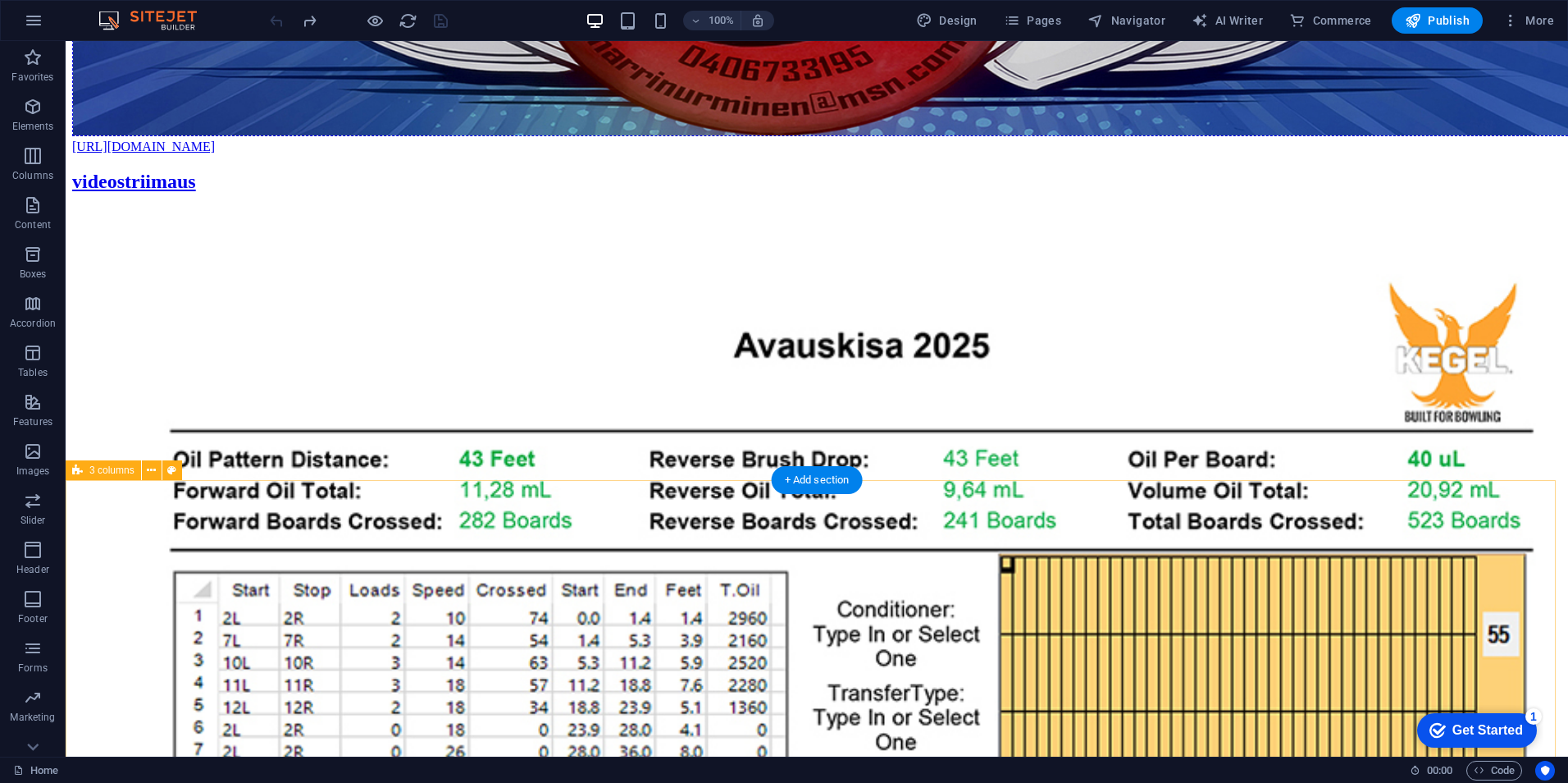
scroll to position [647, 0]
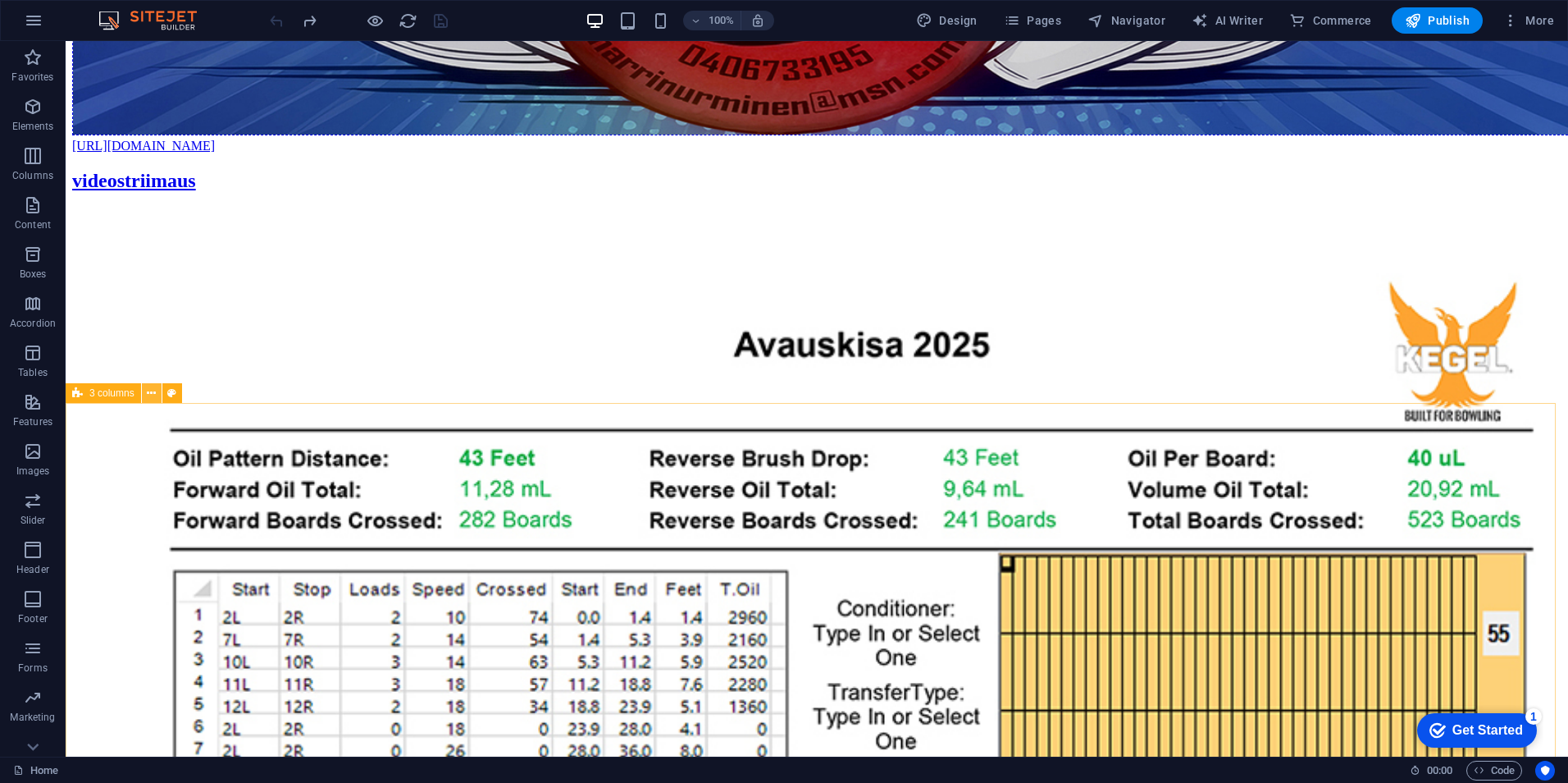
click at [154, 393] on icon at bounding box center [152, 393] width 9 height 17
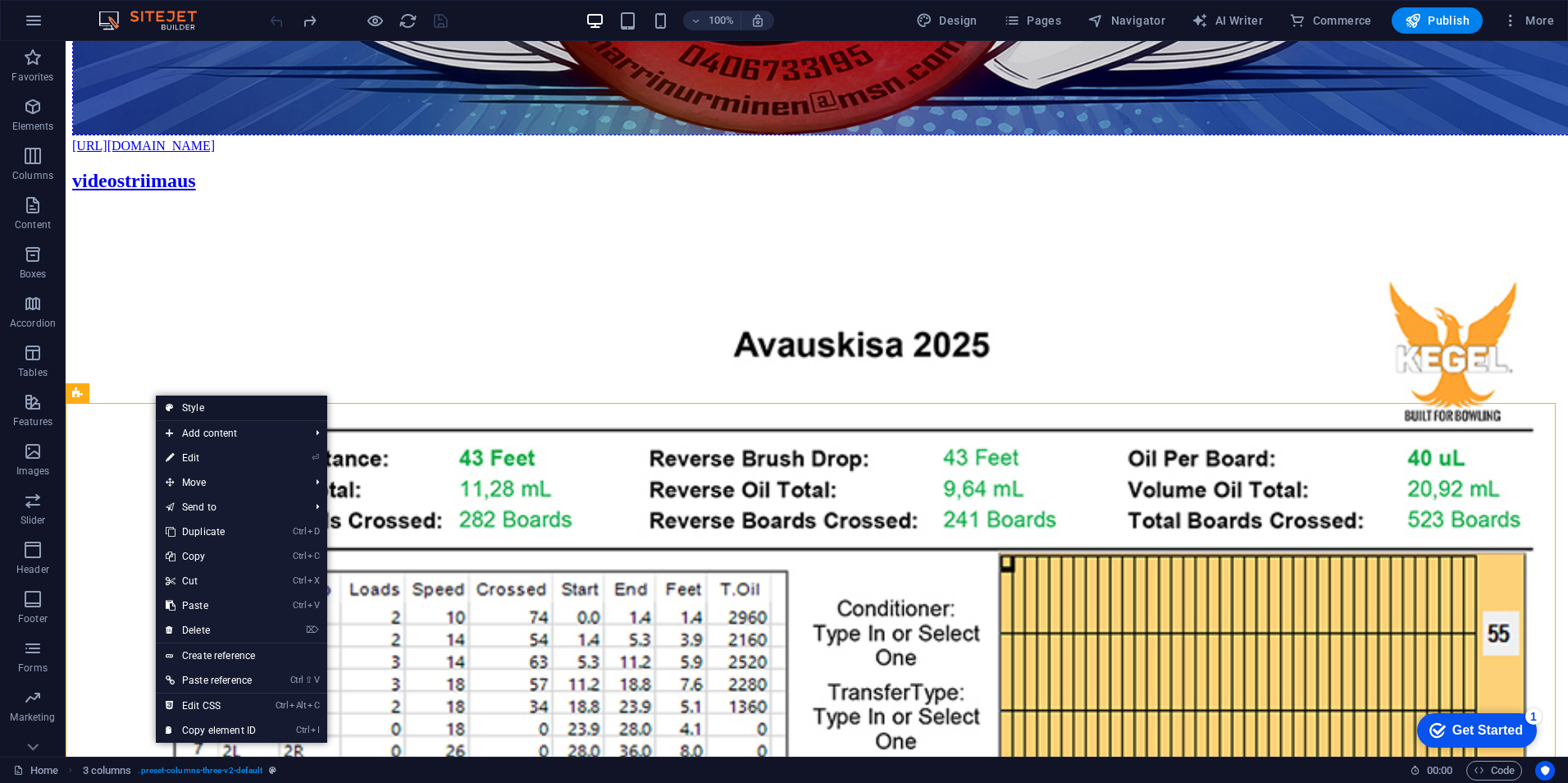
click at [198, 401] on link "Style" at bounding box center [241, 407] width 171 height 24
select select "rem"
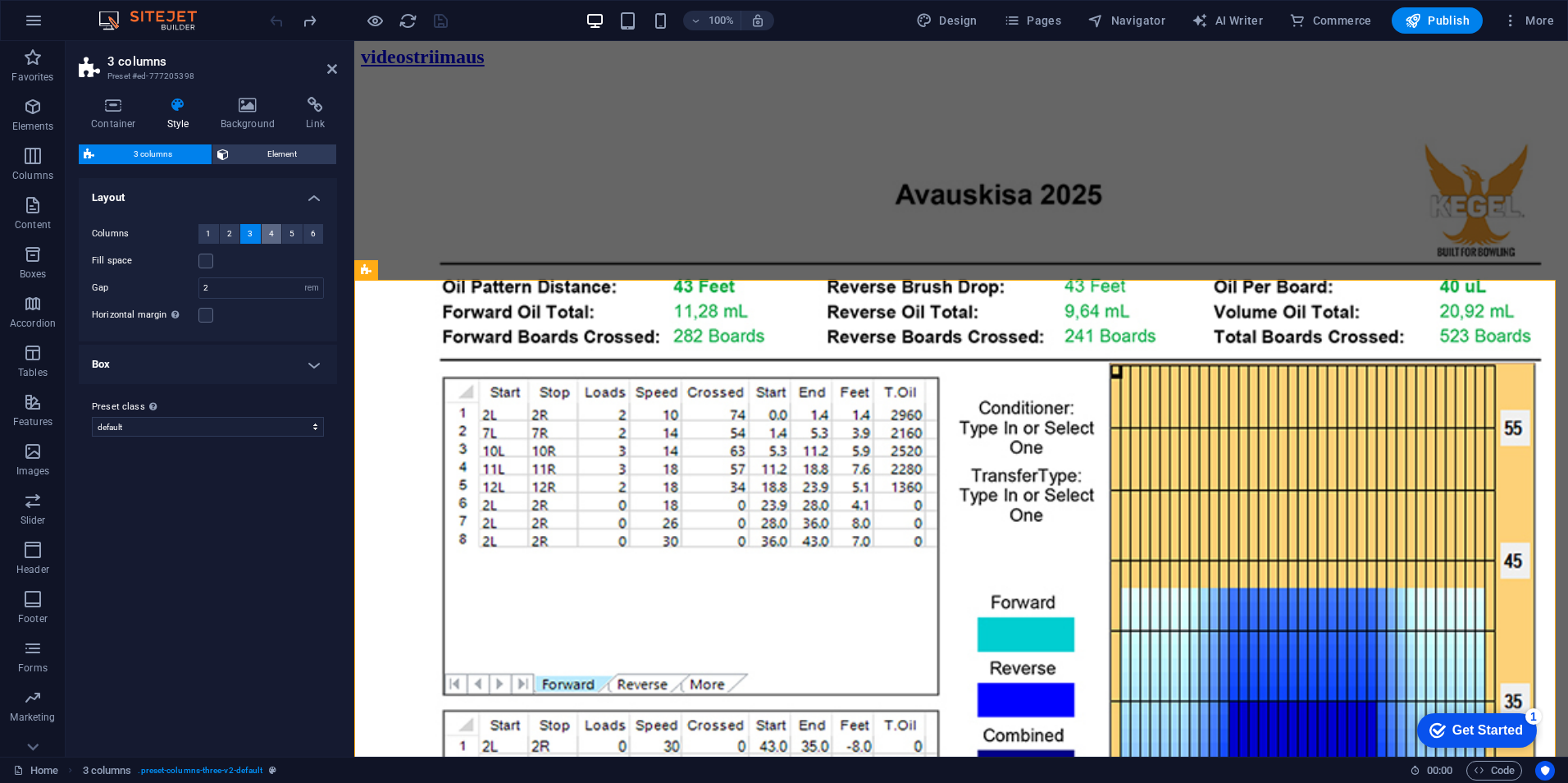
click at [269, 233] on span "4" at bounding box center [271, 233] width 5 height 20
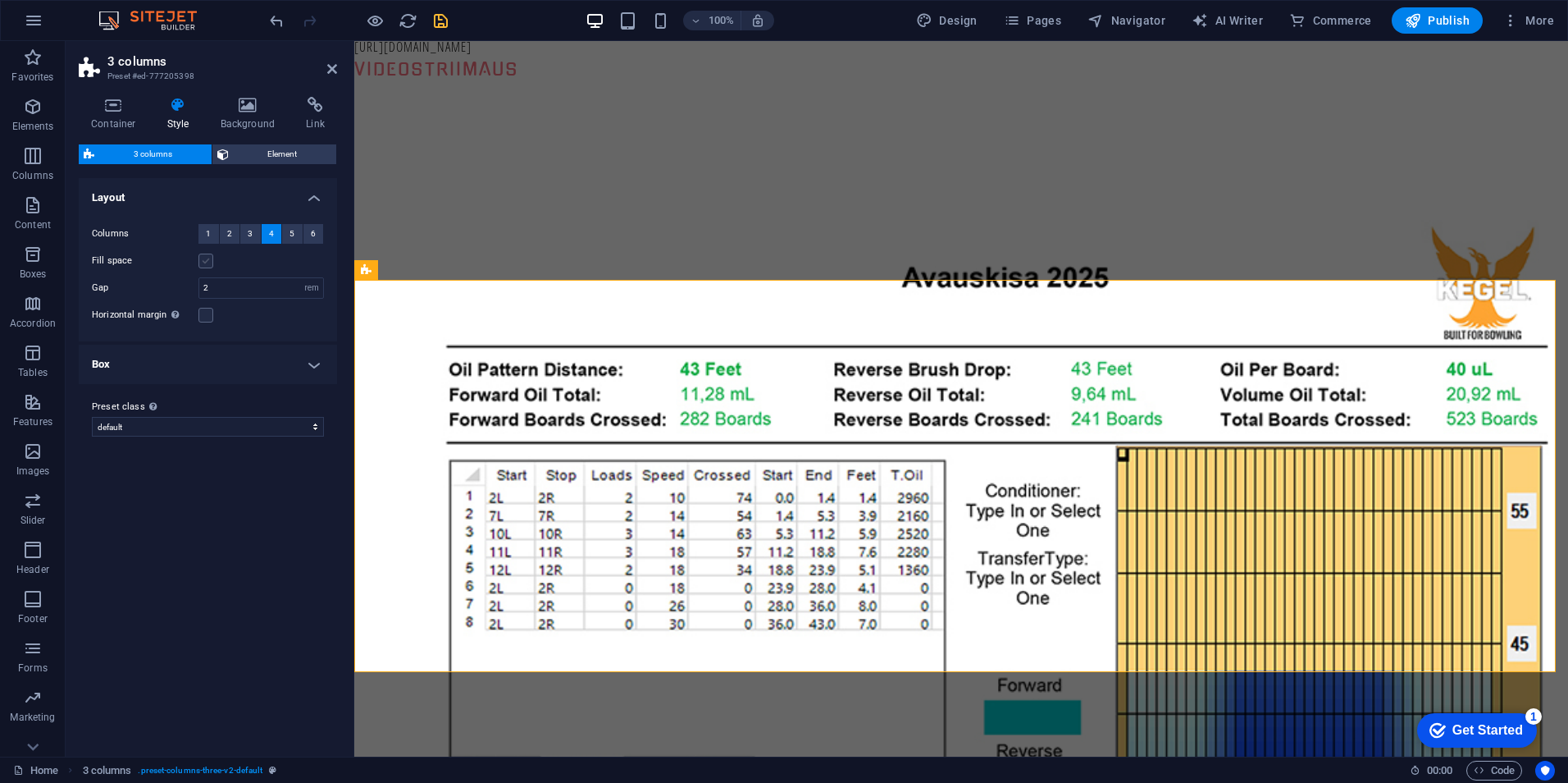
click at [202, 256] on label at bounding box center [206, 261] width 15 height 15
click at [0, 0] on input "Fill space" at bounding box center [0, 0] width 0 height 0
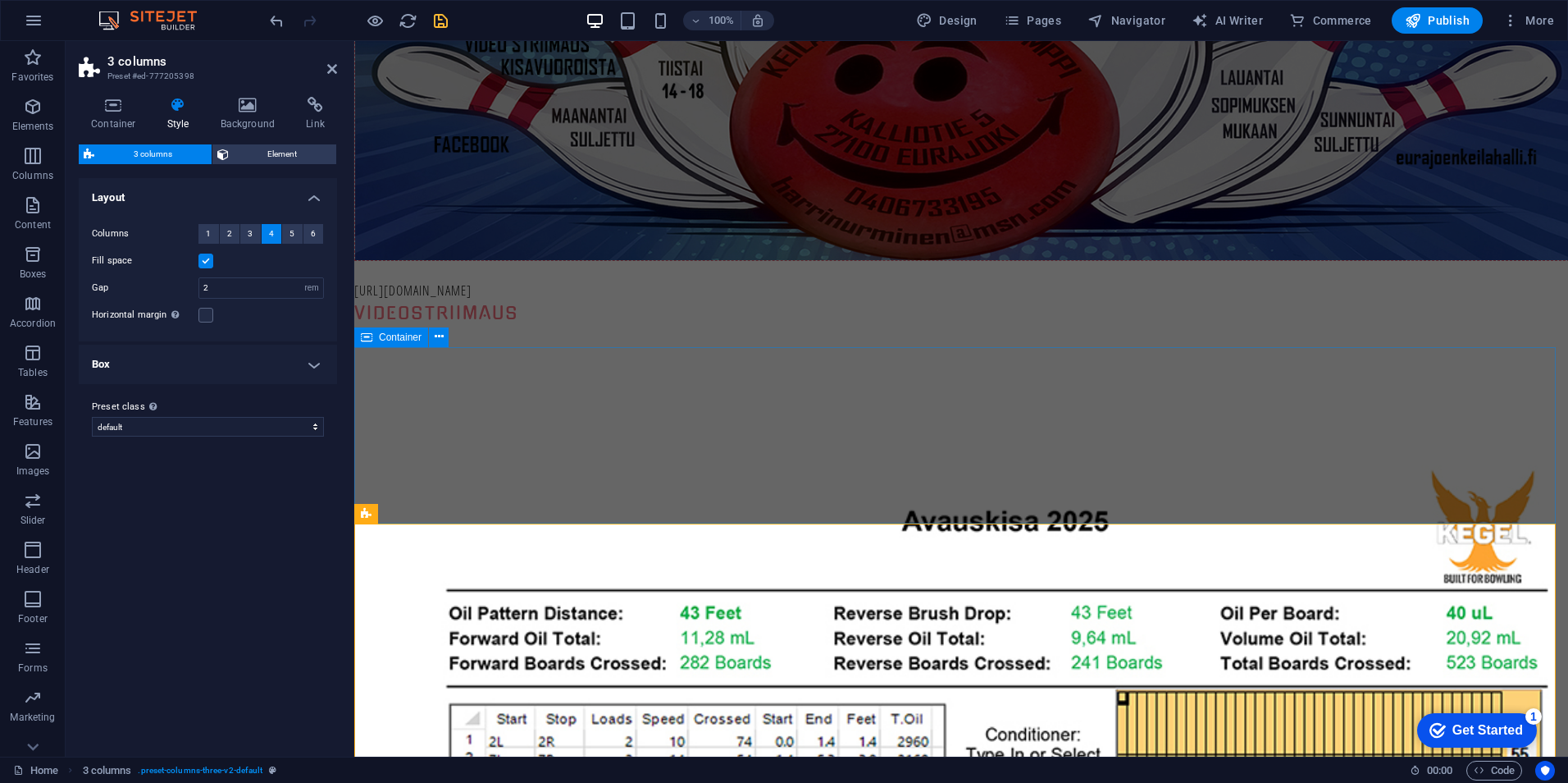
scroll to position [731, 0]
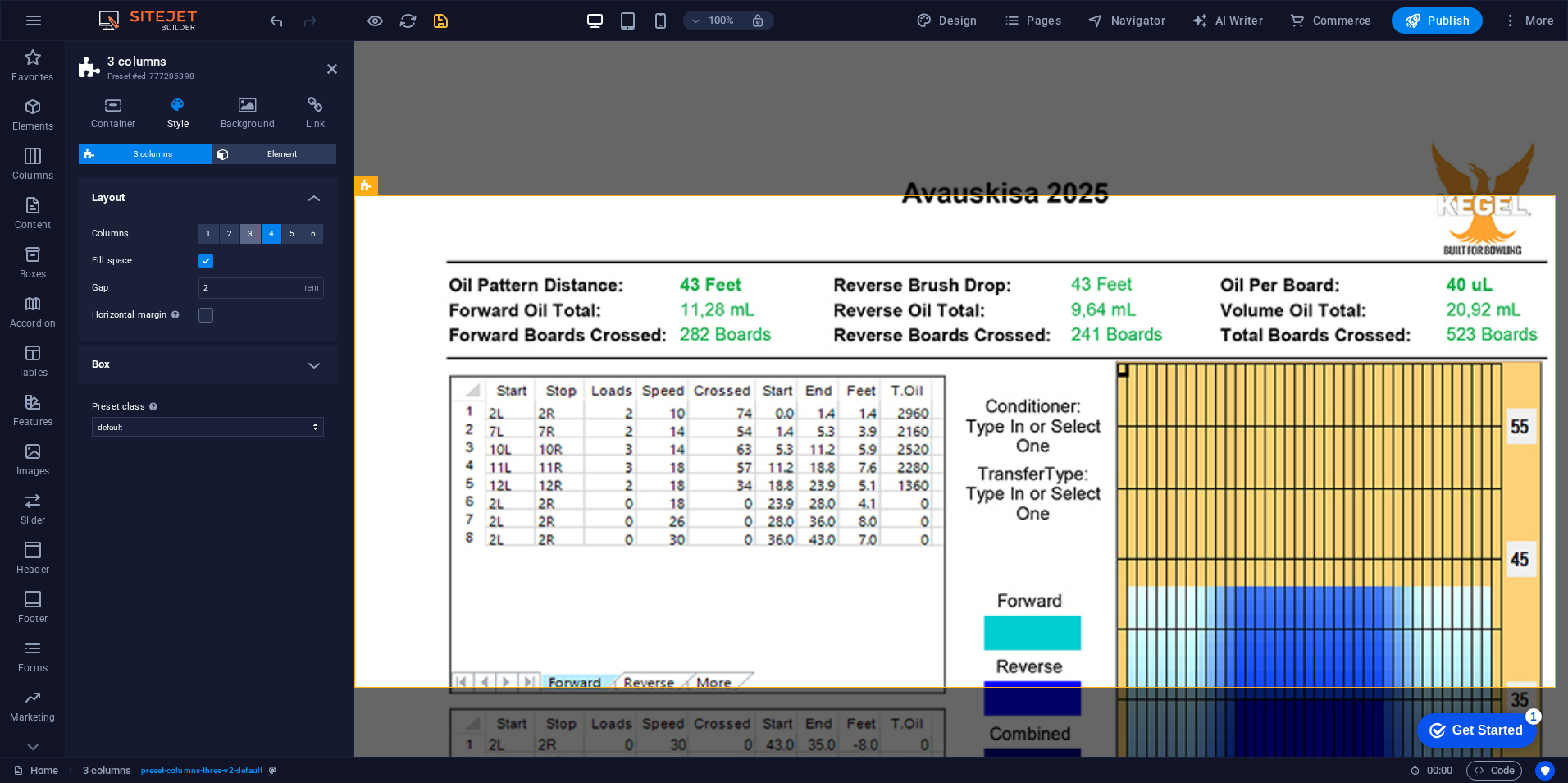
click at [248, 235] on span "3" at bounding box center [250, 233] width 5 height 20
click at [207, 261] on label at bounding box center [206, 261] width 15 height 15
click at [0, 0] on input "Fill space" at bounding box center [0, 0] width 0 height 0
click at [203, 315] on label at bounding box center [206, 315] width 15 height 15
click at [0, 0] on input "Horizontal margin Only if the containers "Content width" is not set to "Default"" at bounding box center [0, 0] width 0 height 0
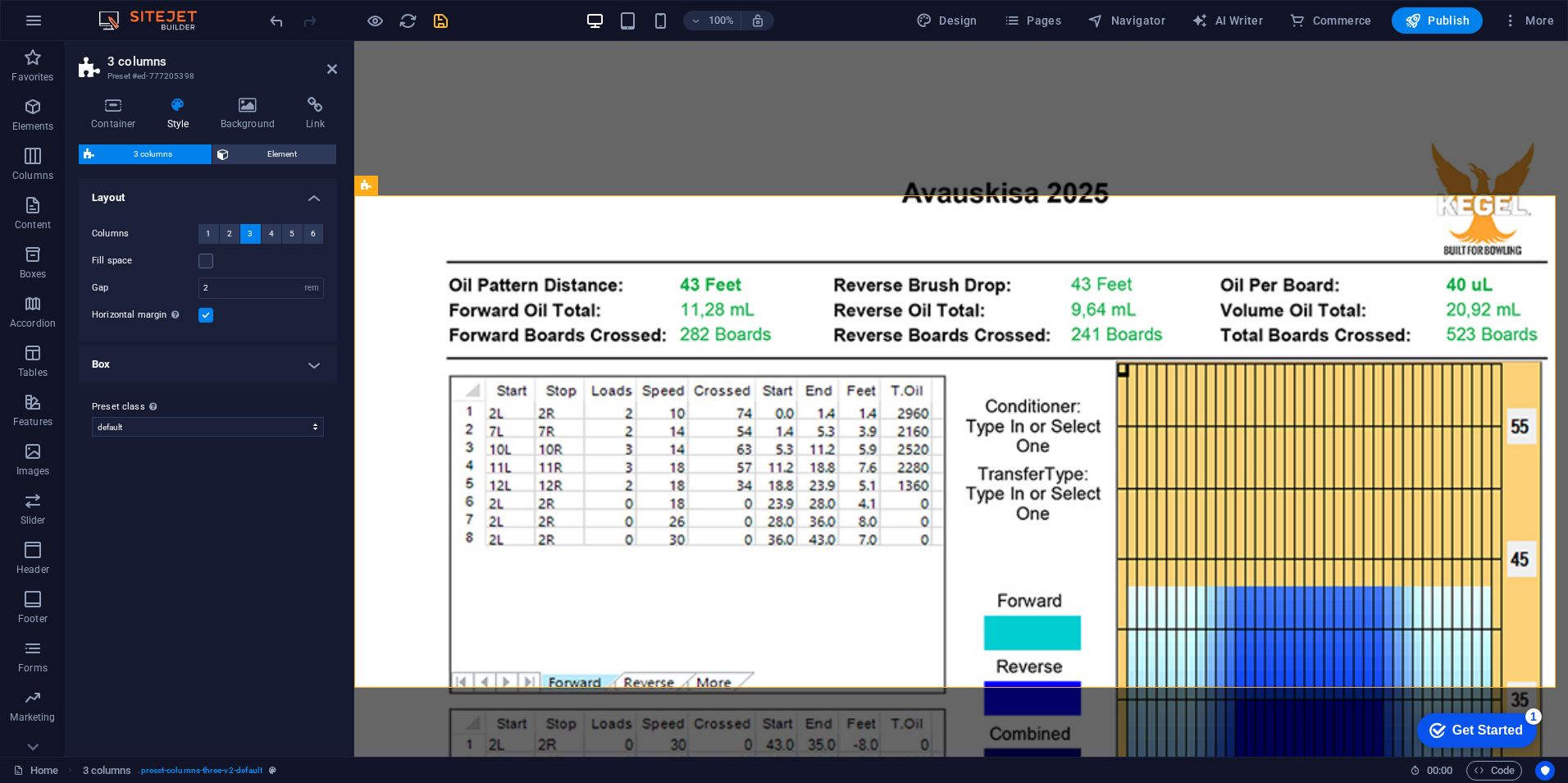
click at [206, 318] on label at bounding box center [206, 315] width 15 height 15
click at [0, 0] on input "Horizontal margin Only if the containers "Content width" is not set to "Default"" at bounding box center [0, 0] width 0 height 0
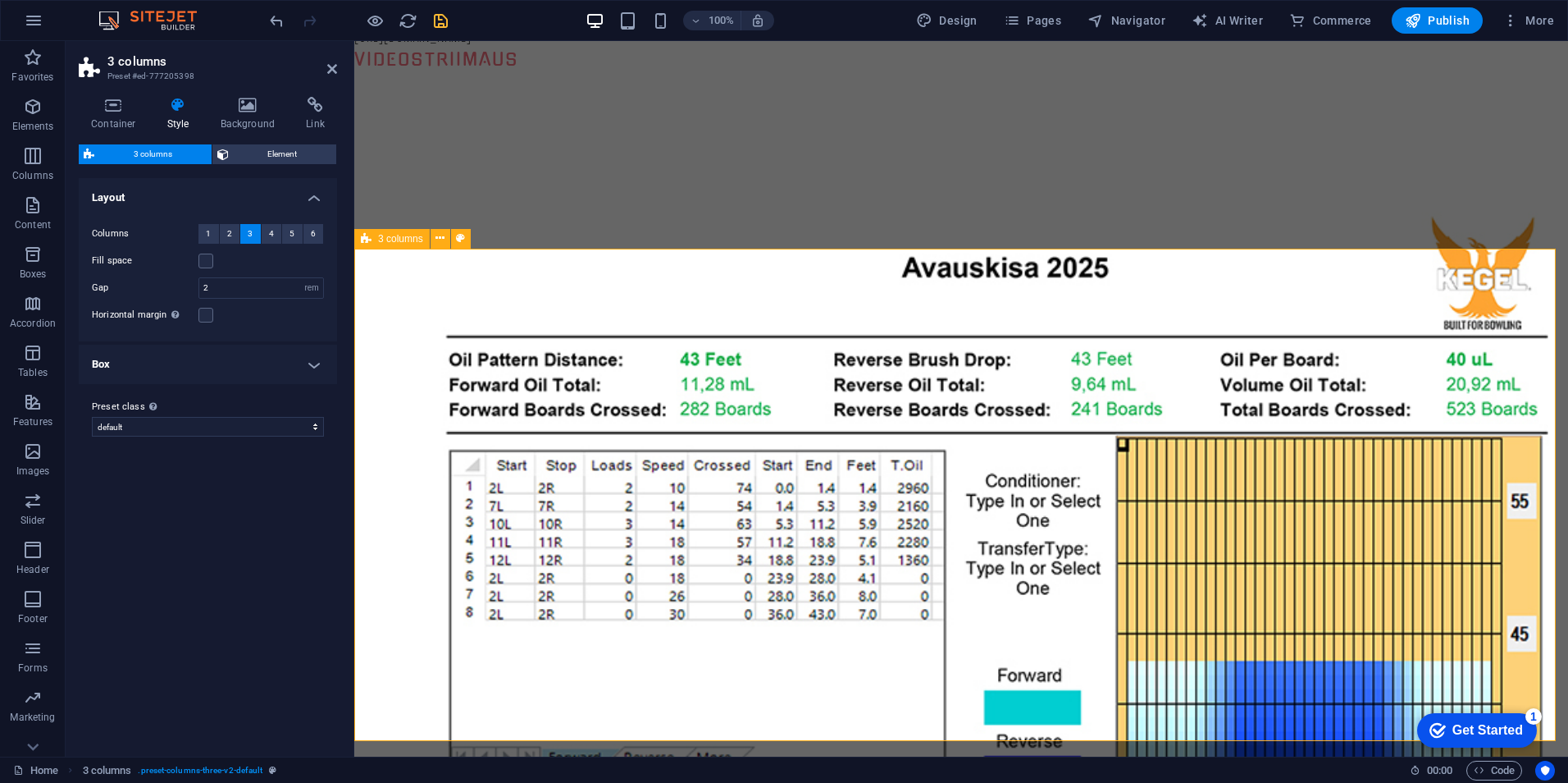
scroll to position [567, 0]
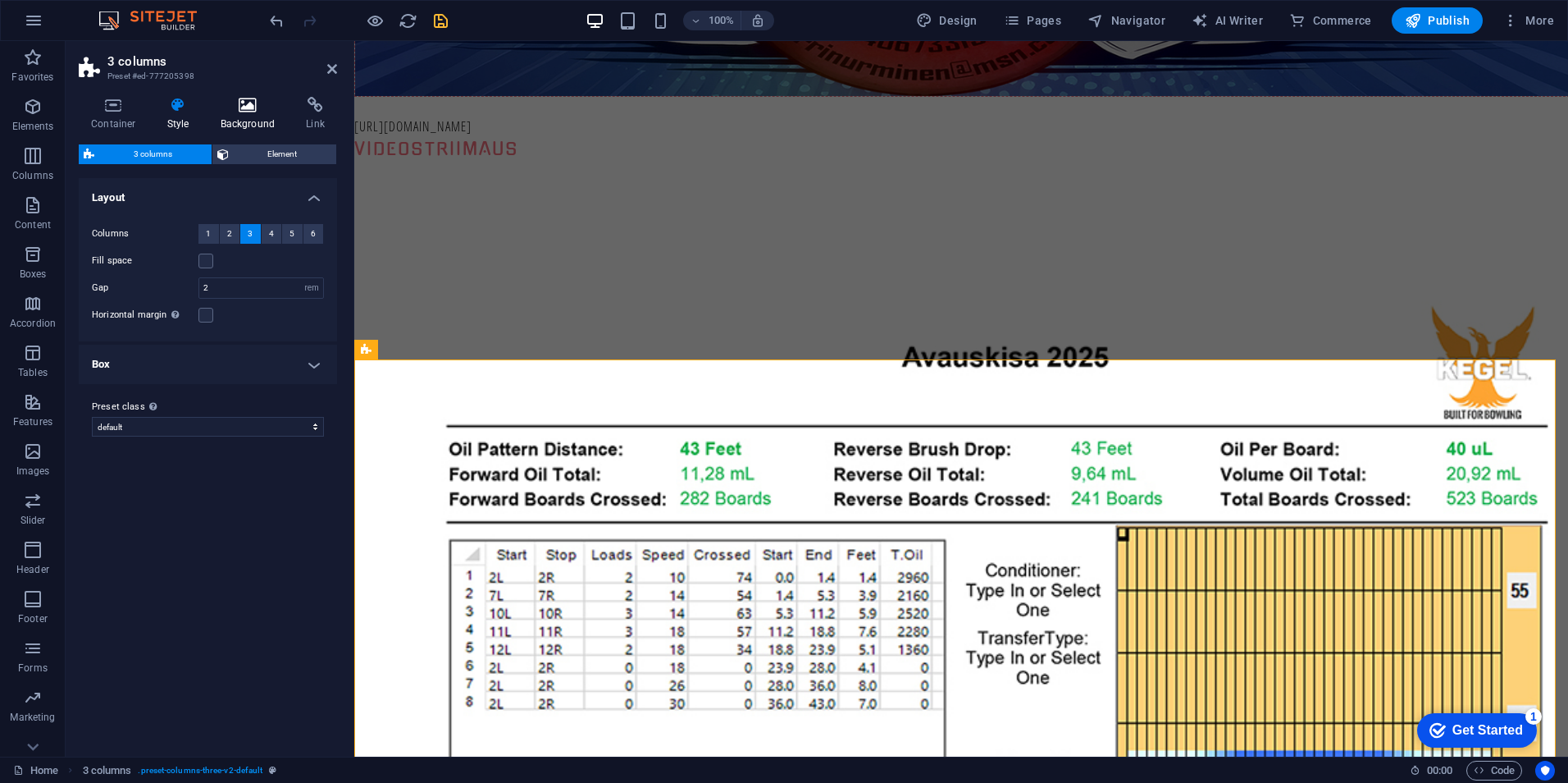
click at [245, 113] on h4 "Background" at bounding box center [252, 114] width 86 height 34
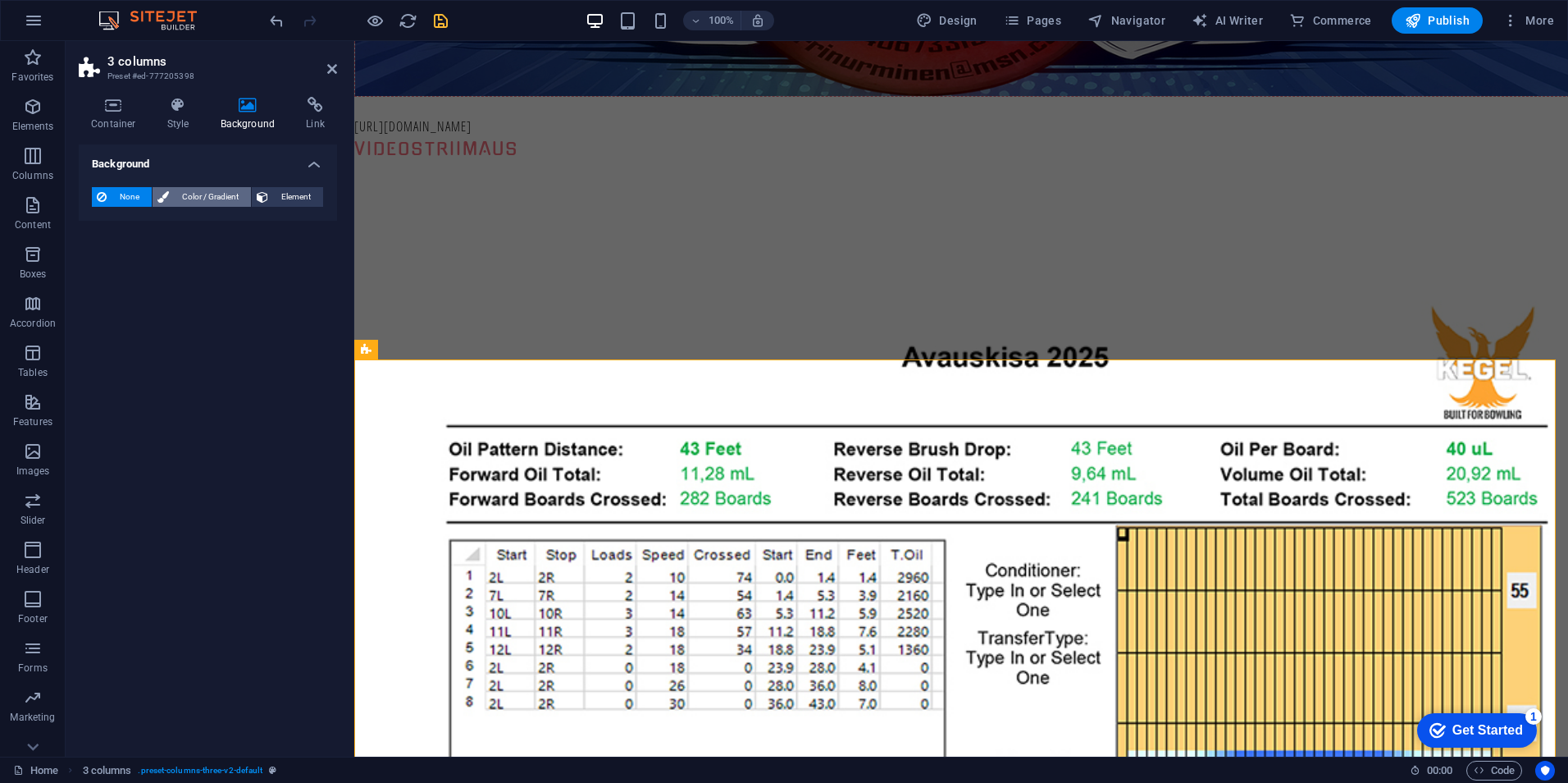
click at [219, 197] on span "Color / Gradient" at bounding box center [210, 197] width 72 height 20
click at [101, 258] on span at bounding box center [102, 262] width 18 height 18
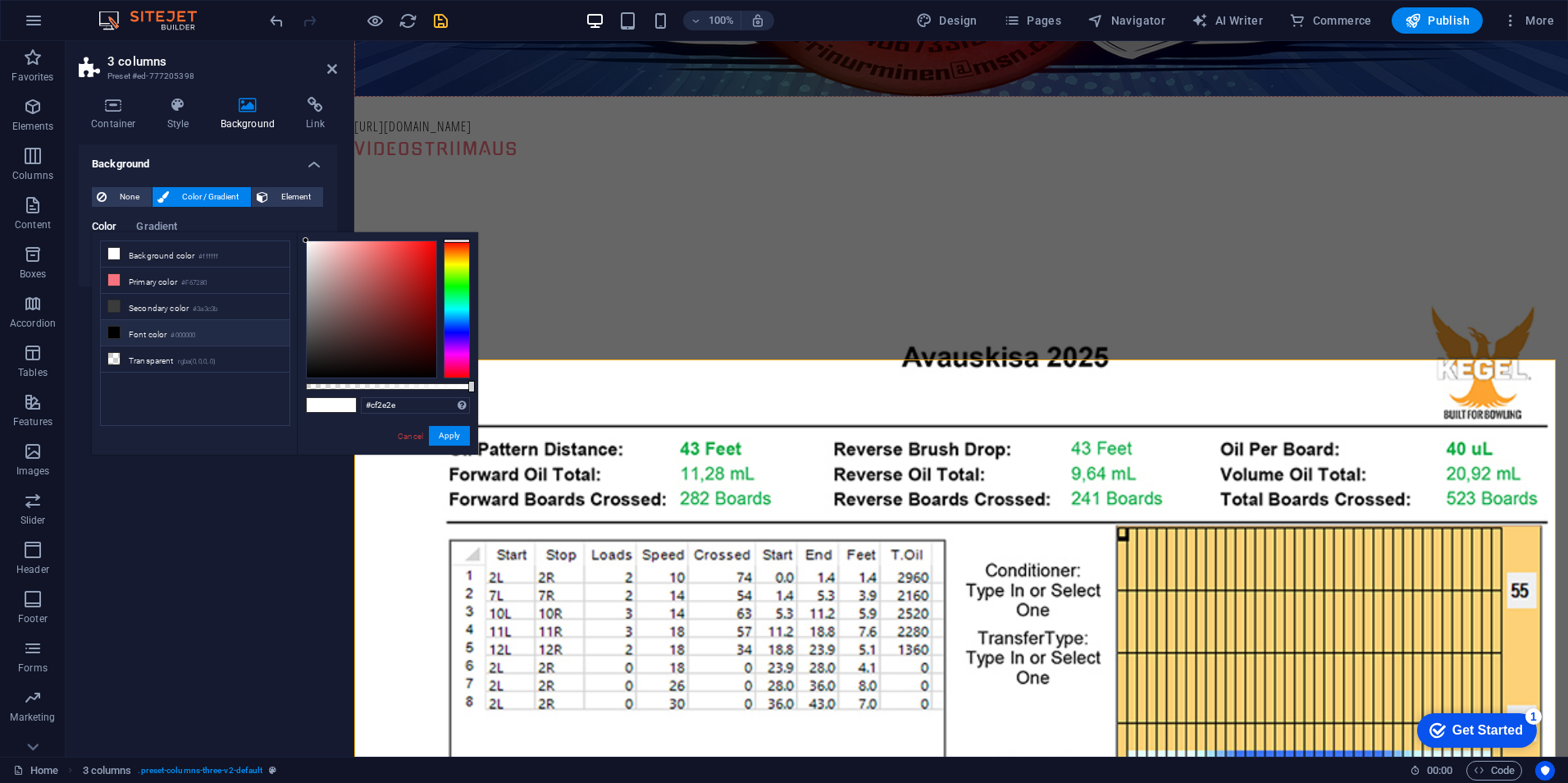
click at [407, 266] on div at bounding box center [371, 309] width 130 height 136
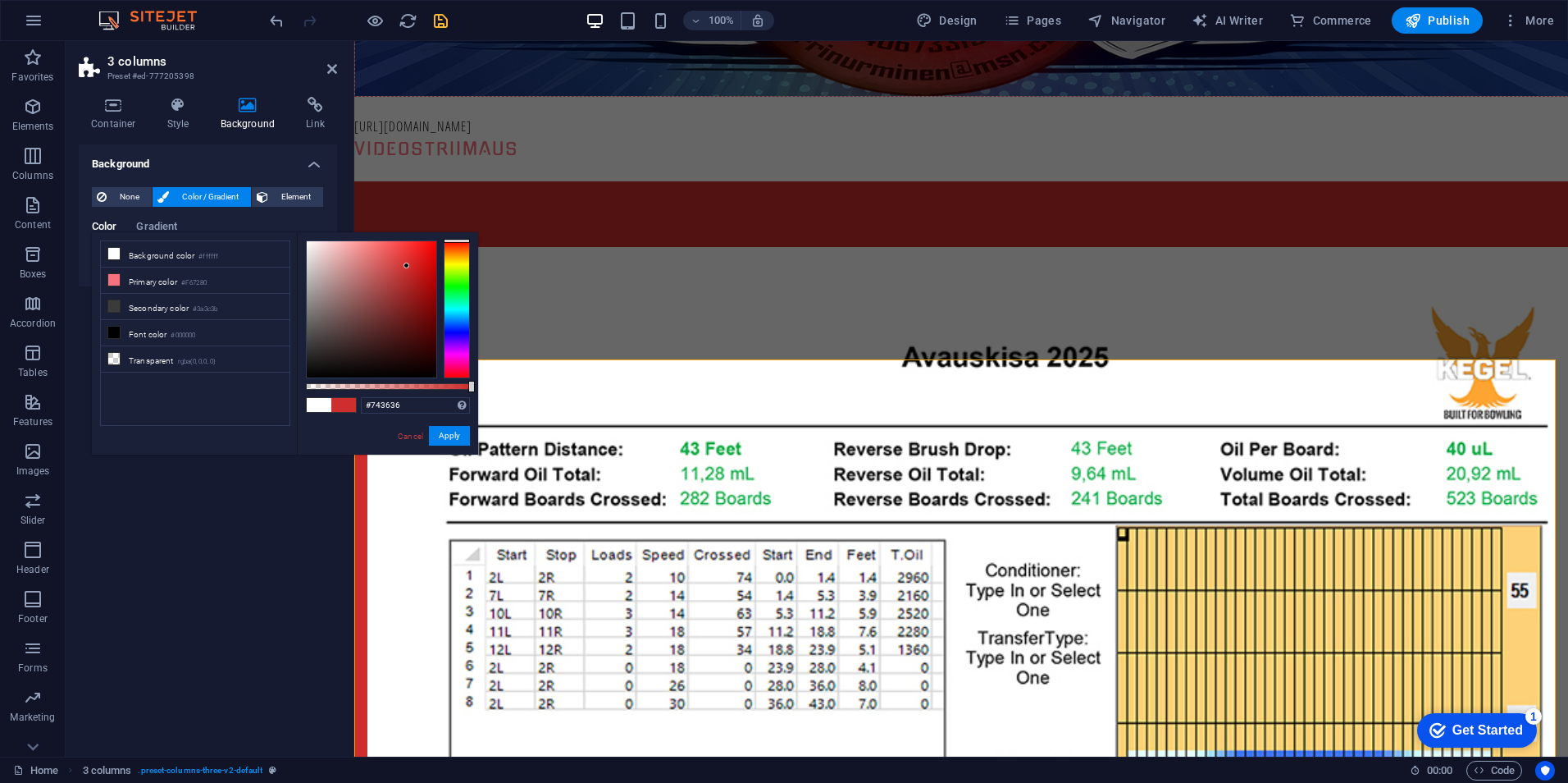
click at [375, 314] on div at bounding box center [371, 309] width 130 height 136
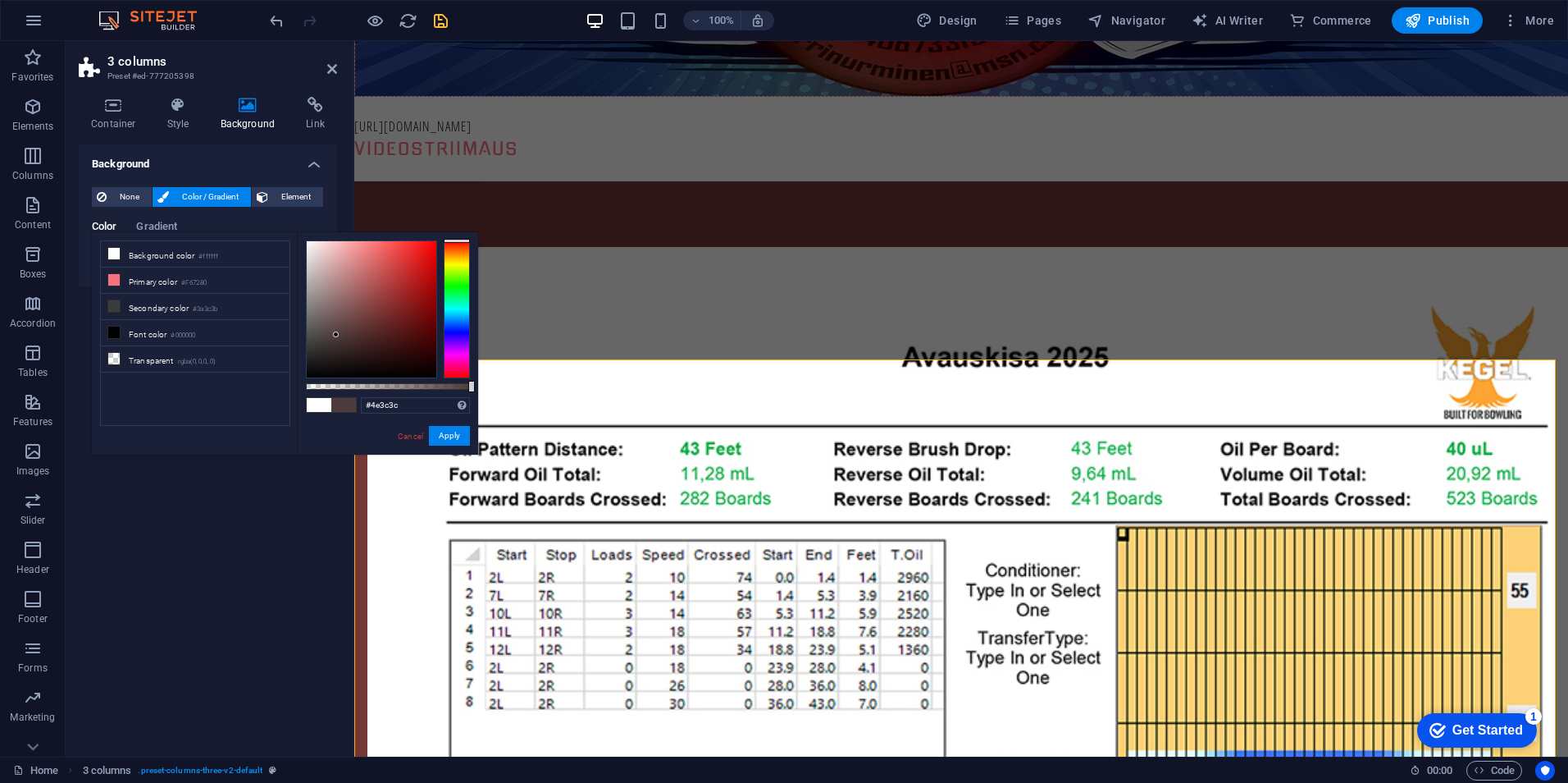
click at [336, 335] on div at bounding box center [371, 309] width 130 height 136
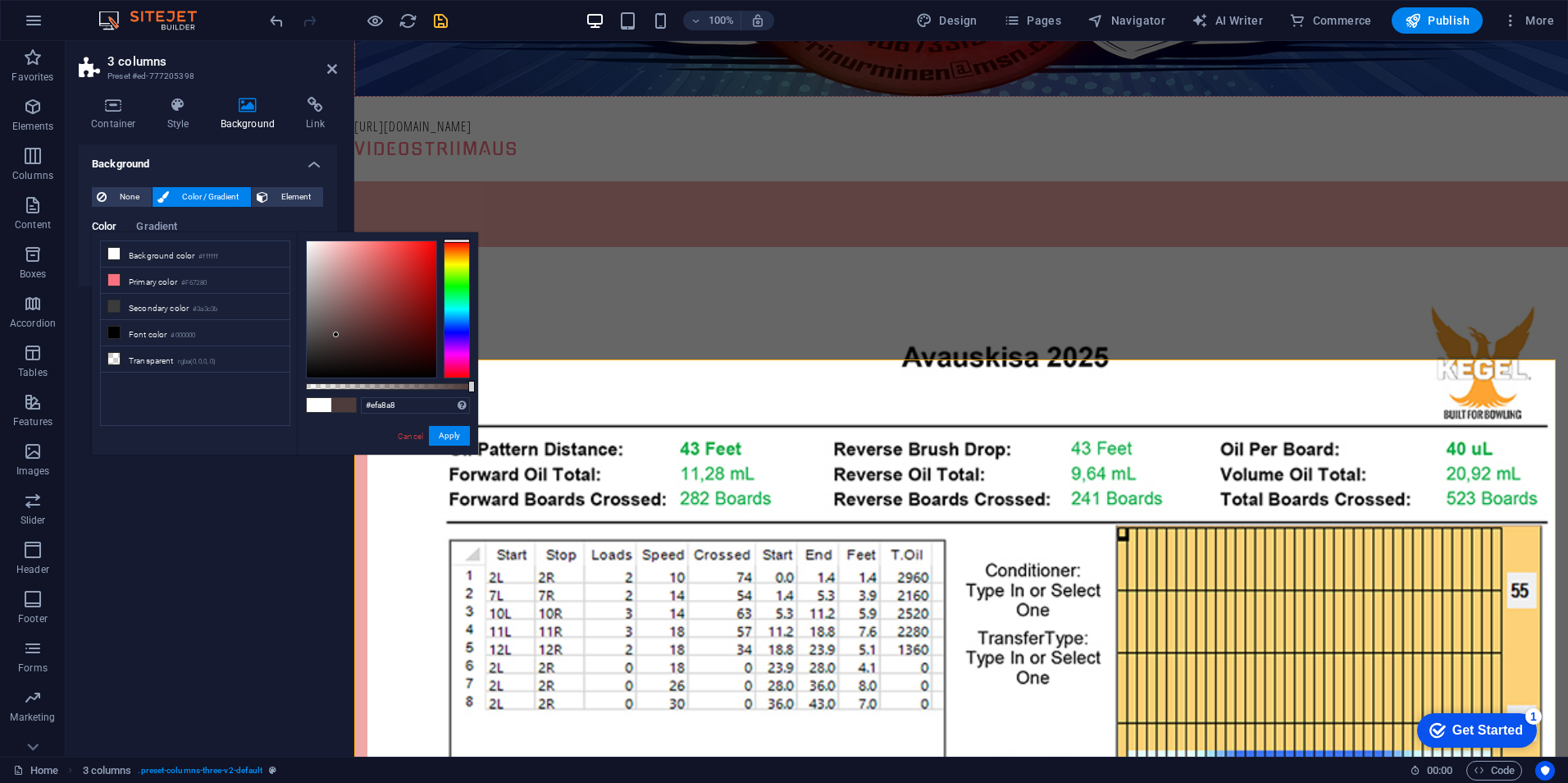
click at [345, 249] on div at bounding box center [371, 309] width 130 height 136
type input "#f23939"
click at [405, 247] on div at bounding box center [371, 309] width 130 height 136
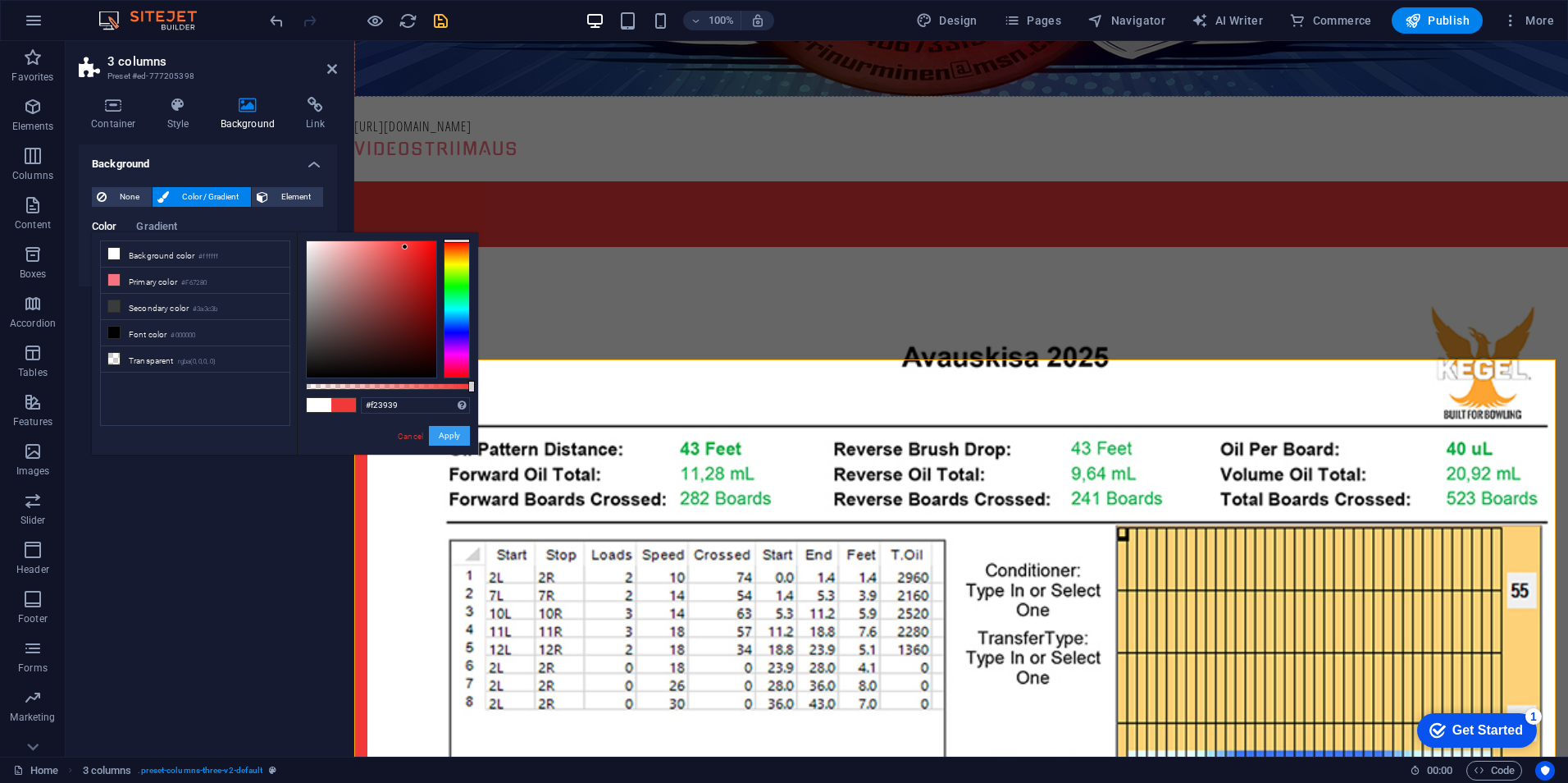
click at [456, 435] on button "Apply" at bounding box center [449, 435] width 41 height 20
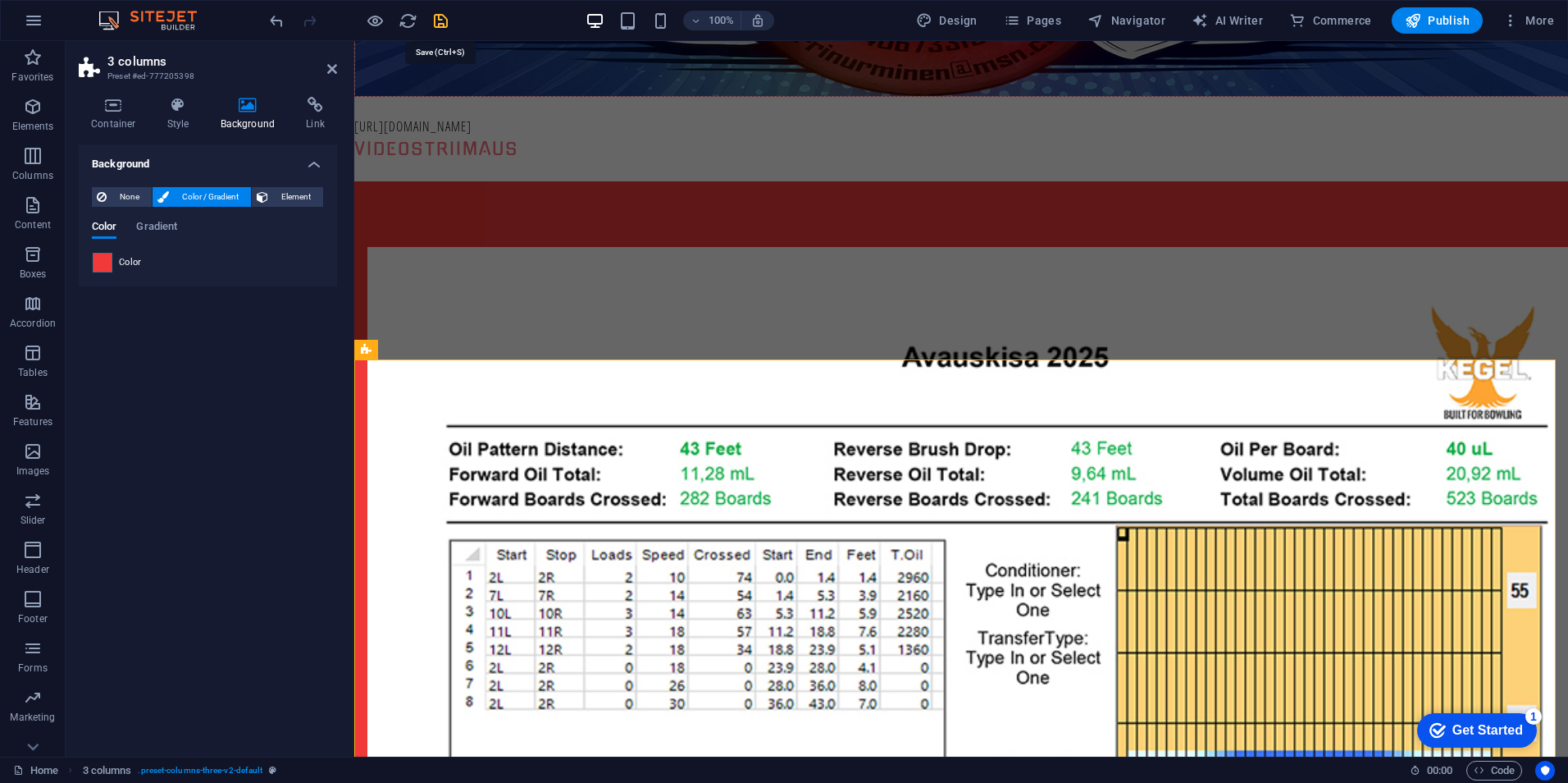
click at [442, 21] on icon "save" at bounding box center [441, 21] width 19 height 19
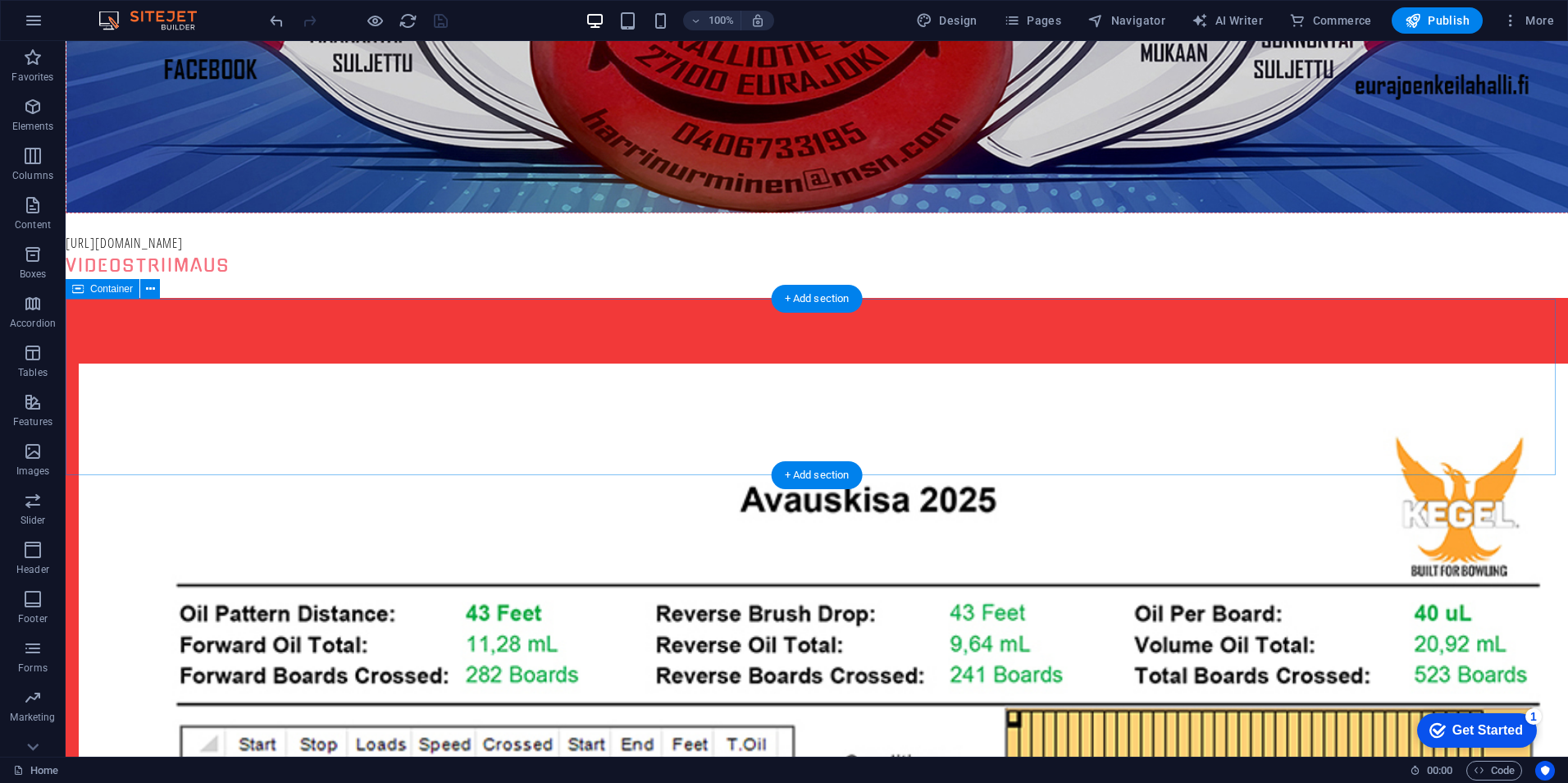
scroll to position [328, 0]
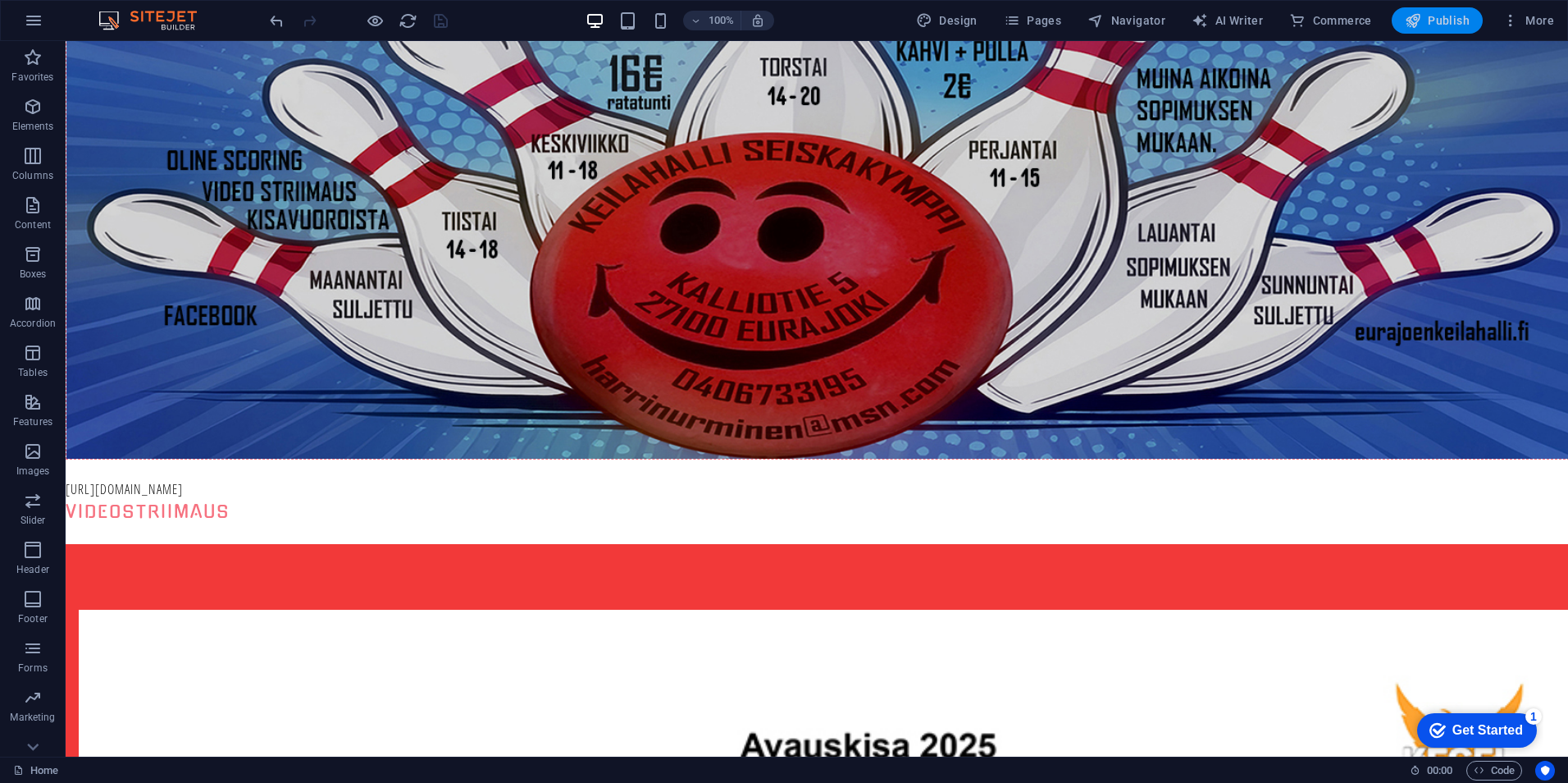
click at [1406, 20] on icon "button" at bounding box center [1413, 21] width 17 height 17
